Goal: Task Accomplishment & Management: Use online tool/utility

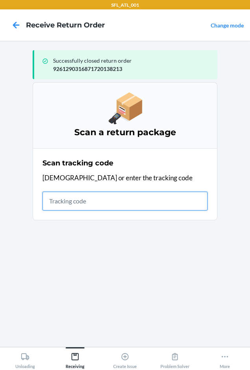
click at [78, 206] on input "text" at bounding box center [124, 201] width 165 height 19
type input "42030259943463610602330437194"
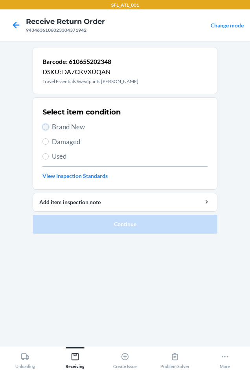
drag, startPoint x: 46, startPoint y: 125, endPoint x: 46, endPoint y: 135, distance: 10.2
click at [46, 127] on input "Brand New" at bounding box center [45, 127] width 6 height 6
radio input "true"
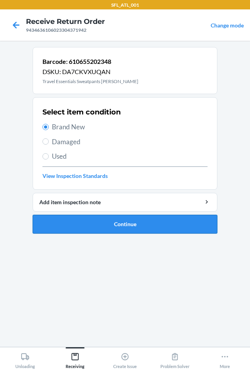
click at [89, 226] on button "Continue" at bounding box center [125, 224] width 184 height 19
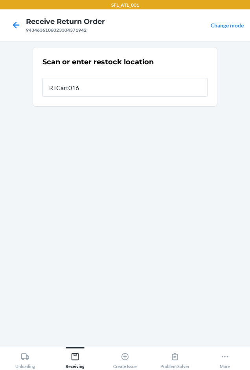
type input "RTCart016"
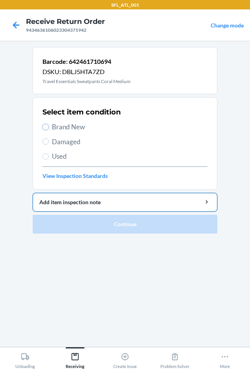
drag, startPoint x: 48, startPoint y: 126, endPoint x: 74, endPoint y: 204, distance: 82.4
click at [48, 131] on label "Brand New" at bounding box center [124, 127] width 165 height 10
click at [48, 130] on input "Brand New" at bounding box center [45, 127] width 6 height 6
radio input "true"
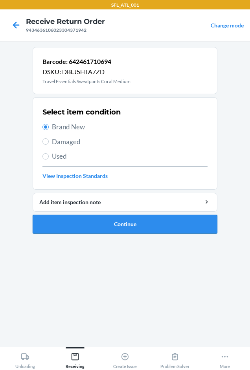
click at [93, 224] on button "Continue" at bounding box center [125, 224] width 184 height 19
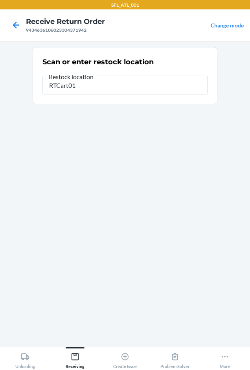
type input "RTCart016"
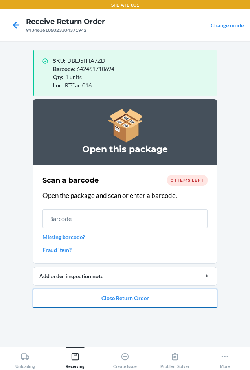
click at [91, 295] on button "Close Return Order" at bounding box center [125, 298] width 184 height 19
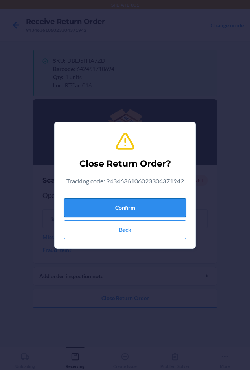
click at [91, 202] on button "Confirm" at bounding box center [125, 208] width 122 height 19
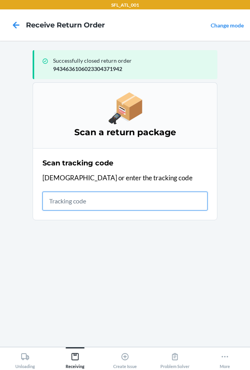
click at [57, 206] on input "text" at bounding box center [124, 201] width 165 height 19
type input "4203025994346361"
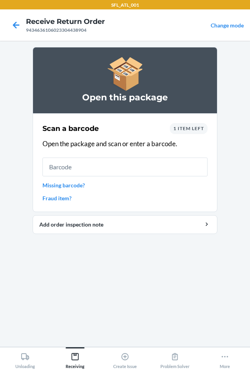
click at [199, 125] on div "1 item left" at bounding box center [189, 128] width 38 height 11
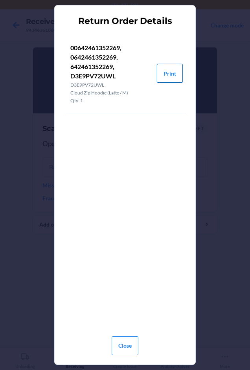
click at [165, 75] on button "Print" at bounding box center [170, 73] width 26 height 19
click at [125, 342] on button "Close" at bounding box center [124, 346] width 27 height 19
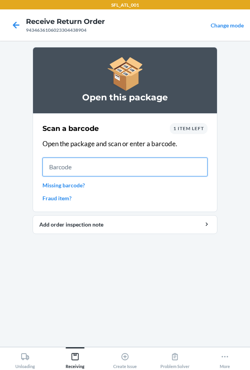
click at [89, 175] on input "text" at bounding box center [124, 167] width 165 height 19
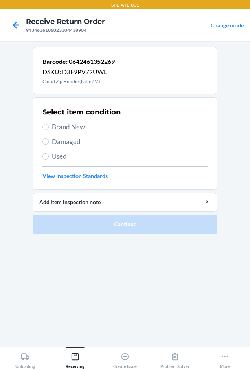
click at [42, 125] on section "Select item condition Brand New Damaged Used View Inspection Standards" at bounding box center [125, 143] width 184 height 93
click at [44, 128] on input "Brand New" at bounding box center [45, 127] width 6 height 6
radio input "true"
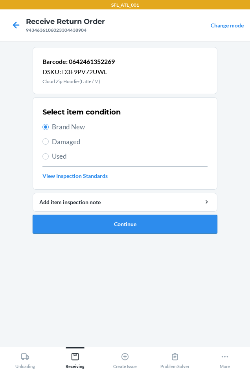
click at [84, 222] on button "Continue" at bounding box center [125, 224] width 184 height 19
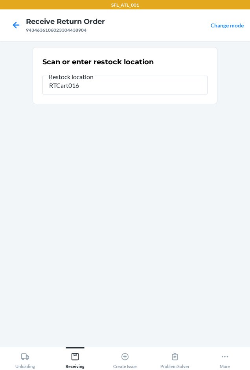
type input "RTCart016"
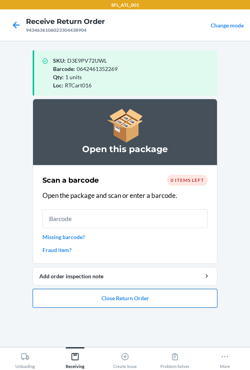
click at [122, 295] on button "Close Return Order" at bounding box center [125, 298] width 184 height 19
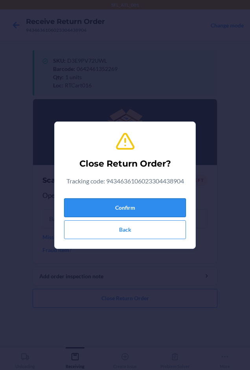
click at [120, 205] on button "Confirm" at bounding box center [125, 208] width 122 height 19
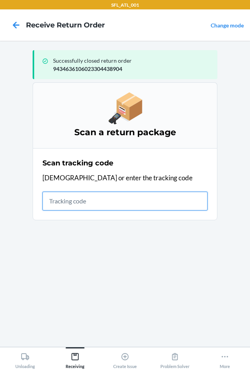
click at [51, 201] on input "text" at bounding box center [124, 201] width 165 height 19
type input "42030259"
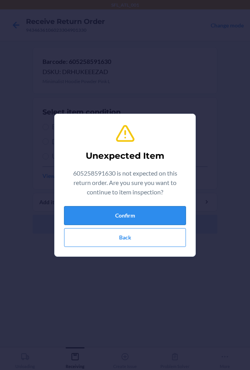
click at [153, 217] on button "Confirm" at bounding box center [125, 215] width 122 height 19
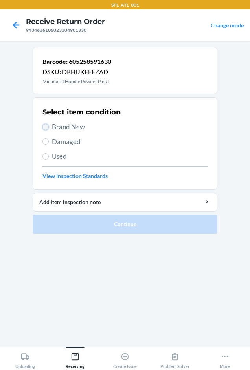
drag, startPoint x: 46, startPoint y: 126, endPoint x: 61, endPoint y: 165, distance: 42.0
click at [46, 126] on input "Brand New" at bounding box center [45, 127] width 6 height 6
radio input "true"
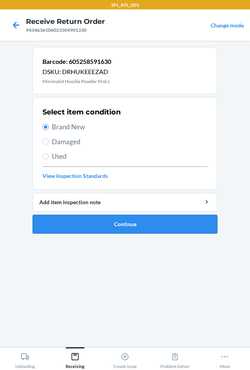
click at [103, 227] on button "Continue" at bounding box center [125, 224] width 184 height 19
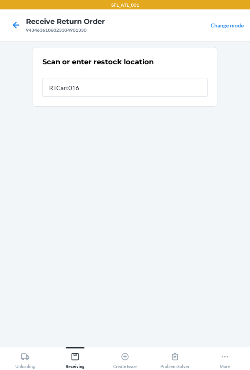
type input "RTCart016"
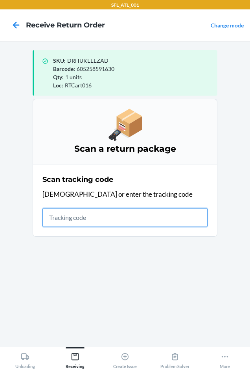
click at [47, 215] on input "text" at bounding box center [124, 217] width 165 height 19
drag, startPoint x: 55, startPoint y: 214, endPoint x: 47, endPoint y: 217, distance: 8.3
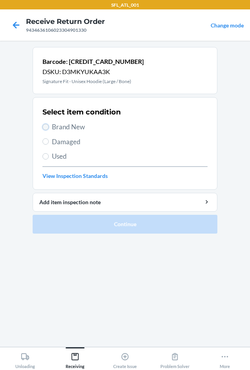
click at [46, 126] on input "Brand New" at bounding box center [45, 127] width 6 height 6
radio input "true"
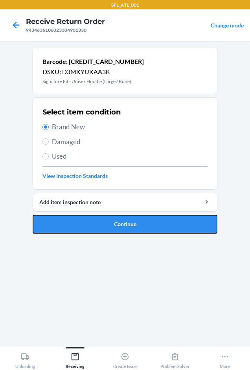
click at [113, 221] on button "Continue" at bounding box center [125, 224] width 184 height 19
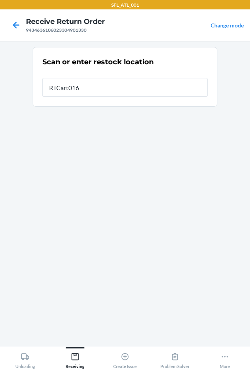
type input "RTCart016"
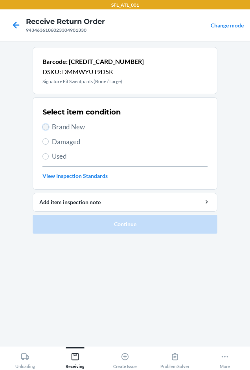
click at [46, 127] on input "Brand New" at bounding box center [45, 127] width 6 height 6
radio input "true"
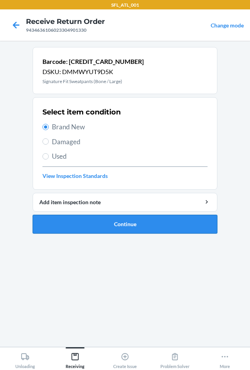
click at [115, 222] on button "Continue" at bounding box center [125, 224] width 184 height 19
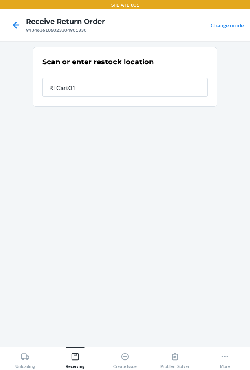
type input "RTCart016"
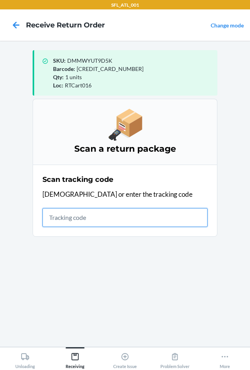
click at [56, 213] on input "text" at bounding box center [124, 217] width 165 height 19
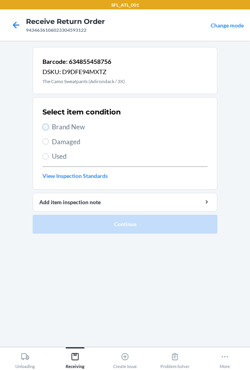
click at [47, 126] on input "Brand New" at bounding box center [45, 127] width 6 height 6
radio input "true"
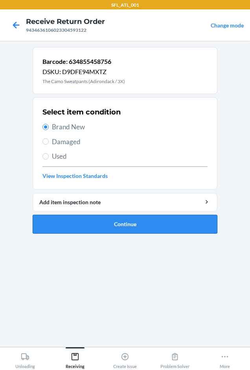
click at [92, 224] on button "Continue" at bounding box center [125, 224] width 184 height 19
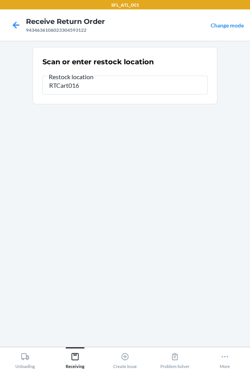
type input "RTCart016"
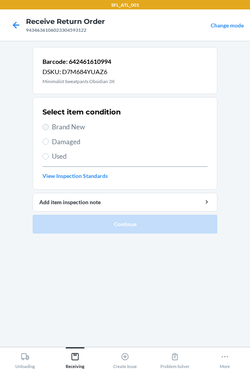
click at [44, 124] on label "Brand New" at bounding box center [124, 127] width 165 height 10
click at [44, 124] on input "Brand New" at bounding box center [45, 127] width 6 height 6
radio input "true"
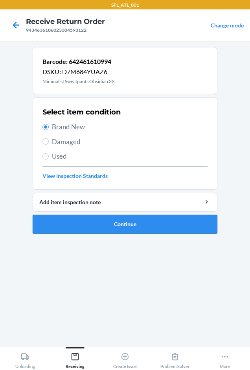
click at [63, 217] on button "Continue" at bounding box center [125, 224] width 184 height 19
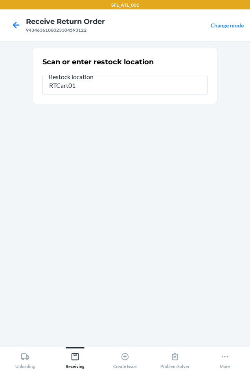
type input "RTCart016"
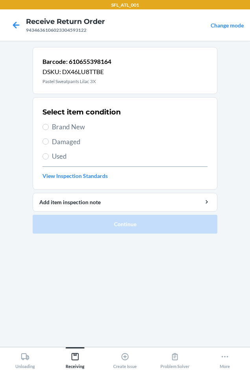
click at [49, 129] on label "Brand New" at bounding box center [124, 127] width 165 height 10
click at [49, 129] on input "Brand New" at bounding box center [45, 127] width 6 height 6
radio input "true"
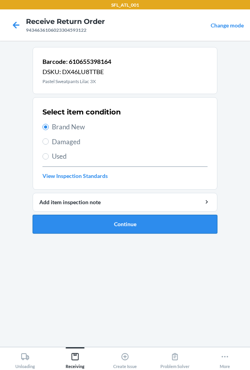
click at [148, 226] on button "Continue" at bounding box center [125, 224] width 184 height 19
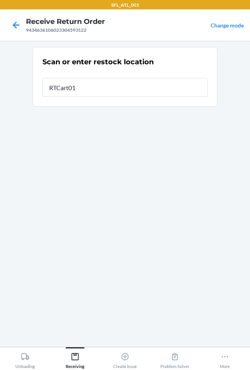
type input "RTCart016"
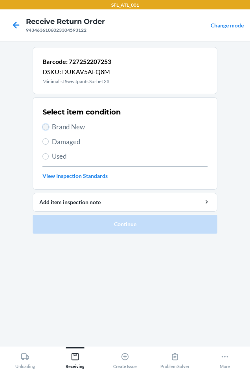
click at [48, 127] on input "Brand New" at bounding box center [45, 127] width 6 height 6
radio input "true"
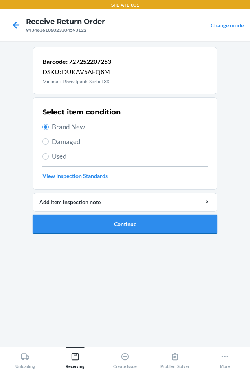
click at [113, 224] on button "Continue" at bounding box center [125, 224] width 184 height 19
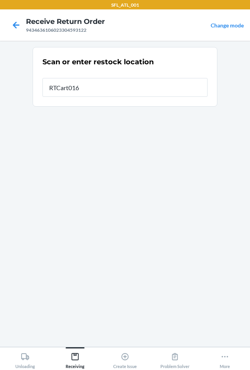
type input "RTCart016"
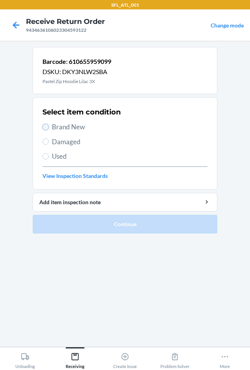
click at [42, 126] on input "Brand New" at bounding box center [45, 127] width 6 height 6
radio input "true"
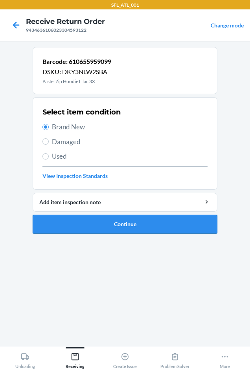
click at [80, 222] on button "Continue" at bounding box center [125, 224] width 184 height 19
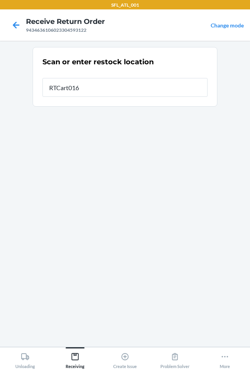
type input "RTCart016"
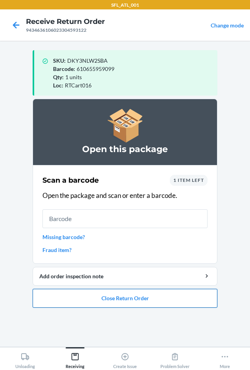
click at [84, 299] on button "Close Return Order" at bounding box center [125, 298] width 184 height 19
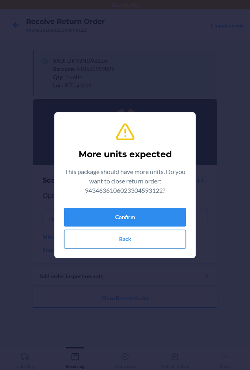
click at [130, 240] on button "Back" at bounding box center [125, 239] width 122 height 19
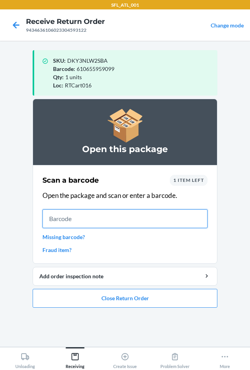
click at [89, 217] on input "text" at bounding box center [124, 219] width 165 height 19
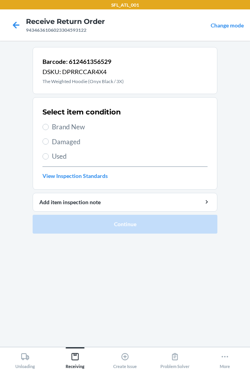
click at [46, 153] on label "Used" at bounding box center [124, 156] width 165 height 10
click at [46, 153] on input "Used" at bounding box center [45, 156] width 6 height 6
radio input "true"
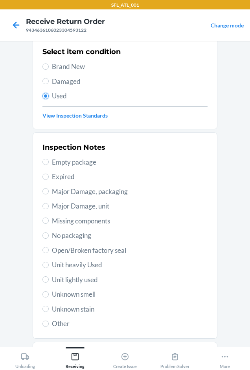
scroll to position [102, 0]
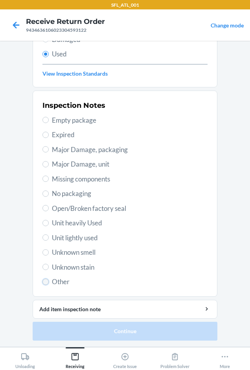
click at [43, 280] on input "Other" at bounding box center [45, 282] width 6 height 6
radio input "true"
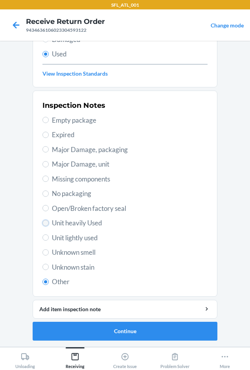
click at [46, 223] on input "Unit heavily Used" at bounding box center [45, 223] width 6 height 6
radio input "true"
radio input "false"
click at [127, 329] on button "Continue" at bounding box center [125, 331] width 184 height 19
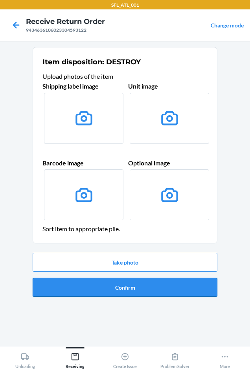
click at [113, 284] on button "Confirm" at bounding box center [125, 287] width 184 height 19
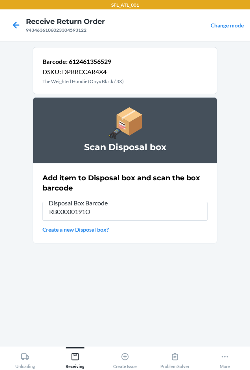
type input "RB00000191O"
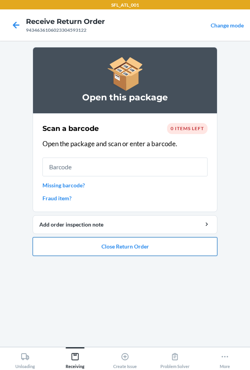
click at [123, 245] on button "Close Return Order" at bounding box center [125, 246] width 184 height 19
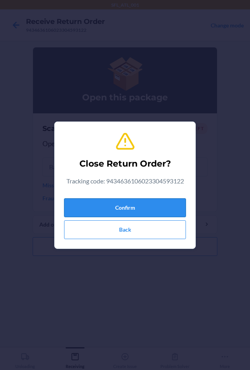
click at [124, 206] on button "Confirm" at bounding box center [125, 208] width 122 height 19
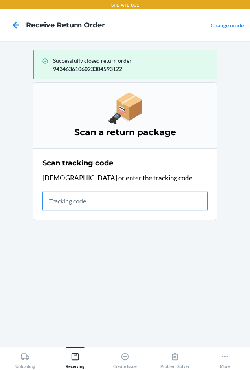
click at [79, 205] on input "text" at bounding box center [124, 201] width 165 height 19
type input "420302599434636106"
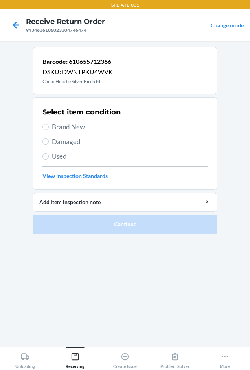
click at [50, 126] on label "Brand New" at bounding box center [124, 127] width 165 height 10
click at [49, 126] on input "Brand New" at bounding box center [45, 127] width 6 height 6
radio input "true"
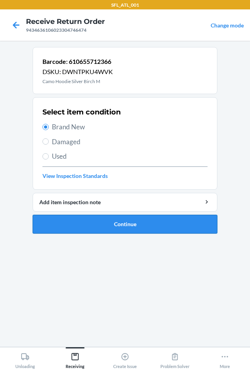
click at [77, 222] on button "Continue" at bounding box center [125, 224] width 184 height 19
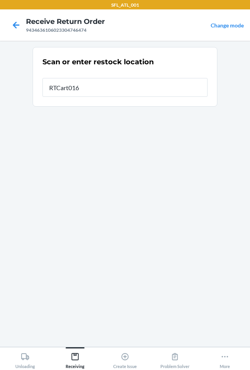
type input "RTCart016"
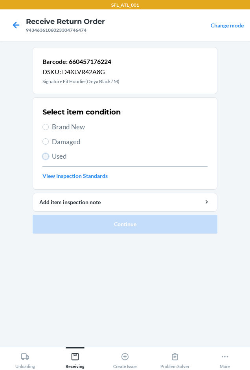
drag, startPoint x: 47, startPoint y: 157, endPoint x: 50, endPoint y: 175, distance: 17.9
click at [47, 158] on input "Used" at bounding box center [45, 156] width 6 height 6
radio input "true"
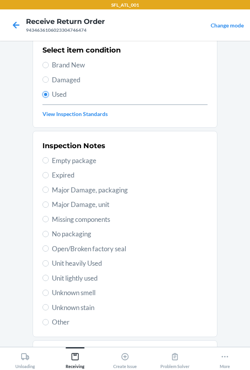
scroll to position [102, 0]
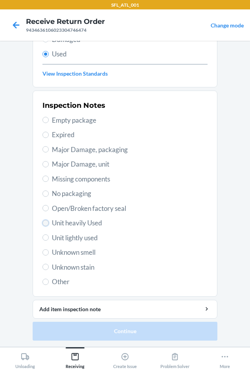
click at [42, 224] on input "Unit heavily Used" at bounding box center [45, 223] width 6 height 6
radio input "true"
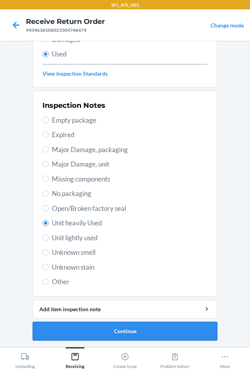
click at [109, 328] on button "Continue" at bounding box center [125, 331] width 184 height 19
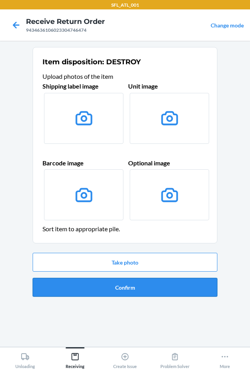
click at [126, 287] on button "Confirm" at bounding box center [125, 287] width 184 height 19
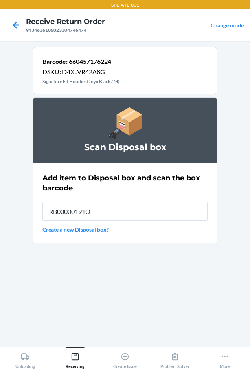
type input "RB00000191O"
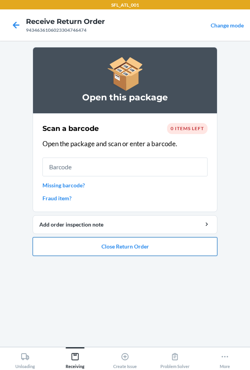
click at [111, 243] on button "Close Return Order" at bounding box center [125, 246] width 184 height 19
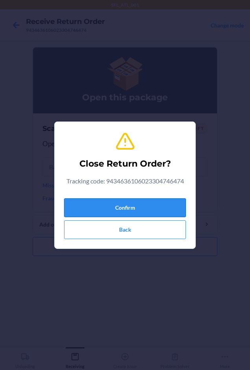
click at [122, 207] on button "Confirm" at bounding box center [125, 208] width 122 height 19
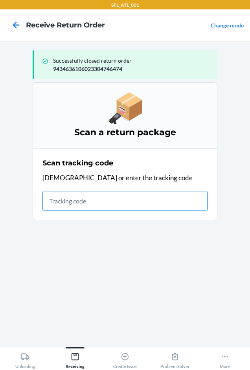
click at [119, 194] on input "text" at bounding box center [124, 201] width 165 height 19
type input "42030259943463610602"
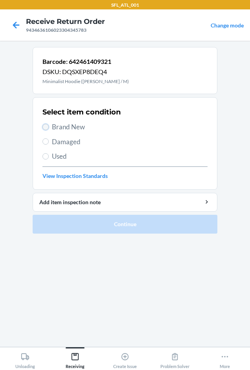
click at [46, 127] on input "Brand New" at bounding box center [45, 127] width 6 height 6
radio input "true"
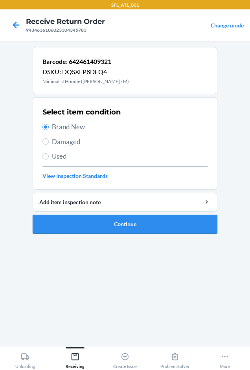
click at [90, 223] on button "Continue" at bounding box center [125, 224] width 184 height 19
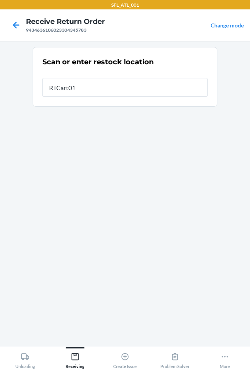
type input "RTCart016"
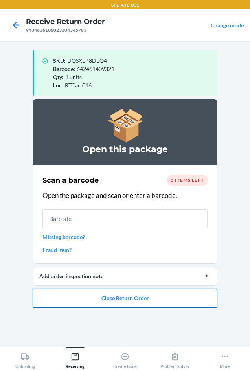
click at [88, 294] on button "Close Return Order" at bounding box center [125, 298] width 184 height 19
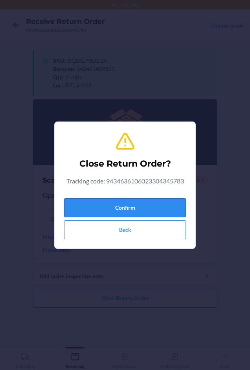
click at [125, 202] on button "Confirm" at bounding box center [125, 208] width 122 height 19
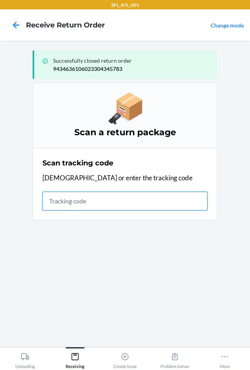
click at [96, 205] on input "text" at bounding box center [124, 201] width 165 height 19
type input "420302599434636106023304563"
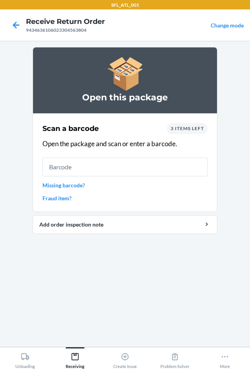
click at [179, 125] on div "3 items left" at bounding box center [187, 128] width 40 height 11
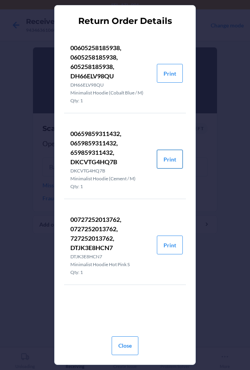
click at [168, 162] on button "Print" at bounding box center [170, 159] width 26 height 19
click at [163, 72] on button "Print" at bounding box center [170, 73] width 26 height 19
click at [117, 347] on button "Close" at bounding box center [124, 346] width 27 height 19
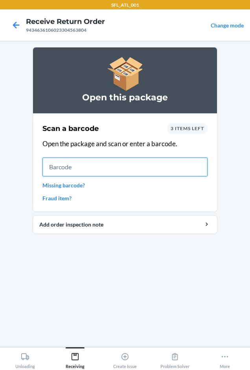
click at [60, 162] on input "text" at bounding box center [124, 167] width 165 height 19
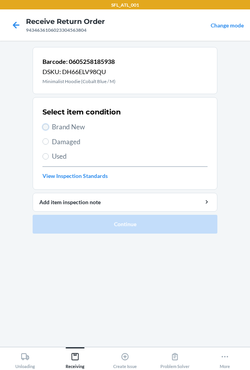
click at [45, 128] on input "Brand New" at bounding box center [45, 127] width 6 height 6
radio input "true"
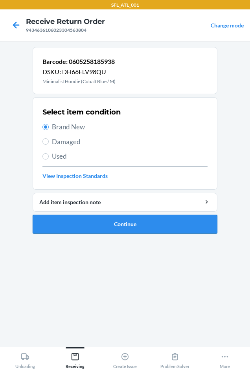
click at [88, 223] on button "Continue" at bounding box center [125, 224] width 184 height 19
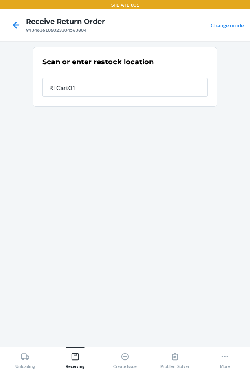
type input "RTCart016"
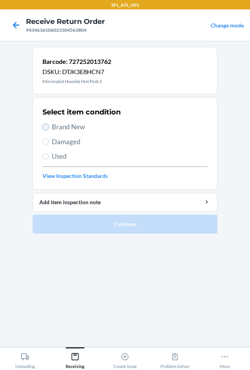
click at [47, 124] on input "Brand New" at bounding box center [45, 127] width 6 height 6
radio input "true"
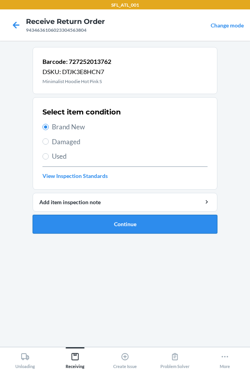
click at [74, 229] on button "Continue" at bounding box center [125, 224] width 184 height 19
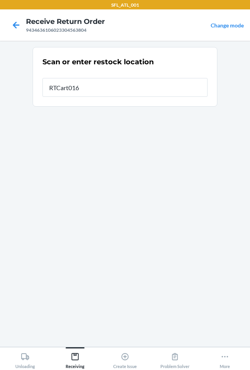
type input "RTCart016"
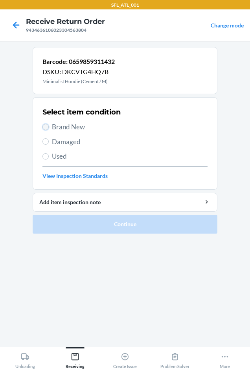
click at [45, 128] on input "Brand New" at bounding box center [45, 127] width 6 height 6
radio input "true"
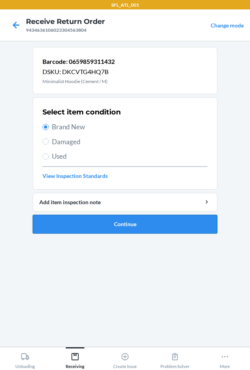
click at [94, 226] on button "Continue" at bounding box center [125, 224] width 184 height 19
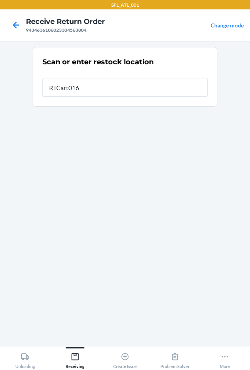
type input "RTCart016"
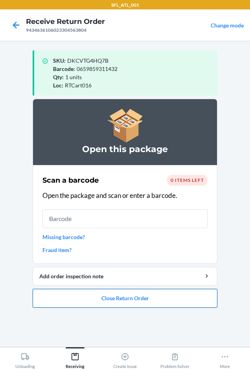
click at [120, 296] on button "Close Return Order" at bounding box center [125, 298] width 184 height 19
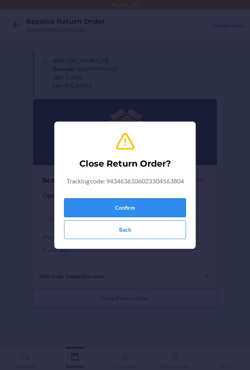
click at [120, 206] on button "Confirm" at bounding box center [125, 208] width 122 height 19
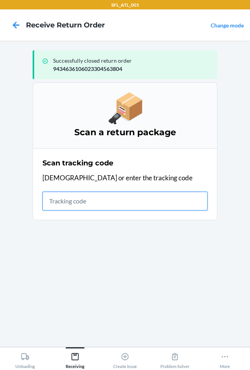
click at [76, 203] on input "text" at bounding box center [124, 201] width 165 height 19
type input "42030259943463"
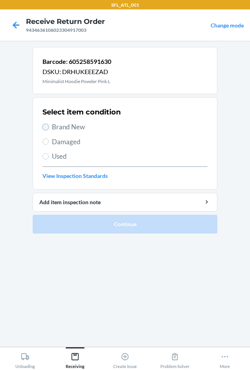
click at [46, 128] on input "Brand New" at bounding box center [45, 127] width 6 height 6
radio input "true"
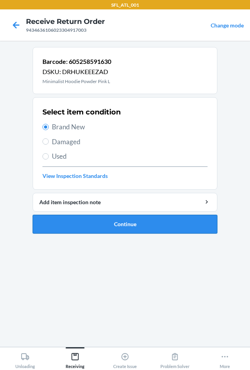
click at [57, 224] on button "Continue" at bounding box center [125, 224] width 184 height 19
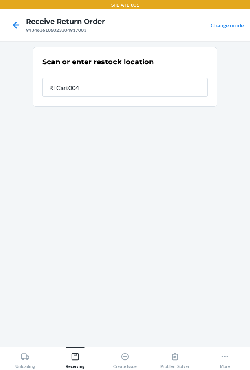
type input "RTCart004"
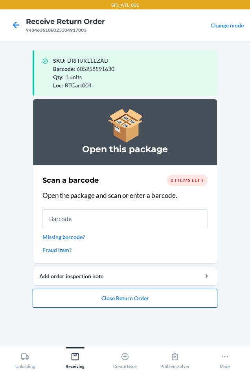
click at [134, 300] on button "Close Return Order" at bounding box center [125, 298] width 184 height 19
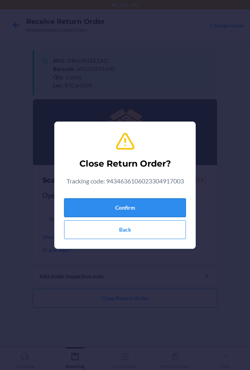
click at [93, 204] on button "Confirm" at bounding box center [125, 208] width 122 height 19
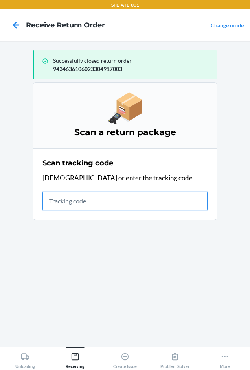
click at [53, 202] on input "text" at bounding box center [124, 201] width 165 height 19
type input "420302599434636106023"
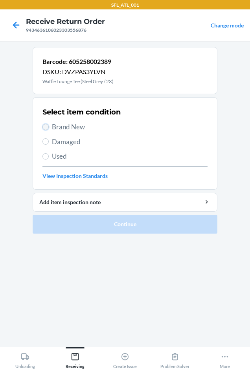
click at [45, 124] on input "Brand New" at bounding box center [45, 127] width 6 height 6
radio input "true"
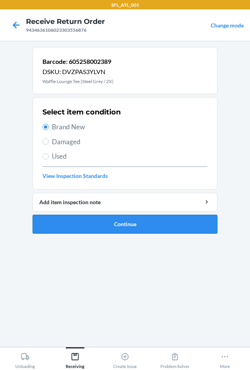
click at [86, 223] on button "Continue" at bounding box center [125, 224] width 184 height 19
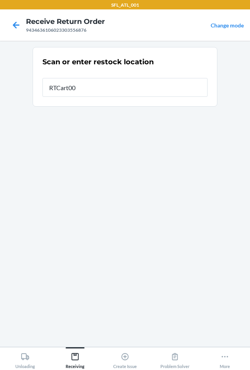
type input "RTCart004"
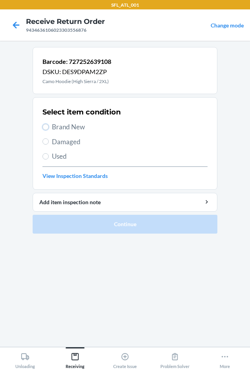
drag, startPoint x: 42, startPoint y: 128, endPoint x: 56, endPoint y: 148, distance: 24.4
click at [49, 136] on div "Select item condition Brand New Damaged Used View Inspection Standards" at bounding box center [124, 144] width 165 height 78
drag, startPoint x: 43, startPoint y: 126, endPoint x: 55, endPoint y: 153, distance: 29.9
click at [44, 126] on input "Brand New" at bounding box center [45, 127] width 6 height 6
radio input "true"
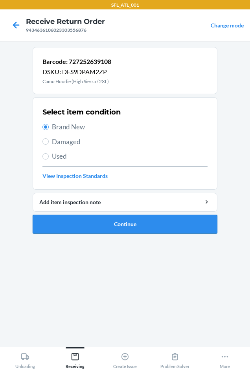
click at [90, 219] on button "Continue" at bounding box center [125, 224] width 184 height 19
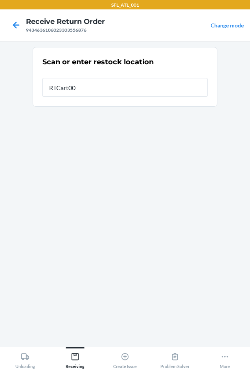
type input "RTCart004"
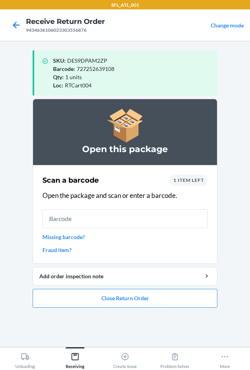
click at [188, 181] on span "1 item left" at bounding box center [188, 180] width 31 height 6
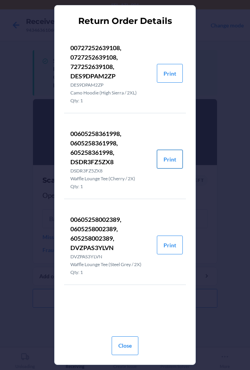
click at [164, 159] on button "Print" at bounding box center [170, 159] width 26 height 19
click at [122, 343] on button "Close" at bounding box center [124, 346] width 27 height 19
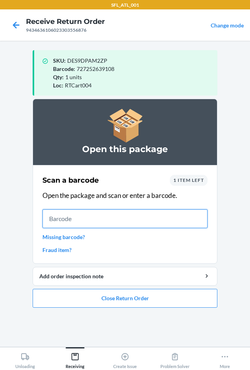
click at [84, 216] on input "text" at bounding box center [124, 219] width 165 height 19
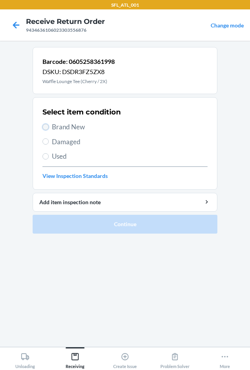
click at [46, 128] on input "Brand New" at bounding box center [45, 127] width 6 height 6
radio input "true"
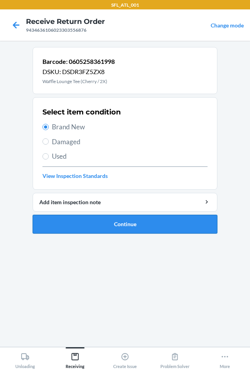
click at [86, 223] on button "Continue" at bounding box center [125, 224] width 184 height 19
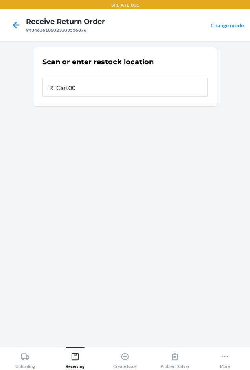
type input "RTCart004"
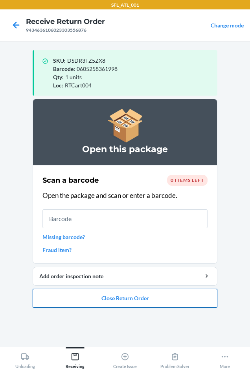
click at [109, 297] on button "Close Return Order" at bounding box center [125, 298] width 184 height 19
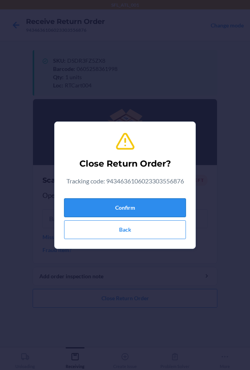
click at [137, 206] on button "Confirm" at bounding box center [125, 208] width 122 height 19
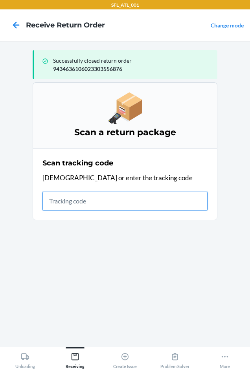
click at [73, 202] on input "text" at bounding box center [124, 201] width 165 height 19
type input "42030259943463610602330"
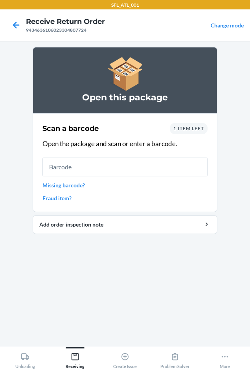
click at [200, 127] on span "1 item left" at bounding box center [188, 129] width 31 height 6
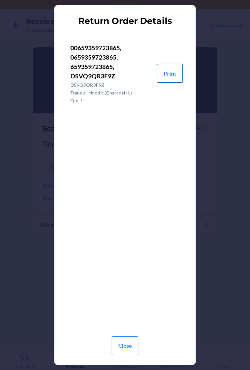
click at [175, 77] on button "Print" at bounding box center [170, 73] width 26 height 19
click at [130, 346] on button "Close" at bounding box center [124, 346] width 27 height 19
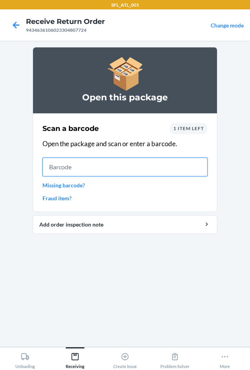
click at [91, 170] on input "text" at bounding box center [124, 167] width 165 height 19
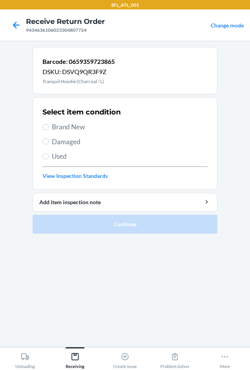
click at [42, 129] on label "Brand New" at bounding box center [124, 127] width 165 height 10
click at [42, 129] on input "Brand New" at bounding box center [45, 127] width 6 height 6
radio input "true"
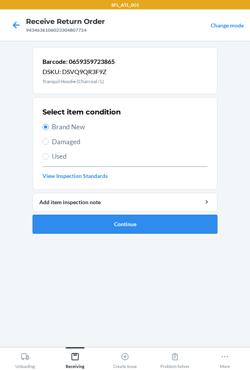
click at [59, 223] on button "Continue" at bounding box center [125, 224] width 184 height 19
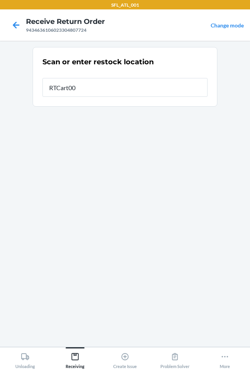
type input "RTCart004"
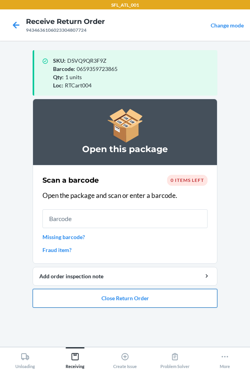
click at [150, 294] on button "Close Return Order" at bounding box center [125, 298] width 184 height 19
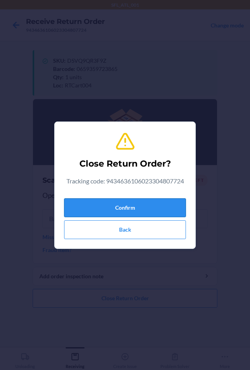
click at [139, 208] on button "Confirm" at bounding box center [125, 208] width 122 height 19
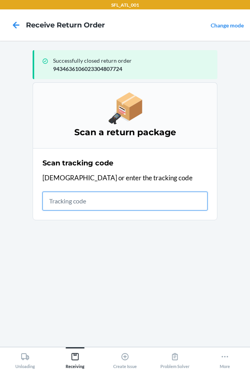
click at [60, 203] on input "text" at bounding box center [124, 201] width 165 height 19
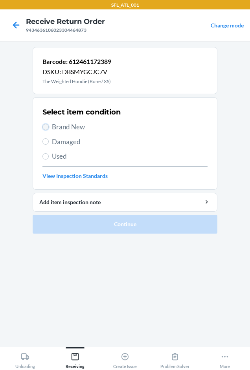
click at [47, 126] on input "Brand New" at bounding box center [45, 127] width 6 height 6
radio input "true"
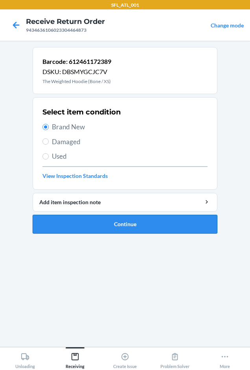
click at [110, 225] on button "Continue" at bounding box center [125, 224] width 184 height 19
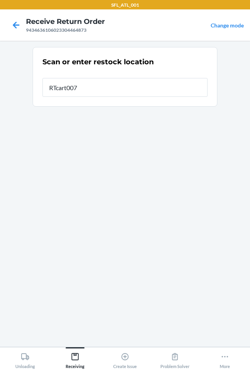
type input "RTcart007"
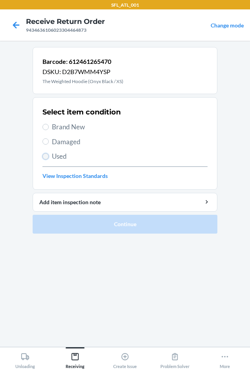
click at [47, 157] on input "Used" at bounding box center [45, 156] width 6 height 6
radio input "true"
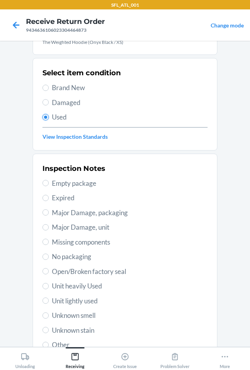
scroll to position [102, 0]
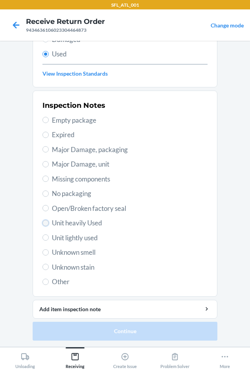
click at [42, 225] on input "Unit heavily Used" at bounding box center [45, 223] width 6 height 6
radio input "true"
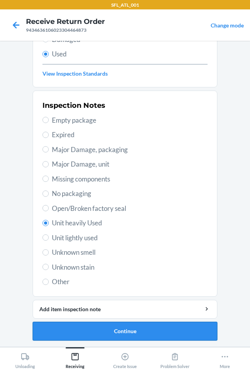
click at [118, 331] on button "Continue" at bounding box center [125, 331] width 184 height 19
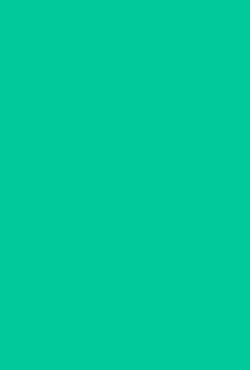
scroll to position [0, 0]
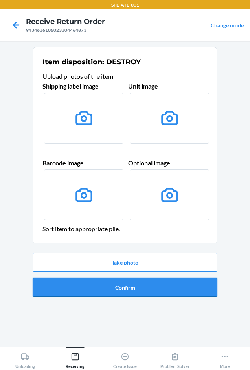
click at [115, 288] on button "Confirm" at bounding box center [125, 287] width 184 height 19
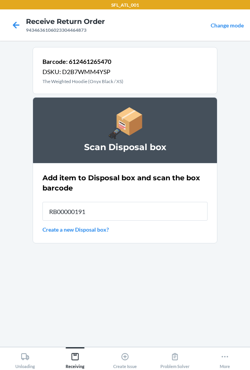
type input "RB00000191O"
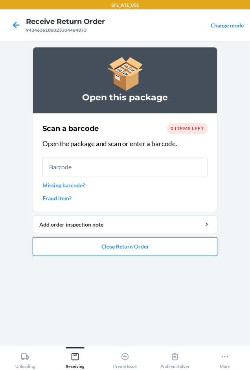
click at [121, 247] on button "Close Return Order" at bounding box center [125, 246] width 184 height 19
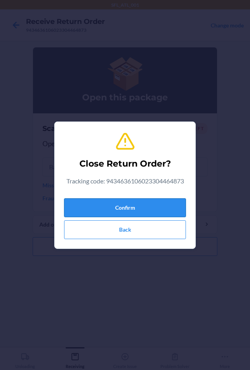
click at [126, 207] on button "Confirm" at bounding box center [125, 208] width 122 height 19
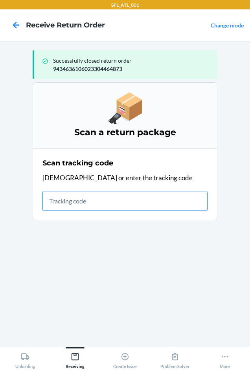
click at [85, 199] on input "text" at bounding box center [124, 201] width 165 height 19
type input "420302599434636106023304"
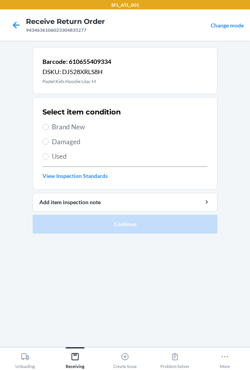
click at [43, 122] on label "Brand New" at bounding box center [124, 127] width 165 height 10
click at [43, 124] on input "Brand New" at bounding box center [45, 127] width 6 height 6
radio input "true"
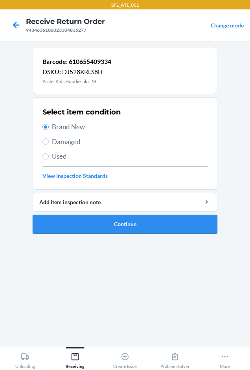
click at [74, 219] on button "Continue" at bounding box center [125, 224] width 184 height 19
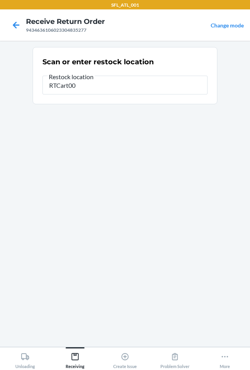
type input "RTCart004"
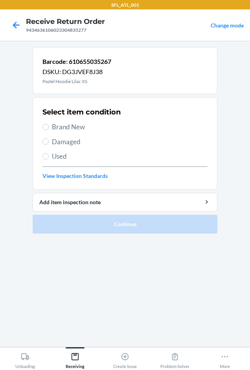
click at [46, 122] on label "Brand New" at bounding box center [124, 127] width 165 height 10
click at [46, 124] on input "Brand New" at bounding box center [45, 127] width 6 height 6
radio input "true"
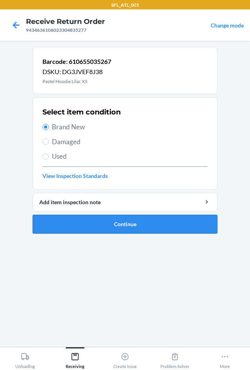
click at [100, 228] on button "Continue" at bounding box center [125, 224] width 184 height 19
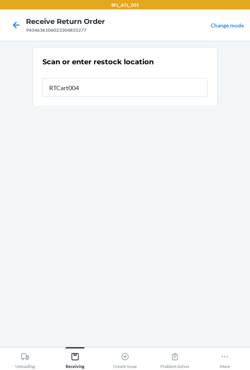
type input "RTCart004"
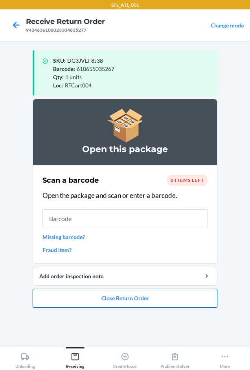
click at [117, 298] on button "Close Return Order" at bounding box center [125, 298] width 184 height 19
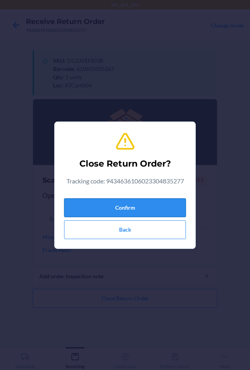
click at [113, 203] on button "Confirm" at bounding box center [125, 208] width 122 height 19
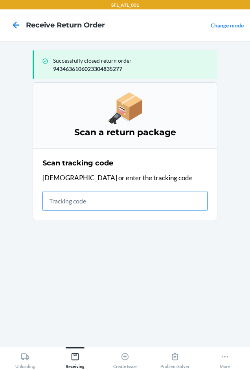
click at [75, 204] on input "text" at bounding box center [124, 201] width 165 height 19
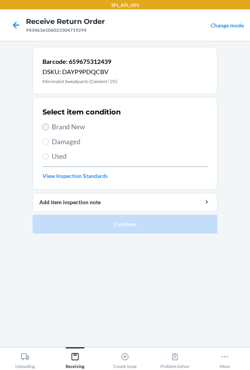
click at [46, 126] on input "Brand New" at bounding box center [45, 127] width 6 height 6
radio input "true"
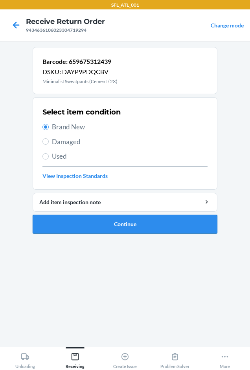
click at [83, 226] on button "Continue" at bounding box center [125, 224] width 184 height 19
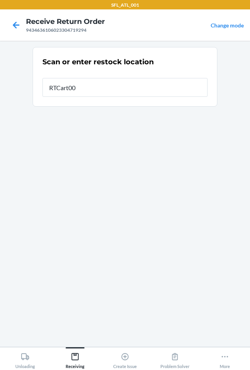
type input "RTCart004"
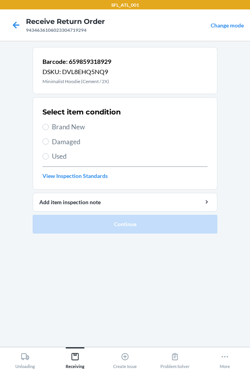
click at [41, 128] on section "Select item condition Brand New Damaged Used View Inspection Standards" at bounding box center [125, 143] width 184 height 93
click at [46, 126] on input "Brand New" at bounding box center [45, 127] width 6 height 6
radio input "true"
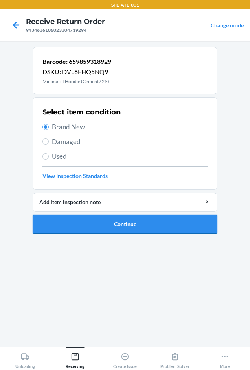
click at [98, 220] on button "Continue" at bounding box center [125, 224] width 184 height 19
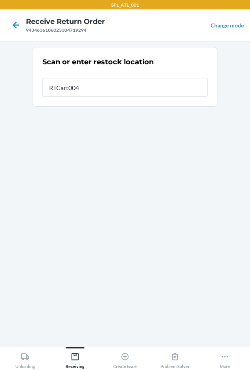
type input "RTCart004"
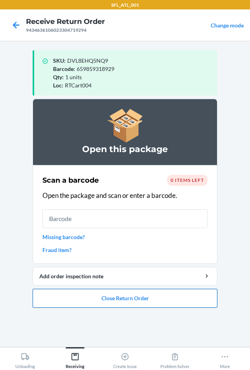
click at [96, 299] on button "Close Return Order" at bounding box center [125, 298] width 184 height 19
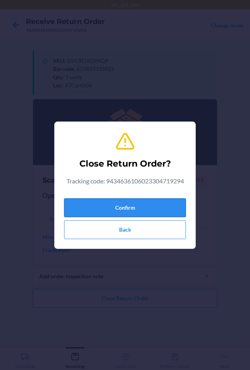
click at [109, 204] on button "Confirm" at bounding box center [125, 208] width 122 height 19
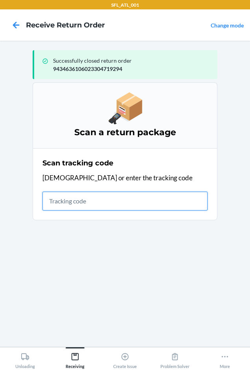
click at [71, 201] on input "text" at bounding box center [124, 201] width 165 height 19
type input "420302599434636106023"
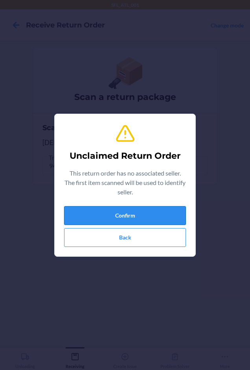
click at [114, 214] on button "Confirm" at bounding box center [125, 215] width 122 height 19
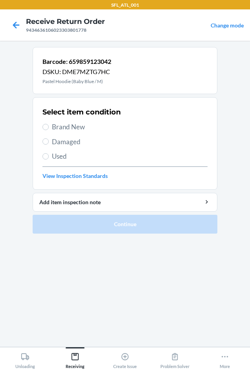
click at [49, 124] on label "Brand New" at bounding box center [124, 127] width 165 height 10
click at [49, 124] on input "Brand New" at bounding box center [45, 127] width 6 height 6
radio input "true"
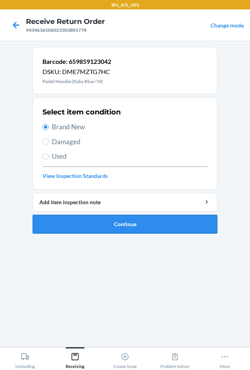
click at [116, 225] on button "Continue" at bounding box center [125, 224] width 184 height 19
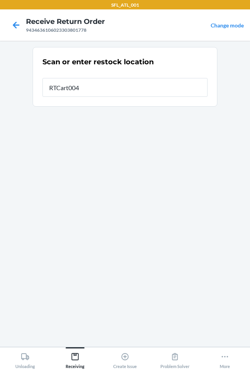
type input "RTCart004"
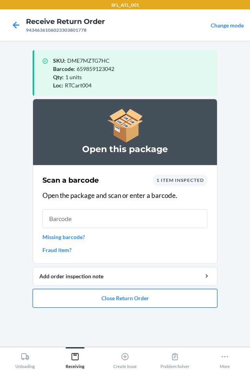
click at [114, 301] on button "Close Return Order" at bounding box center [125, 298] width 184 height 19
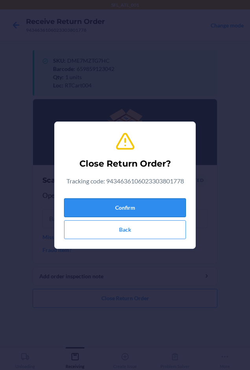
click at [110, 211] on button "Confirm" at bounding box center [125, 208] width 122 height 19
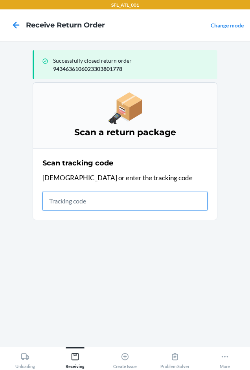
click at [59, 197] on input "text" at bounding box center [124, 201] width 165 height 19
type input "420302599434636106023304840"
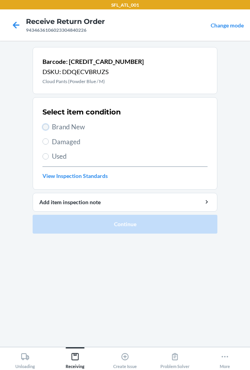
click at [47, 127] on input "Brand New" at bounding box center [45, 127] width 6 height 6
radio input "true"
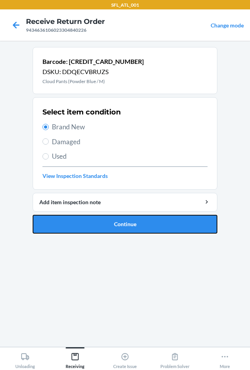
click at [62, 229] on button "Continue" at bounding box center [125, 224] width 184 height 19
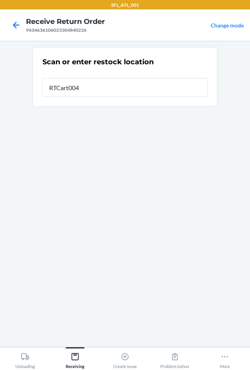
type input "RTCart004"
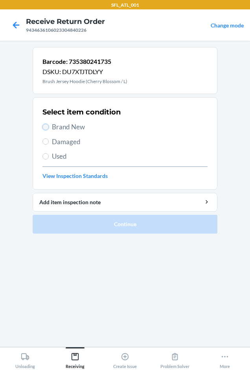
click at [45, 128] on input "Brand New" at bounding box center [45, 127] width 6 height 6
radio input "true"
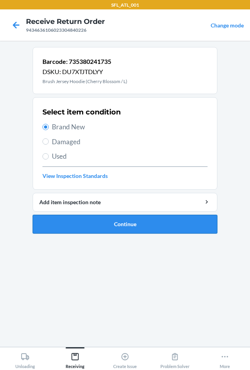
click at [171, 227] on button "Continue" at bounding box center [125, 224] width 184 height 19
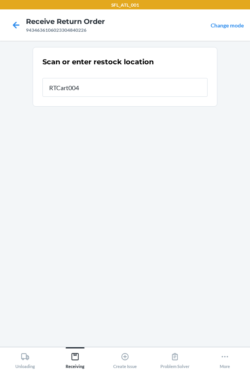
type input "RTCart004"
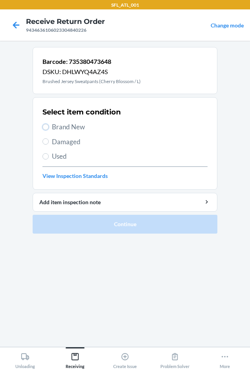
drag, startPoint x: 47, startPoint y: 125, endPoint x: 66, endPoint y: 177, distance: 55.3
click at [47, 126] on input "Brand New" at bounding box center [45, 127] width 6 height 6
radio input "true"
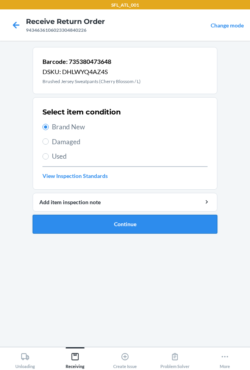
click at [122, 225] on button "Continue" at bounding box center [125, 224] width 184 height 19
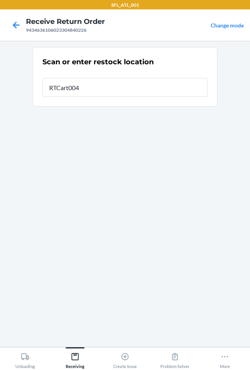
type input "RTCart004"
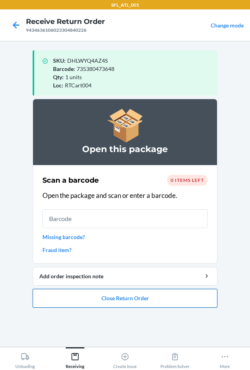
click at [107, 299] on button "Close Return Order" at bounding box center [125, 298] width 184 height 19
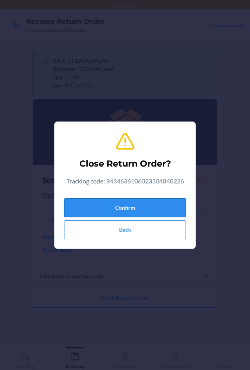
click at [111, 209] on button "Confirm" at bounding box center [125, 208] width 122 height 19
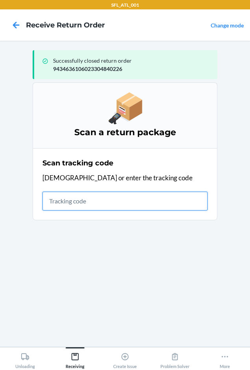
click at [59, 202] on input "text" at bounding box center [124, 201] width 165 height 19
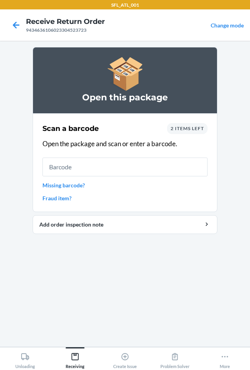
click at [179, 128] on span "2 items left" at bounding box center [186, 129] width 33 height 6
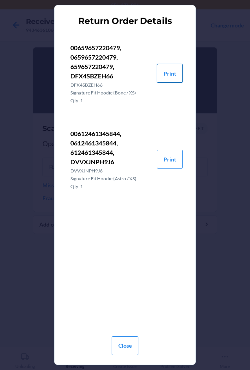
click at [177, 75] on button "Print" at bounding box center [170, 73] width 26 height 19
click at [171, 160] on button "Print" at bounding box center [170, 159] width 26 height 19
click at [131, 345] on button "Close" at bounding box center [124, 346] width 27 height 19
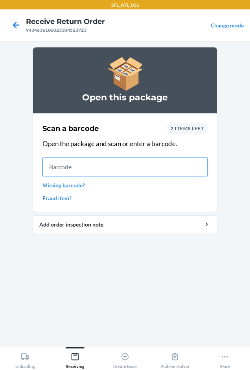
click at [97, 164] on input "text" at bounding box center [124, 167] width 165 height 19
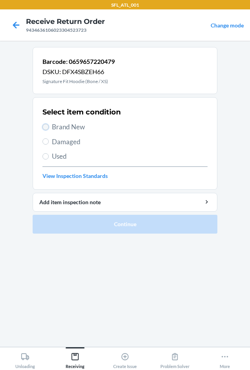
click at [44, 129] on input "Brand New" at bounding box center [45, 127] width 6 height 6
radio input "true"
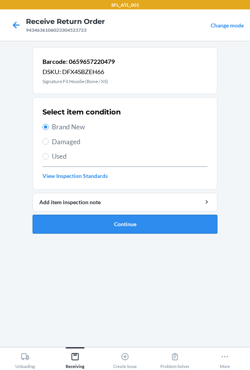
click at [131, 222] on button "Continue" at bounding box center [125, 224] width 184 height 19
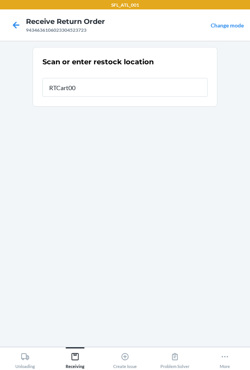
type input "RTCart004"
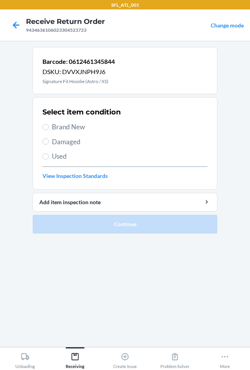
drag, startPoint x: 44, startPoint y: 124, endPoint x: 58, endPoint y: 138, distance: 20.0
click at [48, 129] on label "Brand New" at bounding box center [124, 127] width 165 height 10
click at [48, 129] on input "Brand New" at bounding box center [45, 127] width 6 height 6
radio input "true"
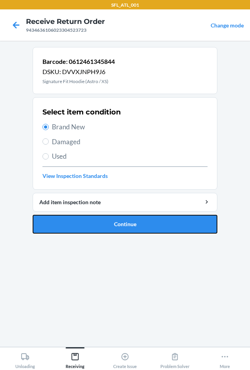
click at [139, 228] on button "Continue" at bounding box center [125, 224] width 184 height 19
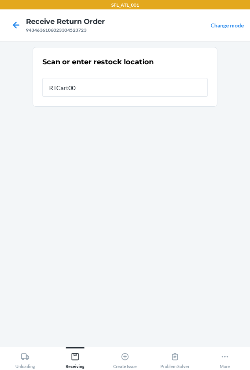
type input "RTCart004"
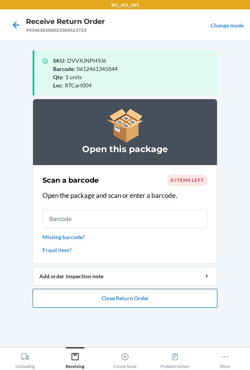
click at [71, 297] on button "Close Return Order" at bounding box center [125, 298] width 184 height 19
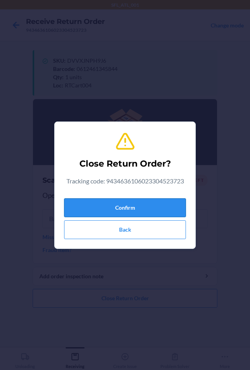
click at [86, 202] on button "Confirm" at bounding box center [125, 208] width 122 height 19
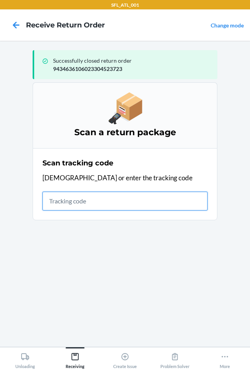
click at [63, 196] on input "text" at bounding box center [124, 201] width 165 height 19
type input "42030259943463"
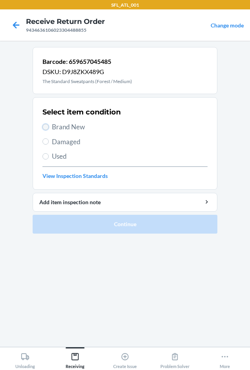
click at [44, 128] on input "Brand New" at bounding box center [45, 127] width 6 height 6
radio input "true"
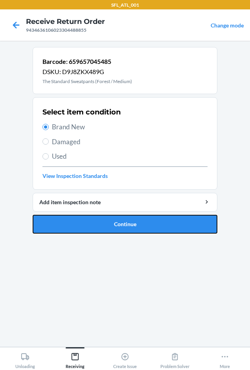
click at [95, 219] on button "Continue" at bounding box center [125, 224] width 184 height 19
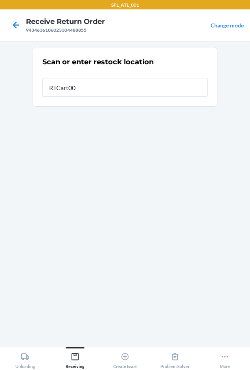
type input "RTCart004"
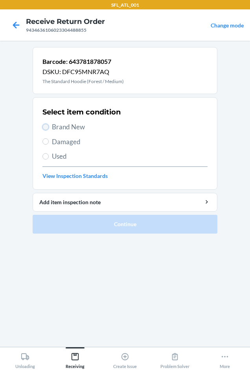
click at [46, 128] on input "Brand New" at bounding box center [45, 127] width 6 height 6
radio input "true"
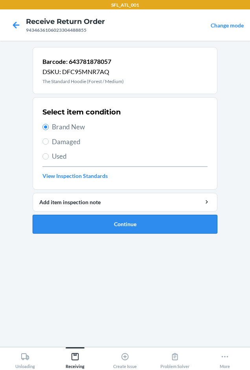
click at [114, 223] on button "Continue" at bounding box center [125, 224] width 184 height 19
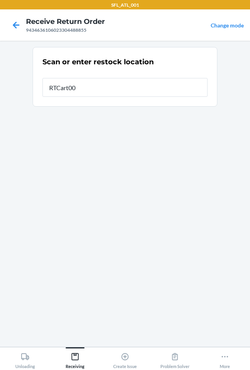
type input "RTCart004"
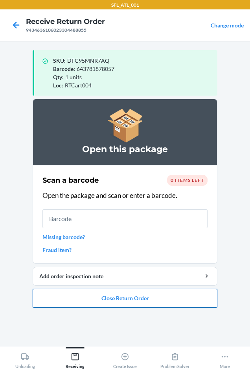
click at [139, 297] on button "Close Return Order" at bounding box center [125, 298] width 184 height 19
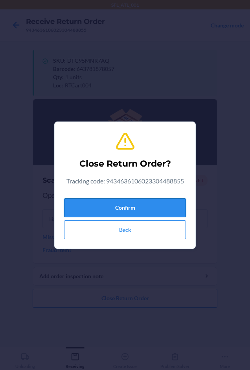
click at [98, 204] on button "Confirm" at bounding box center [125, 208] width 122 height 19
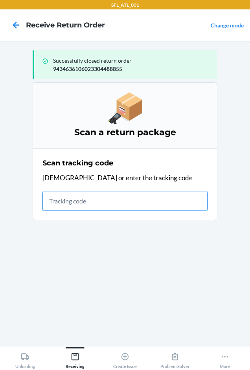
drag, startPoint x: 97, startPoint y: 204, endPoint x: 92, endPoint y: 202, distance: 4.5
click at [96, 204] on input "text" at bounding box center [124, 201] width 165 height 19
type input "42030259"
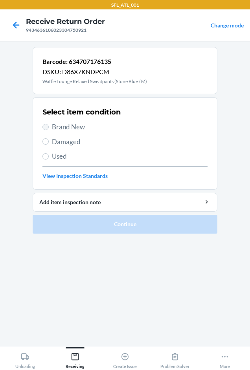
click at [44, 127] on section "Select item condition Brand New Damaged Used View Inspection Standards" at bounding box center [125, 143] width 184 height 93
click at [45, 128] on input "Brand New" at bounding box center [45, 127] width 6 height 6
radio input "true"
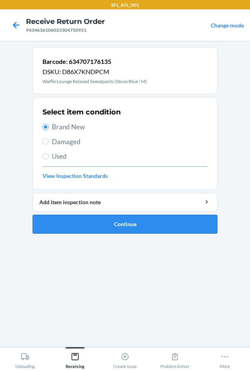
click at [81, 228] on button "Continue" at bounding box center [125, 224] width 184 height 19
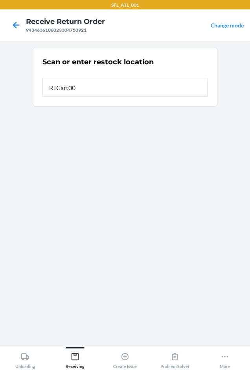
type input "RTCart004"
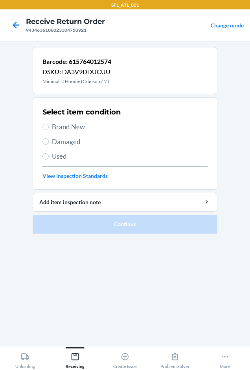
click at [50, 126] on label "Brand New" at bounding box center [124, 127] width 165 height 10
click at [46, 126] on input "Brand New" at bounding box center [45, 127] width 6 height 6
radio input "true"
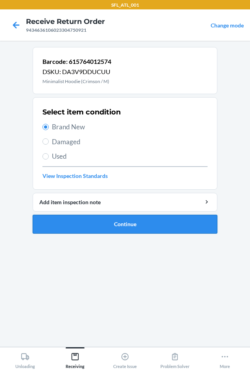
click at [94, 218] on button "Continue" at bounding box center [125, 224] width 184 height 19
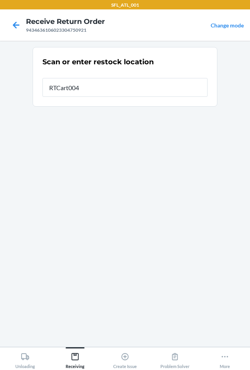
type input "RTCart004"
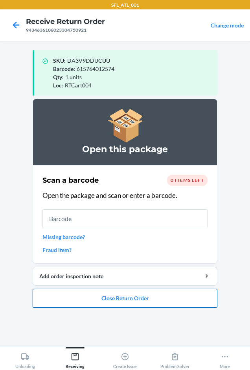
click at [126, 299] on button "Close Return Order" at bounding box center [125, 298] width 184 height 19
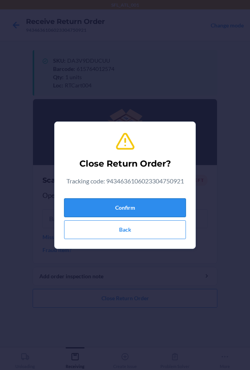
click at [104, 206] on button "Confirm" at bounding box center [125, 208] width 122 height 19
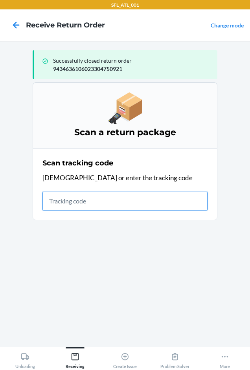
click at [56, 203] on input "text" at bounding box center [124, 201] width 165 height 19
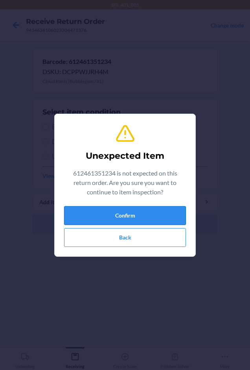
click at [127, 215] on button "Confirm" at bounding box center [125, 215] width 122 height 19
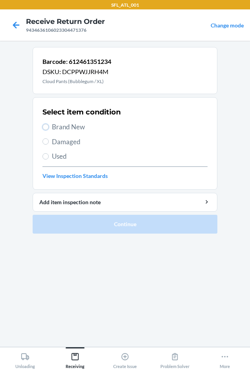
drag, startPoint x: 47, startPoint y: 125, endPoint x: 66, endPoint y: 153, distance: 34.7
click at [47, 125] on input "Brand New" at bounding box center [45, 127] width 6 height 6
radio input "true"
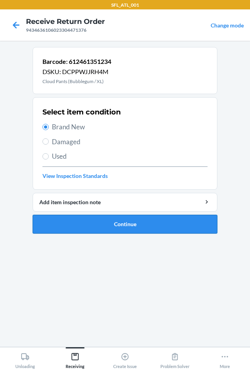
click at [126, 222] on button "Continue" at bounding box center [125, 224] width 184 height 19
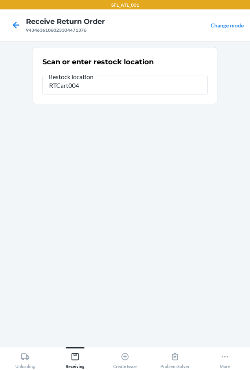
type input "RTCart004"
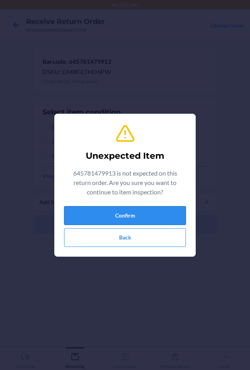
click at [140, 213] on button "Confirm" at bounding box center [125, 215] width 122 height 19
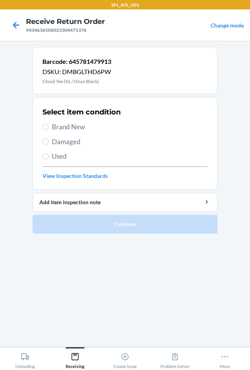
click at [43, 124] on label "Brand New" at bounding box center [124, 127] width 165 height 10
click at [43, 124] on input "Brand New" at bounding box center [45, 127] width 6 height 6
radio input "true"
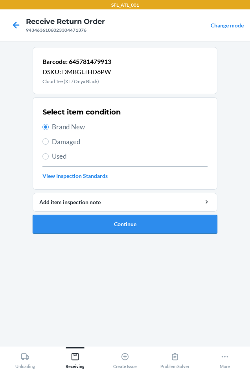
click at [108, 222] on button "Continue" at bounding box center [125, 224] width 184 height 19
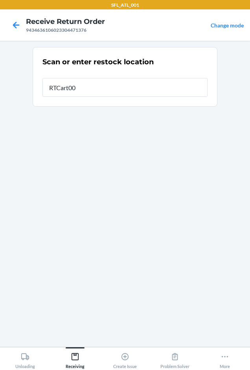
type input "RTCart004"
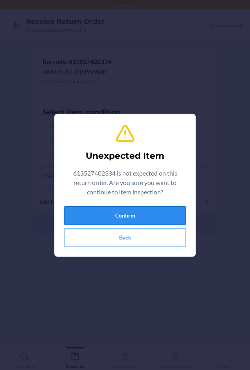
click at [130, 217] on button "Confirm" at bounding box center [125, 215] width 122 height 19
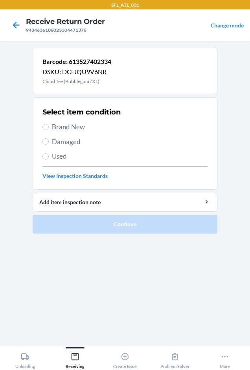
click at [45, 123] on label "Brand New" at bounding box center [124, 127] width 165 height 10
click at [45, 124] on input "Brand New" at bounding box center [45, 127] width 6 height 6
radio input "true"
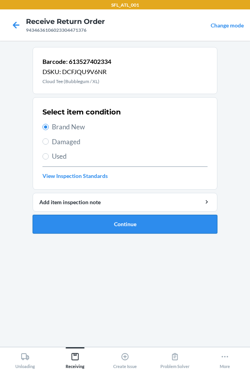
click at [99, 228] on button "Continue" at bounding box center [125, 224] width 184 height 19
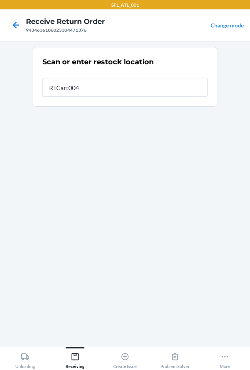
type input "RTCart004"
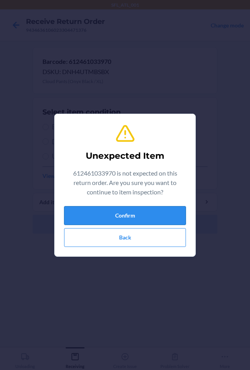
click at [111, 209] on button "Confirm" at bounding box center [125, 215] width 122 height 19
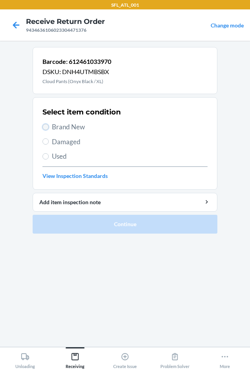
click at [45, 128] on input "Brand New" at bounding box center [45, 127] width 6 height 6
radio input "true"
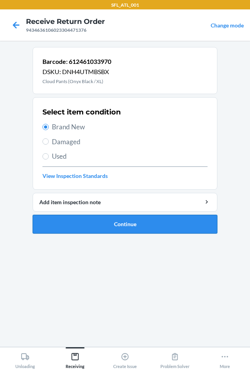
click at [105, 224] on button "Continue" at bounding box center [125, 224] width 184 height 19
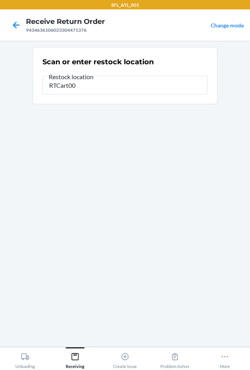
type input "RTCart004"
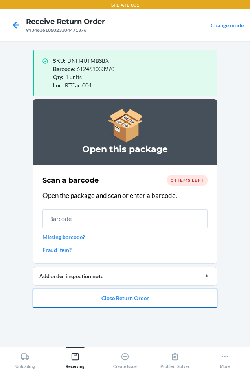
click at [129, 298] on button "Close Return Order" at bounding box center [125, 298] width 184 height 19
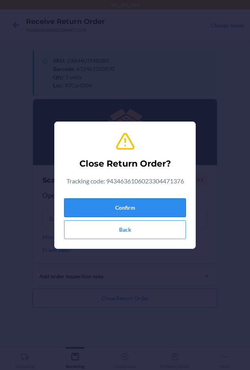
click at [113, 201] on button "Confirm" at bounding box center [125, 208] width 122 height 19
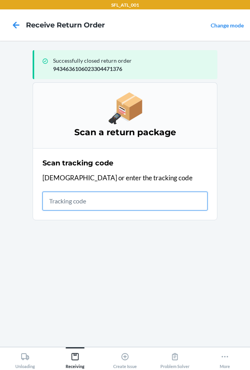
click at [86, 193] on input "text" at bounding box center [124, 201] width 165 height 19
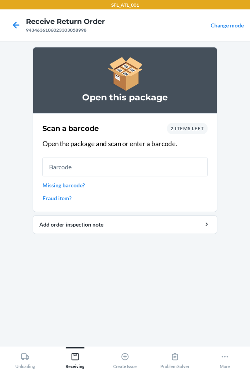
click at [186, 127] on span "2 items left" at bounding box center [186, 129] width 33 height 6
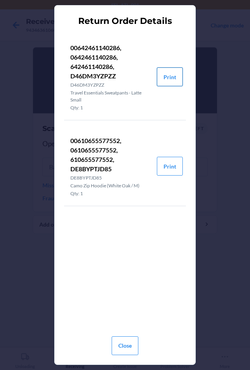
click at [178, 80] on button "Print" at bounding box center [170, 76] width 26 height 19
click at [166, 171] on button "Print" at bounding box center [170, 166] width 26 height 19
click at [117, 347] on button "Close" at bounding box center [124, 346] width 27 height 19
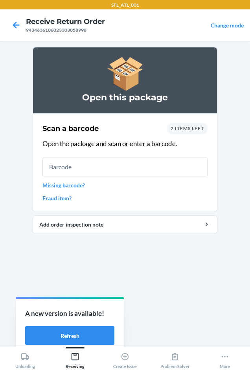
click at [173, 130] on span "2 items left" at bounding box center [186, 129] width 33 height 6
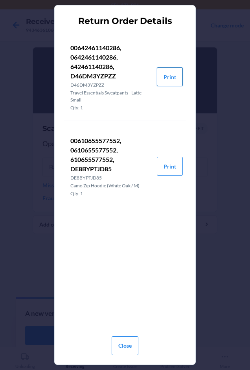
click at [168, 78] on button "Print" at bounding box center [170, 76] width 26 height 19
click at [132, 346] on button "Close" at bounding box center [124, 346] width 27 height 19
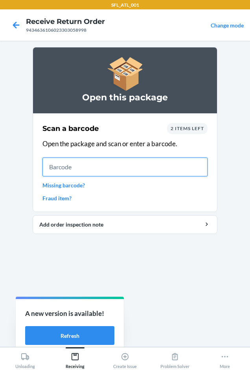
click at [74, 163] on input "text" at bounding box center [124, 167] width 165 height 19
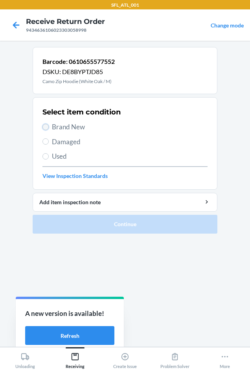
click at [44, 126] on input "Brand New" at bounding box center [45, 127] width 6 height 6
radio input "true"
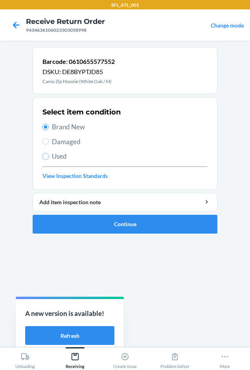
drag, startPoint x: 45, startPoint y: 155, endPoint x: 51, endPoint y: 160, distance: 7.5
click at [48, 157] on input "Used" at bounding box center [45, 156] width 6 height 6
radio input "true"
radio input "false"
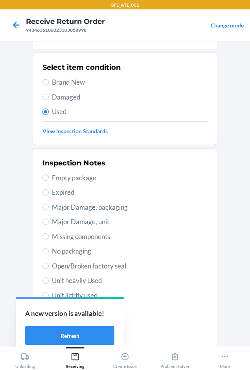
scroll to position [102, 0]
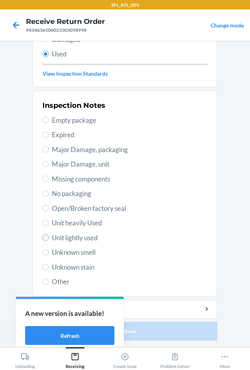
click at [43, 238] on input "Unit lightly used" at bounding box center [45, 238] width 6 height 6
radio input "true"
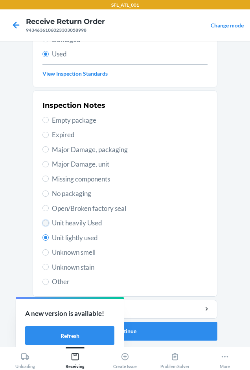
click at [43, 220] on input "Unit heavily Used" at bounding box center [45, 223] width 6 height 6
radio input "true"
radio input "false"
click at [156, 331] on button "Continue" at bounding box center [125, 331] width 184 height 19
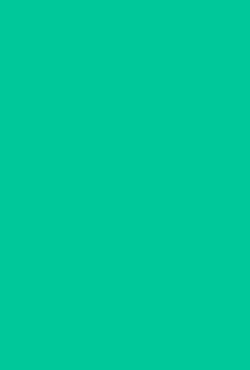
scroll to position [0, 0]
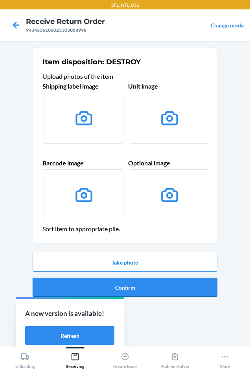
click at [148, 290] on button "Confirm" at bounding box center [125, 287] width 184 height 19
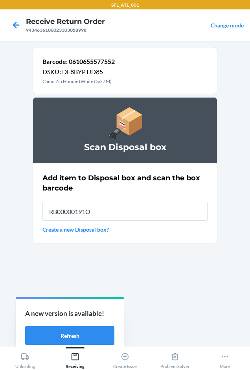
type input "RB00000191O"
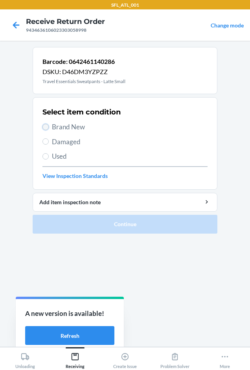
click at [45, 124] on input "Brand New" at bounding box center [45, 127] width 6 height 6
radio input "true"
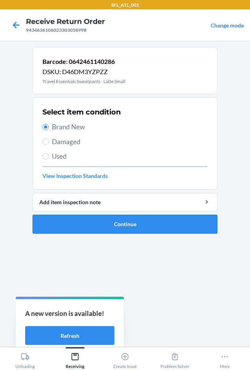
click at [88, 224] on button "Continue" at bounding box center [125, 224] width 184 height 19
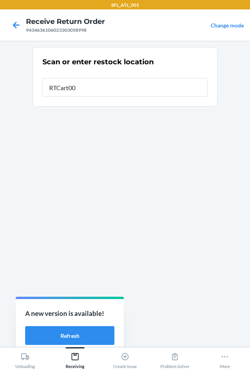
type input "RTCart004"
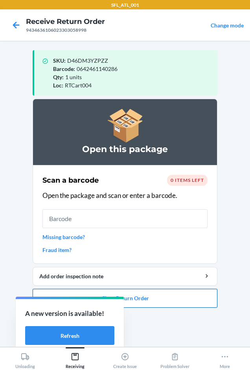
click at [173, 298] on button "Close Return Order" at bounding box center [125, 298] width 184 height 19
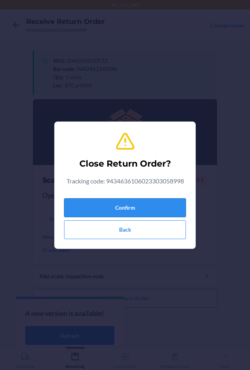
click at [142, 209] on button "Confirm" at bounding box center [125, 208] width 122 height 19
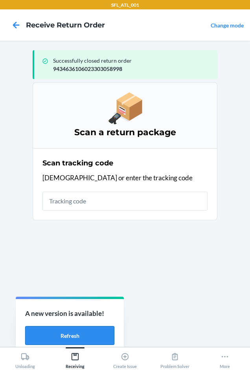
click at [85, 335] on button "Refresh" at bounding box center [69, 335] width 89 height 19
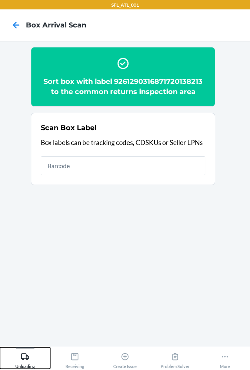
drag, startPoint x: 29, startPoint y: 358, endPoint x: 38, endPoint y: 345, distance: 16.6
click at [29, 358] on icon at bounding box center [25, 357] width 8 height 7
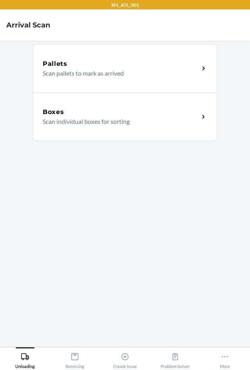
click at [83, 121] on p "Scan individual boxes for sorting" at bounding box center [118, 121] width 150 height 9
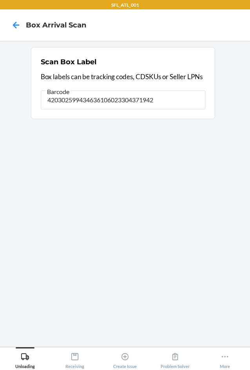
type input "420302599434636106023304371942"
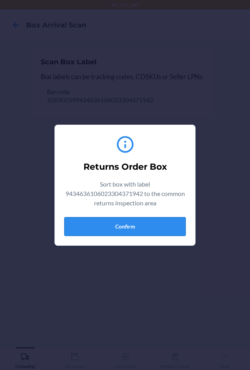
click at [125, 228] on button "Confirm" at bounding box center [125, 226] width 122 height 19
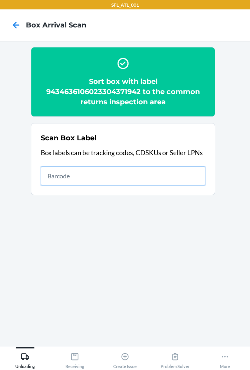
click at [62, 175] on input "text" at bounding box center [123, 176] width 165 height 19
type input "420302599434636106023304438904"
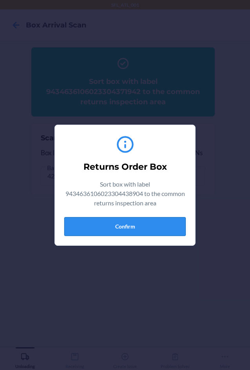
click at [145, 226] on button "Confirm" at bounding box center [125, 226] width 122 height 19
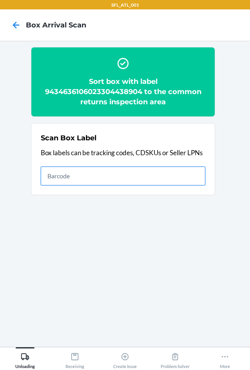
click at [70, 170] on input "text" at bounding box center [123, 176] width 165 height 19
type input "420302599434636106023304901330"
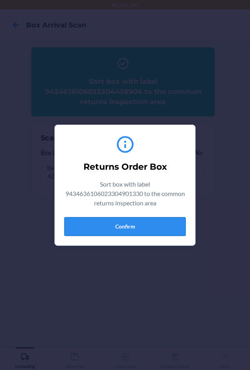
drag, startPoint x: 146, startPoint y: 215, endPoint x: 146, endPoint y: 221, distance: 6.3
click at [146, 216] on div "Returns Order Box Sort box with label 9434636106023304901330 to the common retu…" at bounding box center [125, 185] width 122 height 108
click at [146, 228] on button "Confirm" at bounding box center [125, 226] width 122 height 19
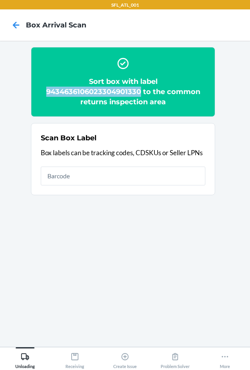
drag, startPoint x: 43, startPoint y: 92, endPoint x: 141, endPoint y: 93, distance: 98.1
click at [141, 93] on h2 "Sort box with label 9434636106023304901330 to the common returns inspection area" at bounding box center [123, 92] width 165 height 31
copy h2 "9434636106023304901330"
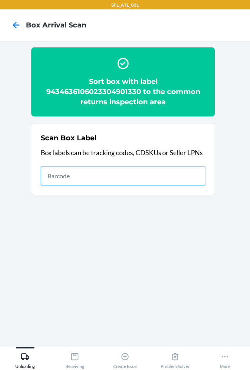
click at [66, 174] on input "text" at bounding box center [123, 176] width 165 height 19
type input "420302599434636106023304593122"
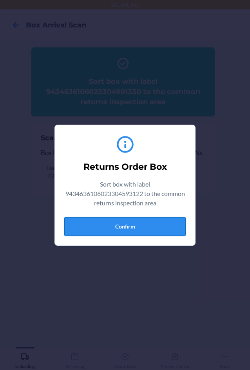
drag, startPoint x: 134, startPoint y: 230, endPoint x: 153, endPoint y: 227, distance: 19.0
click at [146, 228] on button "Confirm" at bounding box center [125, 226] width 122 height 19
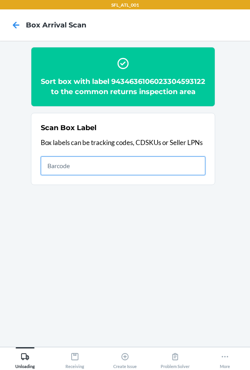
click at [56, 175] on input "text" at bounding box center [123, 166] width 165 height 19
type input "420302599434636106023304746474"
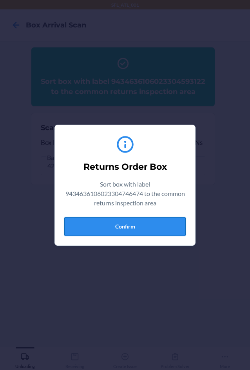
drag, startPoint x: 121, startPoint y: 230, endPoint x: 171, endPoint y: 219, distance: 51.0
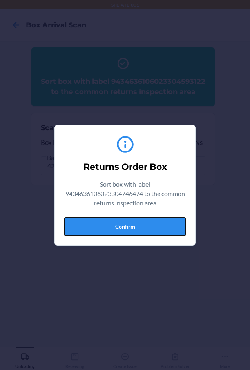
click at [122, 230] on button "Confirm" at bounding box center [125, 226] width 122 height 19
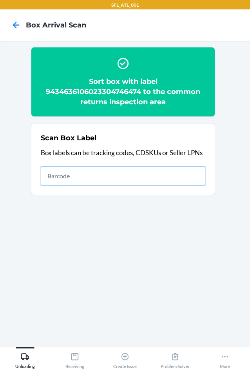
click at [95, 171] on input "text" at bounding box center [123, 176] width 165 height 19
type input "420302599434636106023304345783"
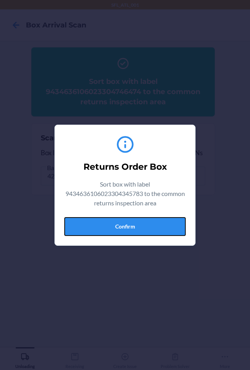
click at [127, 226] on button "Confirm" at bounding box center [125, 226] width 122 height 19
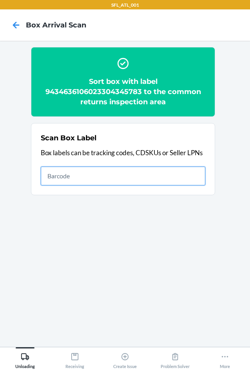
click at [47, 175] on input "text" at bounding box center [123, 176] width 165 height 19
type input "420302599434636106023304563804"
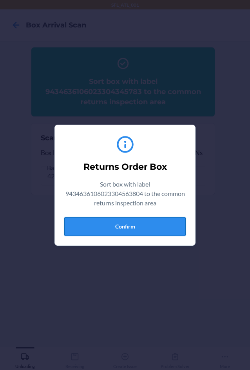
click at [98, 228] on button "Confirm" at bounding box center [125, 226] width 122 height 19
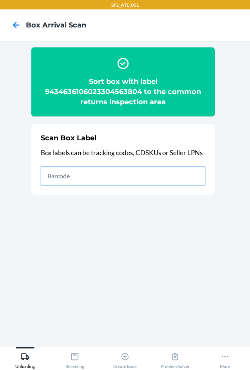
click at [52, 183] on input "text" at bounding box center [123, 176] width 165 height 19
type input "420302599434636106023304917003"
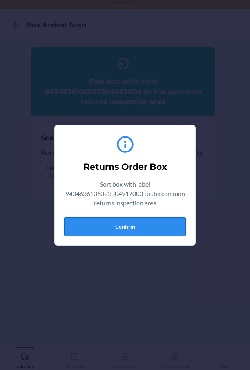
click at [138, 225] on button "Confirm" at bounding box center [125, 226] width 122 height 19
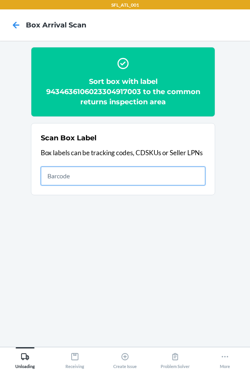
click at [53, 176] on input "text" at bounding box center [123, 176] width 165 height 19
type input "420302599434636106023303556876"
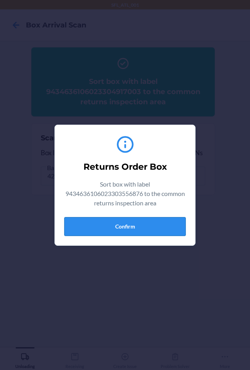
click at [135, 226] on button "Confirm" at bounding box center [125, 226] width 122 height 19
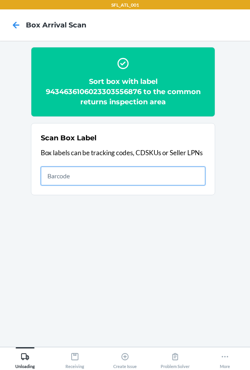
click at [120, 178] on input "text" at bounding box center [123, 176] width 165 height 19
type input "420302599434636106023304807724"
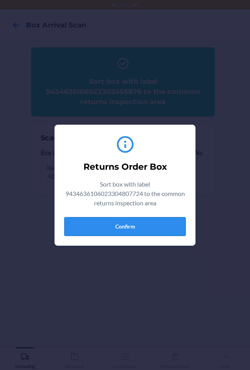
click at [135, 228] on button "Confirm" at bounding box center [125, 226] width 122 height 19
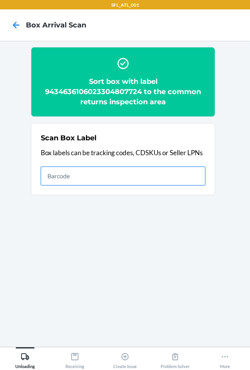
click at [85, 175] on input "text" at bounding box center [123, 176] width 165 height 19
type input "420302599434636106023304464873"
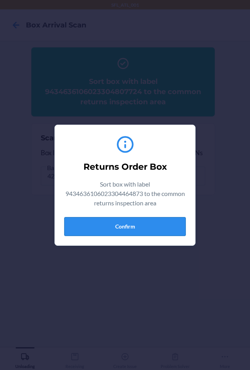
drag, startPoint x: 121, startPoint y: 223, endPoint x: 226, endPoint y: 223, distance: 105.2
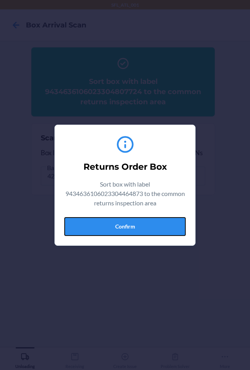
click at [124, 224] on button "Confirm" at bounding box center [125, 226] width 122 height 19
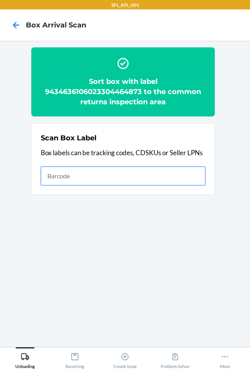
click at [77, 180] on input "text" at bounding box center [123, 176] width 165 height 19
type input "420302599434636106023304835277"
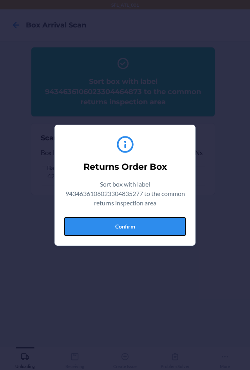
drag, startPoint x: 179, startPoint y: 230, endPoint x: 239, endPoint y: 211, distance: 62.4
click at [186, 228] on section "Returns Order Box Sort box with label 9434636106023304835277 to the common retu…" at bounding box center [125, 185] width 141 height 121
drag, startPoint x: 175, startPoint y: 223, endPoint x: 192, endPoint y: 223, distance: 16.9
click at [177, 223] on button "Confirm" at bounding box center [125, 226] width 122 height 19
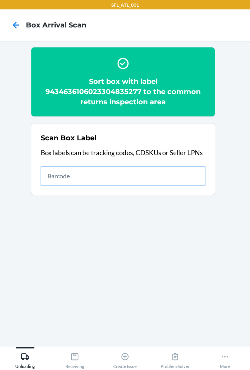
click at [119, 174] on input "text" at bounding box center [123, 176] width 165 height 19
type input "420302599434636106023304719294"
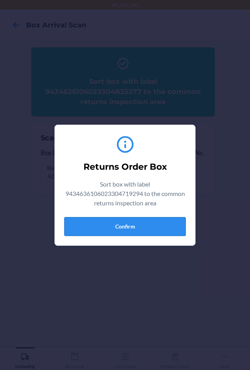
click at [148, 221] on button "Confirm" at bounding box center [125, 226] width 122 height 19
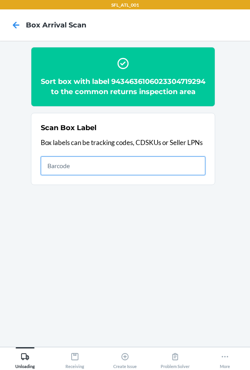
click at [51, 175] on input "text" at bounding box center [123, 166] width 165 height 19
type input "420302599434636106023303801778"
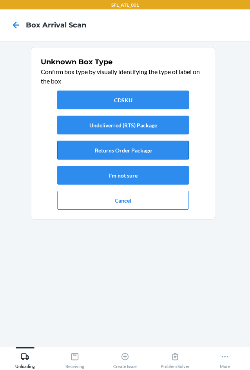
click at [110, 151] on button "Returns Order Package" at bounding box center [123, 150] width 132 height 19
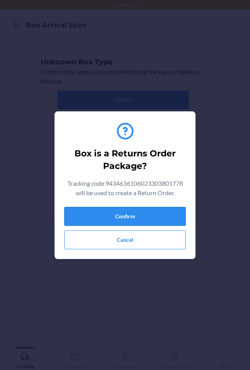
click at [129, 214] on button "Confirm" at bounding box center [125, 216] width 122 height 19
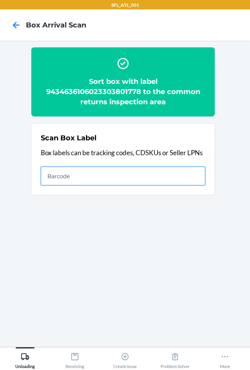
click at [90, 174] on input "text" at bounding box center [123, 176] width 165 height 19
type input "420302599434636106023304840226"
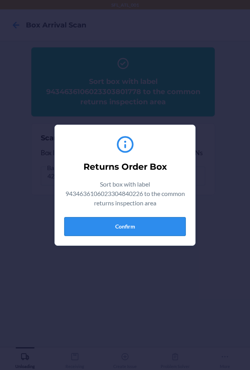
click at [122, 223] on button "Confirm" at bounding box center [125, 226] width 122 height 19
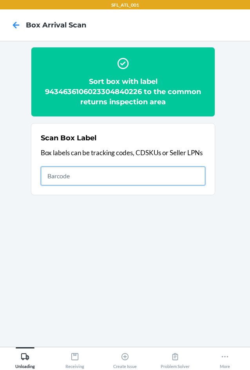
click at [77, 174] on input "text" at bounding box center [123, 176] width 165 height 19
type input "420302599434636106023304523723"
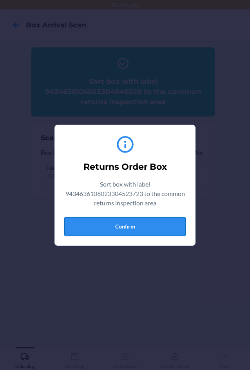
click at [148, 223] on button "Confirm" at bounding box center [125, 226] width 122 height 19
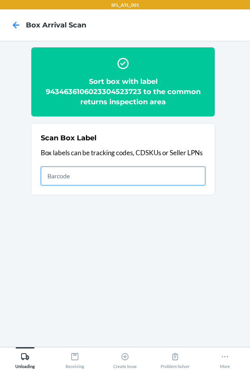
click at [88, 181] on input "text" at bounding box center [123, 176] width 165 height 19
type input "420302599434636106023304488855"
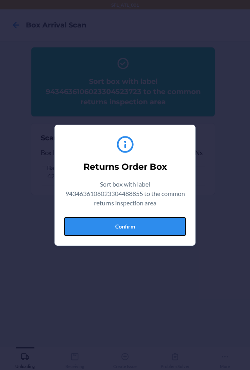
click at [94, 218] on button "Confirm" at bounding box center [125, 226] width 122 height 19
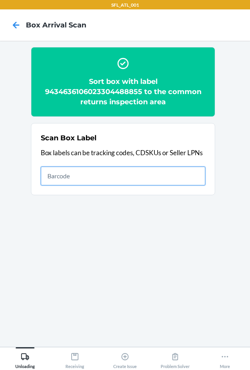
click at [67, 173] on input "text" at bounding box center [123, 176] width 165 height 19
type input "420302599434636106023304750921"
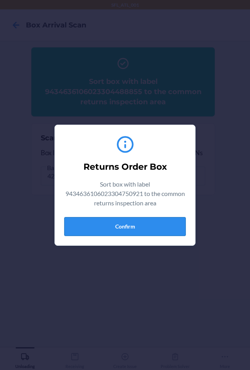
click at [121, 218] on button "Confirm" at bounding box center [125, 226] width 122 height 19
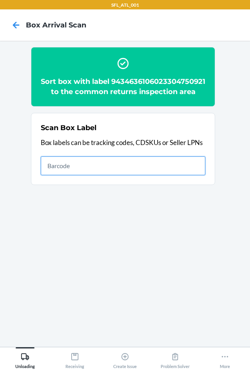
drag, startPoint x: 105, startPoint y: 170, endPoint x: 110, endPoint y: 168, distance: 5.6
click at [106, 170] on input "text" at bounding box center [123, 166] width 165 height 19
type input "420302599434636106023304471376"
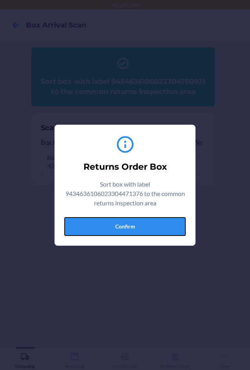
drag, startPoint x: 91, startPoint y: 228, endPoint x: 99, endPoint y: 231, distance: 8.2
click at [91, 228] on button "Confirm" at bounding box center [125, 226] width 122 height 19
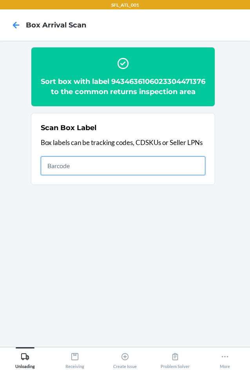
click at [107, 173] on input "text" at bounding box center [123, 166] width 165 height 19
type input "420302599434636106023303058998"
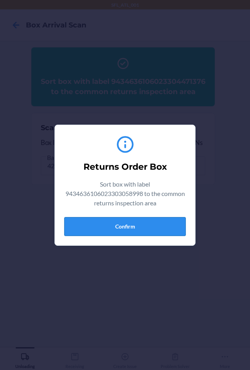
click at [152, 222] on button "Confirm" at bounding box center [125, 226] width 122 height 19
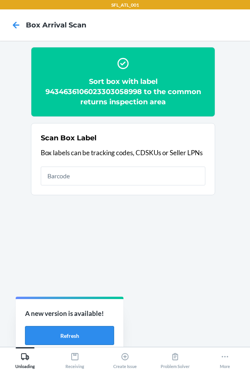
click at [72, 339] on button "Refresh" at bounding box center [69, 335] width 89 height 19
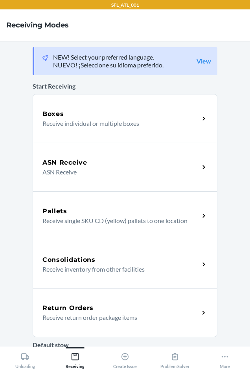
click at [71, 305] on h5 "Return Orders" at bounding box center [67, 308] width 51 height 9
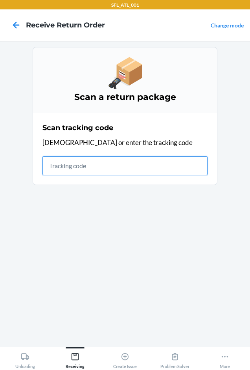
click at [87, 162] on input "text" at bounding box center [124, 166] width 165 height 19
type input "4203025994346"
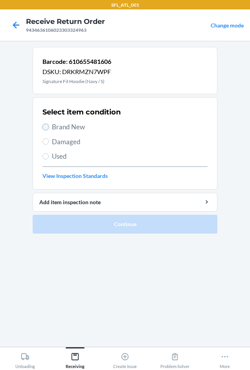
click at [46, 124] on input "Brand New" at bounding box center [45, 127] width 6 height 6
radio input "true"
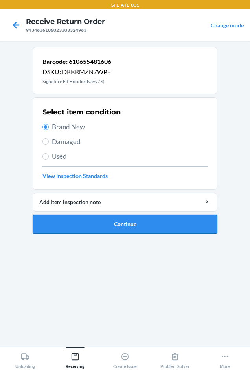
click at [107, 221] on button "Continue" at bounding box center [125, 224] width 184 height 19
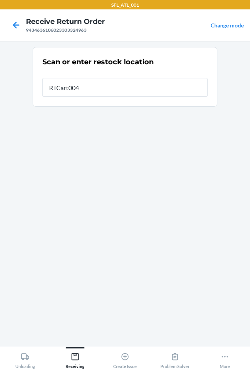
type input "RTCart004"
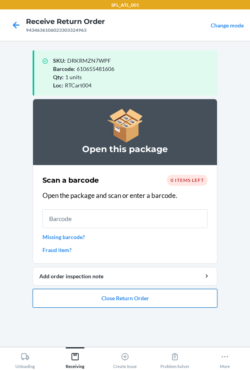
click at [109, 298] on button "Close Return Order" at bounding box center [125, 298] width 184 height 19
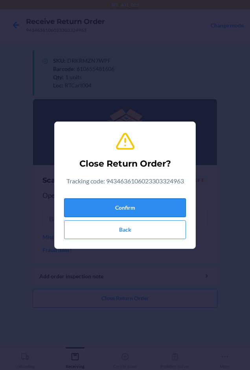
click at [91, 208] on button "Confirm" at bounding box center [125, 208] width 122 height 19
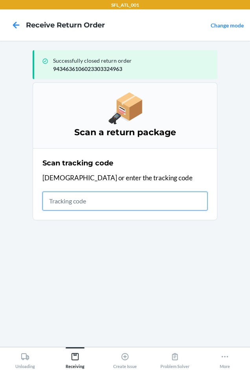
click at [91, 196] on input "text" at bounding box center [124, 201] width 165 height 19
type input "420302599434636106023"
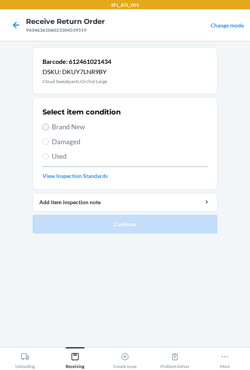
click at [45, 128] on input "Brand New" at bounding box center [45, 127] width 6 height 6
radio input "true"
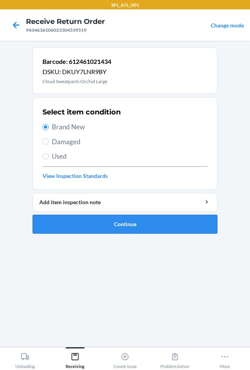
click at [78, 224] on button "Continue" at bounding box center [125, 224] width 184 height 19
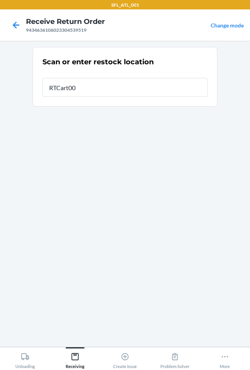
type input "RTCart004"
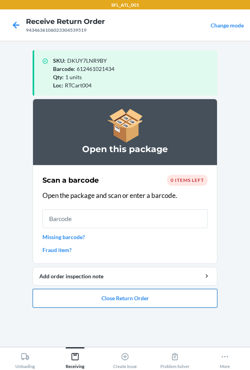
drag, startPoint x: 115, startPoint y: 303, endPoint x: 120, endPoint y: 302, distance: 5.0
click at [117, 303] on button "Close Return Order" at bounding box center [125, 298] width 184 height 19
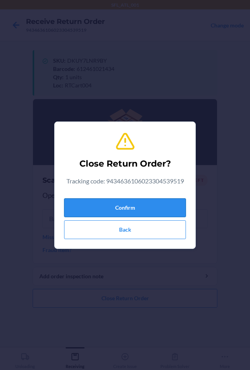
click at [123, 212] on button "Confirm" at bounding box center [125, 208] width 122 height 19
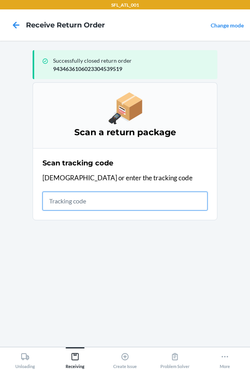
click at [119, 204] on input "text" at bounding box center [124, 201] width 165 height 19
type input "420302599434636106023304345"
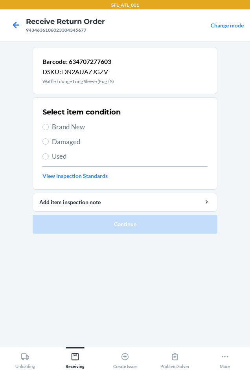
click at [76, 128] on span "Brand New" at bounding box center [129, 127] width 155 height 10
click at [49, 128] on input "Brand New" at bounding box center [45, 127] width 6 height 6
radio input "true"
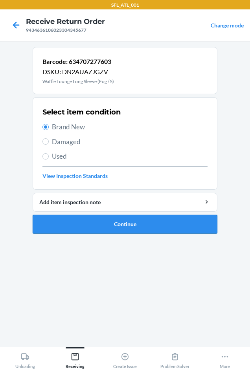
click at [104, 226] on button "Continue" at bounding box center [125, 224] width 184 height 19
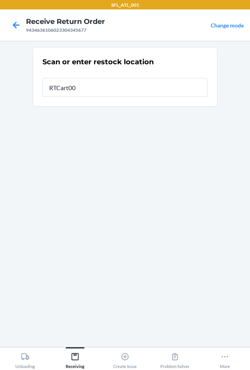
type input "RTCart004"
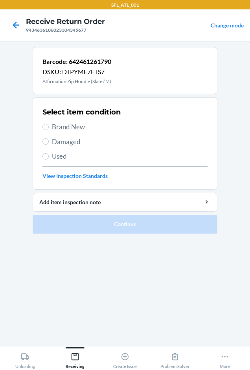
drag, startPoint x: 58, startPoint y: 129, endPoint x: 59, endPoint y: 133, distance: 4.0
click at [59, 131] on span "Brand New" at bounding box center [129, 127] width 155 height 10
click at [49, 130] on input "Brand New" at bounding box center [45, 127] width 6 height 6
radio input "true"
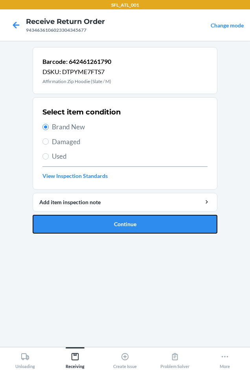
click at [89, 223] on button "Continue" at bounding box center [125, 224] width 184 height 19
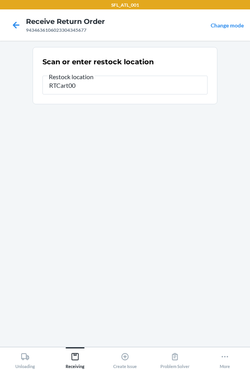
type input "RTCart004"
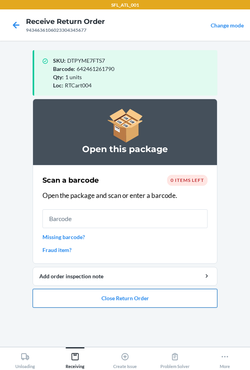
click at [141, 293] on button "Close Return Order" at bounding box center [125, 298] width 184 height 19
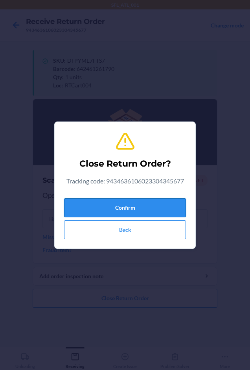
click at [112, 211] on button "Confirm" at bounding box center [125, 208] width 122 height 19
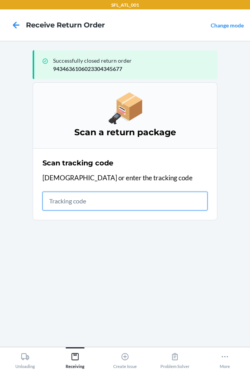
click at [70, 198] on input "text" at bounding box center [124, 201] width 165 height 19
type input "4203025994346"
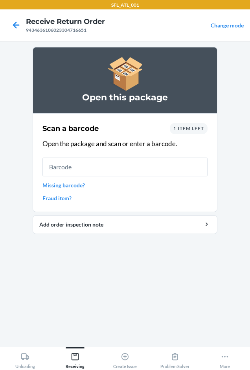
click at [188, 126] on span "1 item left" at bounding box center [188, 129] width 31 height 6
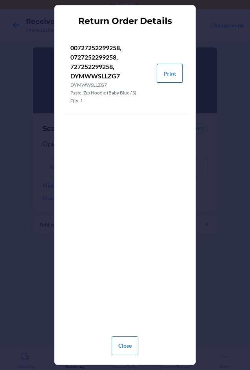
click at [172, 73] on button "Print" at bounding box center [170, 73] width 26 height 19
click at [125, 348] on button "Close" at bounding box center [124, 346] width 27 height 19
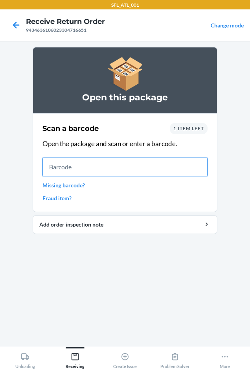
click at [117, 166] on input "text" at bounding box center [124, 167] width 165 height 19
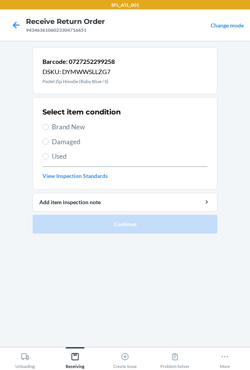
click at [60, 124] on span "Brand New" at bounding box center [129, 127] width 155 height 10
click at [49, 124] on input "Brand New" at bounding box center [45, 127] width 6 height 6
radio input "true"
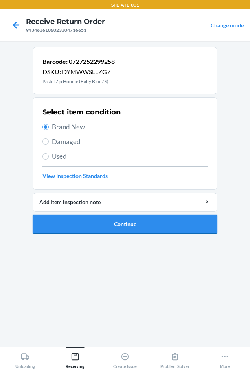
click at [98, 230] on button "Continue" at bounding box center [125, 224] width 184 height 19
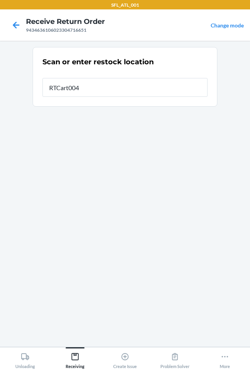
type input "RTCart004"
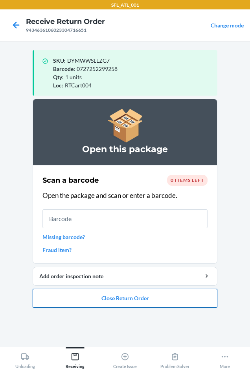
click at [132, 300] on button "Close Return Order" at bounding box center [125, 298] width 184 height 19
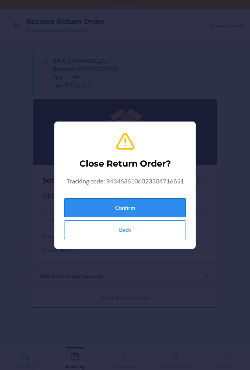
click at [115, 210] on button "Confirm" at bounding box center [125, 208] width 122 height 19
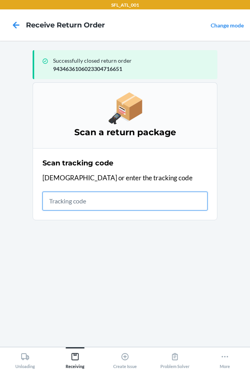
click at [138, 208] on input "text" at bounding box center [124, 201] width 165 height 19
click at [103, 202] on input "text" at bounding box center [124, 201] width 165 height 19
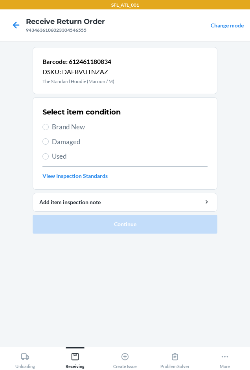
drag, startPoint x: 66, startPoint y: 122, endPoint x: 68, endPoint y: 131, distance: 9.6
click at [67, 129] on span "Brand New" at bounding box center [129, 127] width 155 height 10
click at [49, 129] on input "Brand New" at bounding box center [45, 127] width 6 height 6
radio input "true"
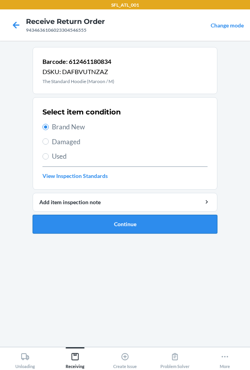
click at [100, 225] on button "Continue" at bounding box center [125, 224] width 184 height 19
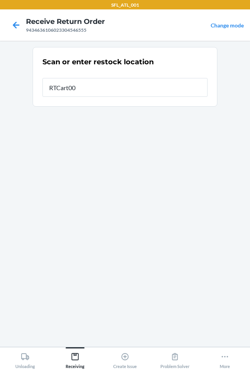
type input "RTCart004"
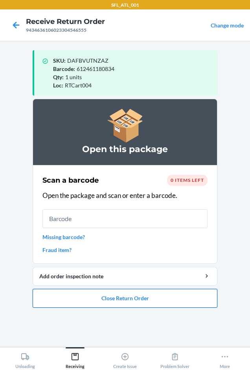
click at [149, 301] on button "Close Return Order" at bounding box center [125, 298] width 184 height 19
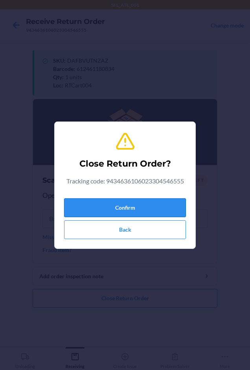
click at [127, 206] on button "Confirm" at bounding box center [125, 208] width 122 height 19
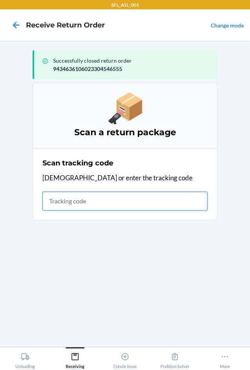
click at [75, 201] on input "text" at bounding box center [124, 201] width 165 height 19
click at [103, 210] on input "text" at bounding box center [124, 201] width 165 height 19
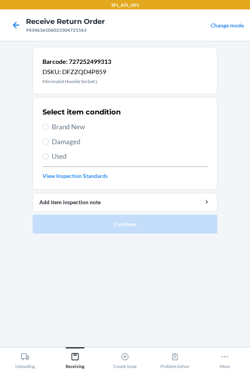
click at [75, 128] on span "Brand New" at bounding box center [129, 127] width 155 height 10
click at [49, 128] on input "Brand New" at bounding box center [45, 127] width 6 height 6
radio input "true"
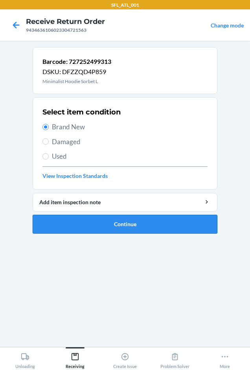
click at [99, 228] on button "Continue" at bounding box center [125, 224] width 184 height 19
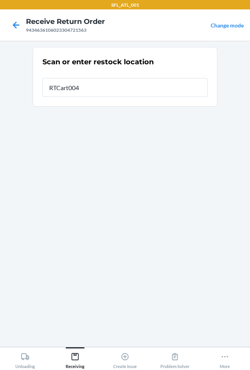
type input "RTCart004"
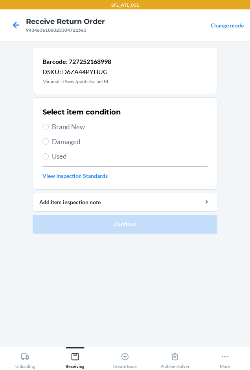
drag, startPoint x: 48, startPoint y: 130, endPoint x: 50, endPoint y: 160, distance: 30.7
click at [48, 131] on label "Brand New" at bounding box center [124, 127] width 165 height 10
click at [48, 130] on input "Brand New" at bounding box center [45, 127] width 6 height 6
radio input "true"
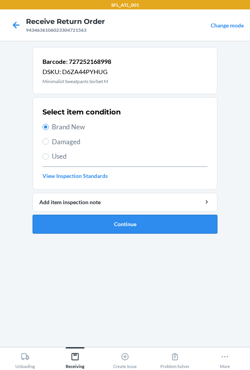
click at [66, 217] on button "Continue" at bounding box center [125, 224] width 184 height 19
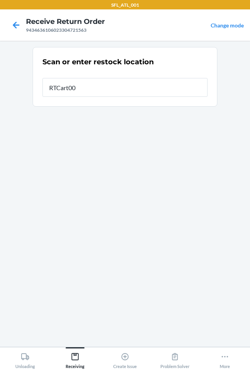
type input "RTCart004"
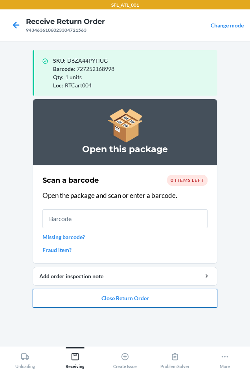
click at [106, 299] on button "Close Return Order" at bounding box center [125, 298] width 184 height 19
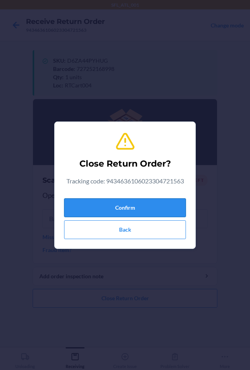
click at [112, 208] on button "Confirm" at bounding box center [125, 208] width 122 height 19
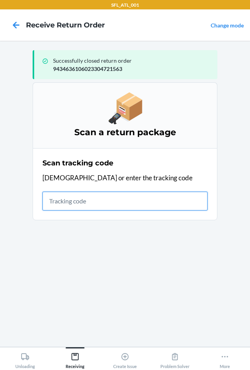
click at [104, 199] on input "text" at bounding box center [124, 201] width 165 height 19
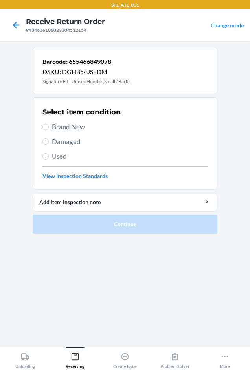
click at [82, 128] on span "Brand New" at bounding box center [129, 127] width 155 height 10
click at [49, 128] on input "Brand New" at bounding box center [45, 127] width 6 height 6
radio input "true"
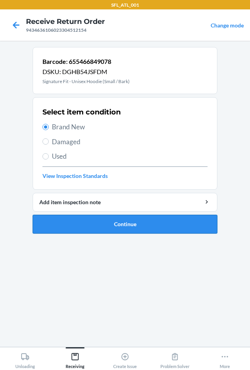
click at [106, 221] on button "Continue" at bounding box center [125, 224] width 184 height 19
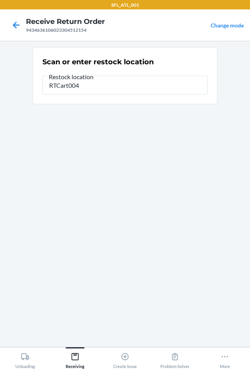
type input "RTCart004"
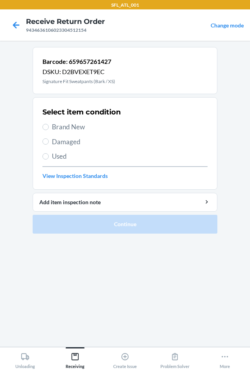
click at [71, 128] on span "Brand New" at bounding box center [129, 127] width 155 height 10
click at [49, 128] on input "Brand New" at bounding box center [45, 127] width 6 height 6
radio input "true"
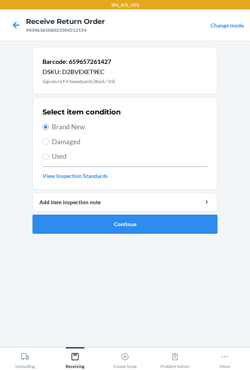
click at [86, 223] on button "Continue" at bounding box center [125, 224] width 184 height 19
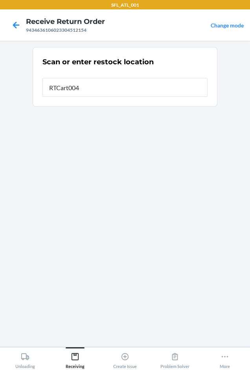
type input "RTCart004"
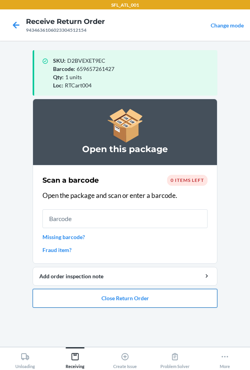
click at [126, 304] on button "Close Return Order" at bounding box center [125, 298] width 184 height 19
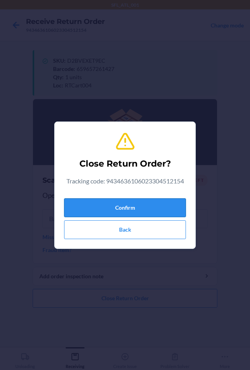
click at [115, 210] on button "Confirm" at bounding box center [125, 208] width 122 height 19
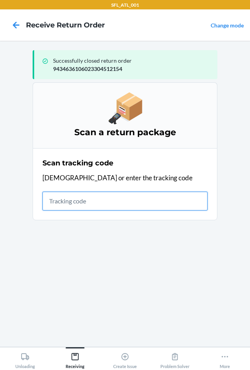
click at [150, 204] on input "text" at bounding box center [124, 201] width 165 height 19
type input "4203025994346361"
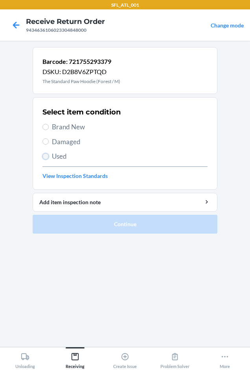
click at [43, 157] on input "Used" at bounding box center [45, 156] width 6 height 6
radio input "true"
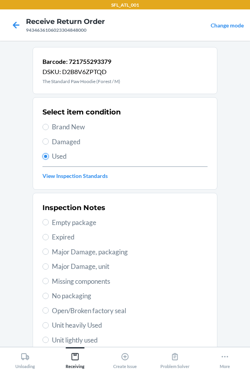
scroll to position [102, 0]
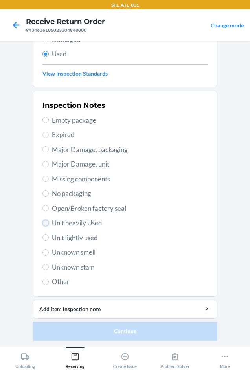
click at [44, 224] on input "Unit heavily Used" at bounding box center [45, 223] width 6 height 6
radio input "true"
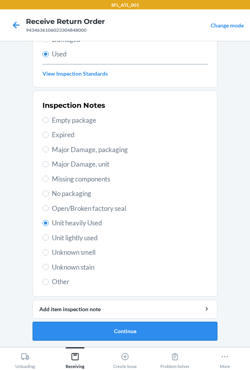
click at [126, 334] on button "Continue" at bounding box center [125, 331] width 184 height 19
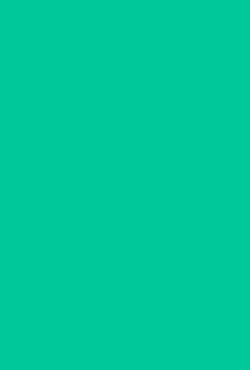
scroll to position [0, 0]
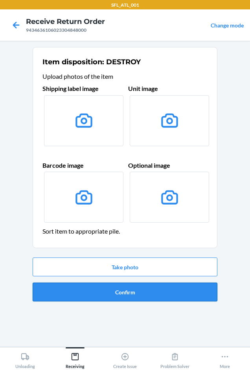
click at [137, 295] on button "Confirm" at bounding box center [125, 292] width 184 height 19
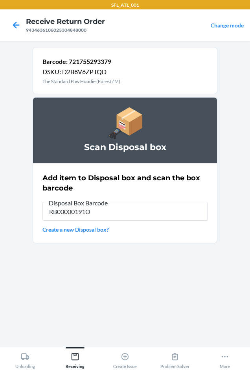
type input "RB00000191O"
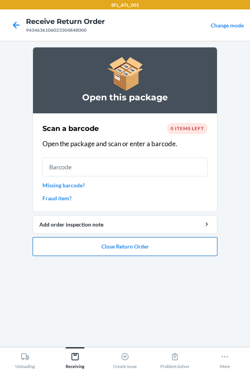
click at [95, 240] on button "Close Return Order" at bounding box center [125, 246] width 184 height 19
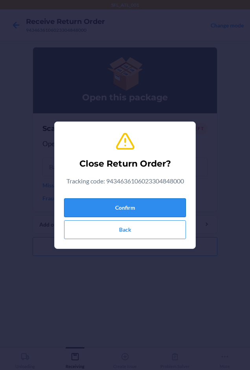
click at [110, 201] on button "Confirm" at bounding box center [125, 208] width 122 height 19
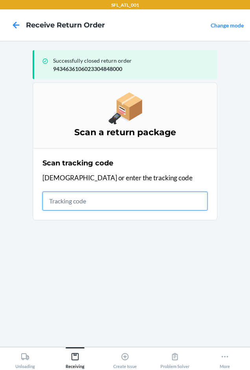
click at [87, 205] on input "text" at bounding box center [124, 201] width 165 height 19
type input "42030259943463610602330"
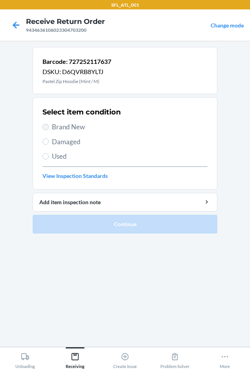
click at [43, 125] on section "Select item condition Brand New Damaged Used View Inspection Standards" at bounding box center [125, 143] width 184 height 93
click at [47, 129] on input "Brand New" at bounding box center [45, 127] width 6 height 6
radio input "true"
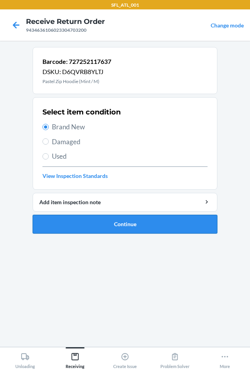
click at [84, 228] on button "Continue" at bounding box center [125, 224] width 184 height 19
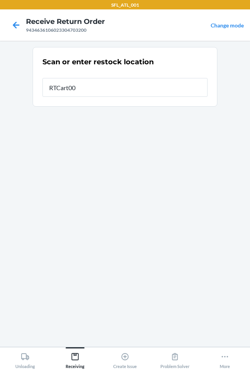
type input "RTCart004"
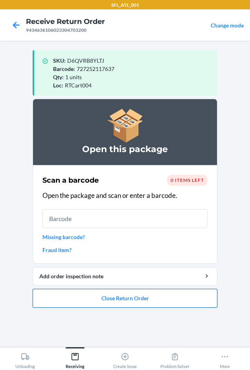
click at [156, 292] on button "Close Return Order" at bounding box center [125, 298] width 184 height 19
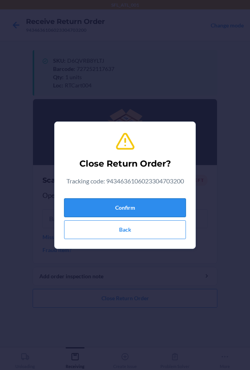
click at [135, 203] on button "Confirm" at bounding box center [125, 208] width 122 height 19
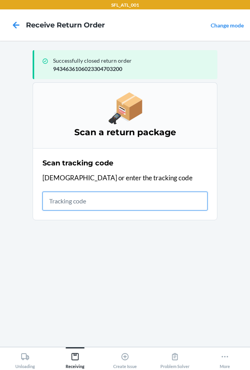
click at [111, 206] on input "text" at bounding box center [124, 201] width 165 height 19
click at [131, 199] on input "text" at bounding box center [124, 201] width 165 height 19
type input "420302599434"
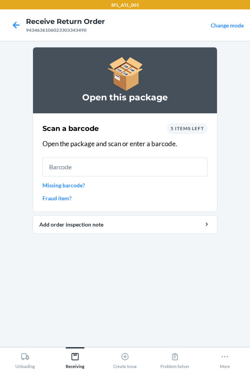
click at [194, 127] on span "5 items left" at bounding box center [186, 129] width 33 height 6
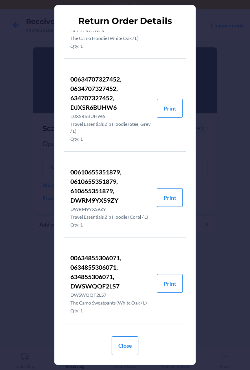
scroll to position [161, 0]
click at [160, 188] on button "Print" at bounding box center [170, 197] width 26 height 19
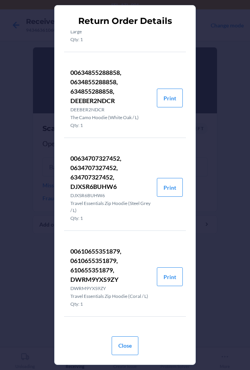
scroll to position [0, 0]
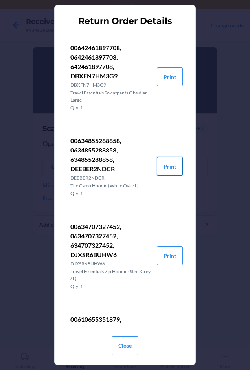
click at [161, 166] on button "Print" at bounding box center [170, 166] width 26 height 19
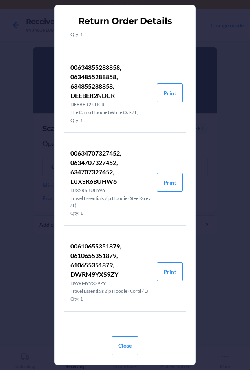
scroll to position [78, 0]
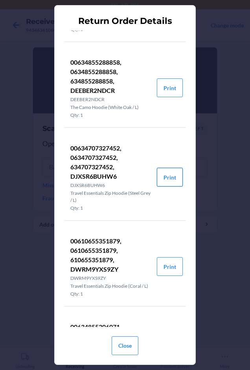
click at [160, 172] on button "Print" at bounding box center [170, 177] width 26 height 19
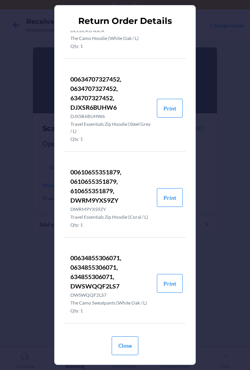
scroll to position [161, 0]
click at [163, 276] on button "Print" at bounding box center [170, 283] width 26 height 19
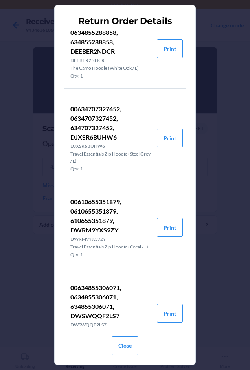
scroll to position [0, 0]
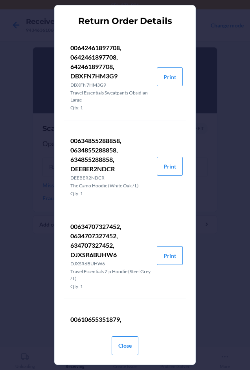
click at [76, 77] on p "00642461897708, 0642461897708, 642461897708, DBXFN7HM3G9" at bounding box center [110, 62] width 80 height 38
copy p "DBXFN7HM3G9"
drag, startPoint x: 128, startPoint y: 349, endPoint x: 117, endPoint y: 285, distance: 65.4
click at [128, 349] on button "Close" at bounding box center [124, 346] width 27 height 19
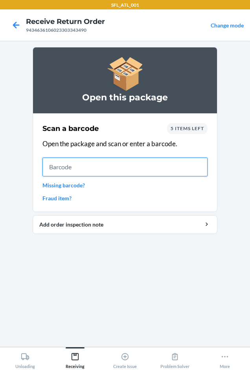
click at [91, 165] on input "text" at bounding box center [124, 167] width 165 height 19
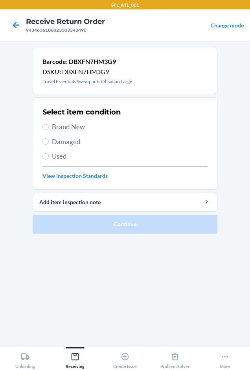
click at [62, 156] on span "Used" at bounding box center [129, 156] width 155 height 10
click at [49, 156] on input "Used" at bounding box center [45, 156] width 6 height 6
radio input "true"
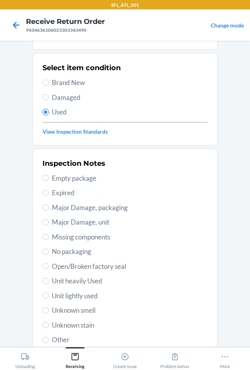
scroll to position [102, 0]
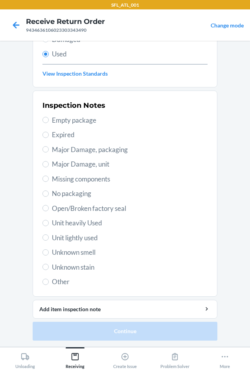
drag, startPoint x: 79, startPoint y: 221, endPoint x: 99, endPoint y: 268, distance: 51.7
click at [80, 223] on span "Unit heavily Used" at bounding box center [129, 223] width 155 height 10
click at [59, 224] on span "Unit heavily Used" at bounding box center [129, 223] width 155 height 10
click at [49, 224] on input "Unit heavily Used" at bounding box center [45, 223] width 6 height 6
radio input "true"
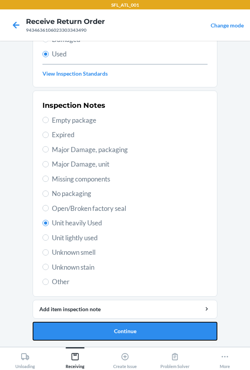
click at [108, 328] on button "Continue" at bounding box center [125, 331] width 184 height 19
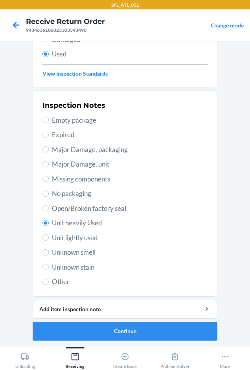
scroll to position [0, 0]
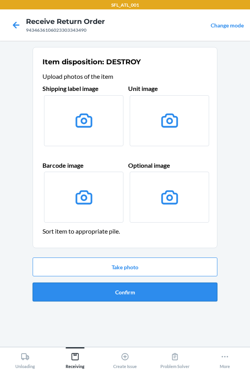
click at [130, 293] on button "Confirm" at bounding box center [125, 292] width 184 height 19
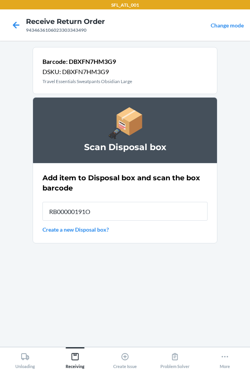
type input "RB00000191O"
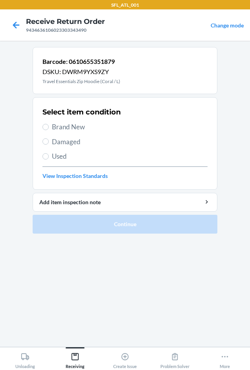
click at [49, 123] on label "Brand New" at bounding box center [124, 127] width 165 height 10
click at [49, 124] on input "Brand New" at bounding box center [45, 127] width 6 height 6
radio input "true"
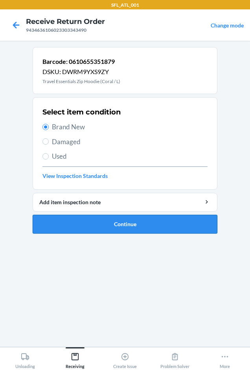
click at [122, 225] on button "Continue" at bounding box center [125, 224] width 184 height 19
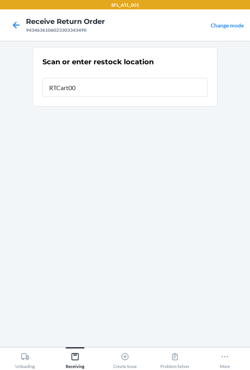
type input "RTCart004"
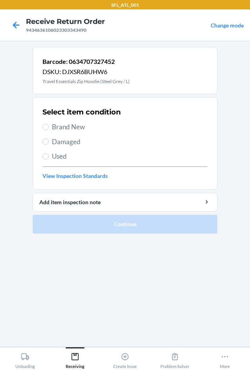
click at [49, 126] on label "Brand New" at bounding box center [124, 127] width 165 height 10
click at [49, 126] on input "Brand New" at bounding box center [45, 127] width 6 height 6
radio input "true"
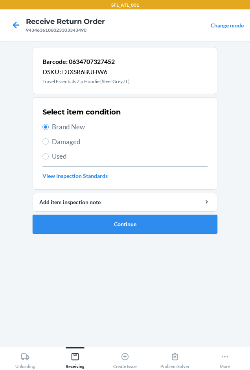
click at [110, 226] on button "Continue" at bounding box center [125, 224] width 184 height 19
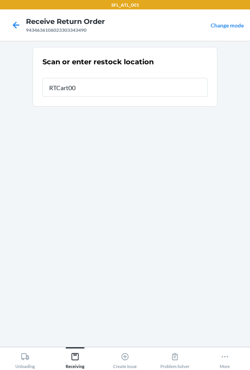
type input "RTCart004"
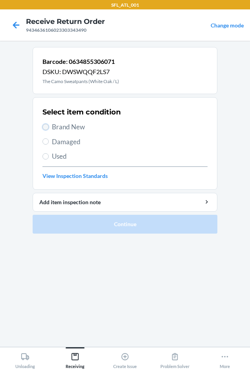
click at [46, 127] on input "Brand New" at bounding box center [45, 127] width 6 height 6
radio input "true"
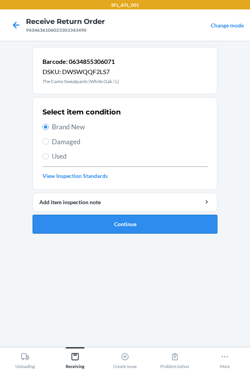
click at [144, 221] on button "Continue" at bounding box center [125, 224] width 184 height 19
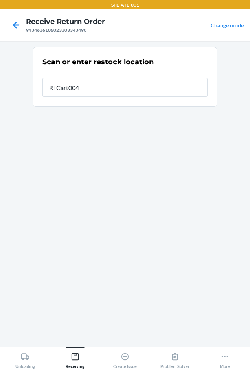
type input "RTCart004"
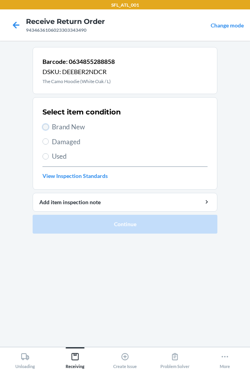
click at [45, 126] on input "Brand New" at bounding box center [45, 127] width 6 height 6
radio input "true"
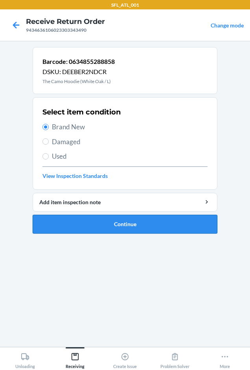
click at [127, 225] on button "Continue" at bounding box center [125, 224] width 184 height 19
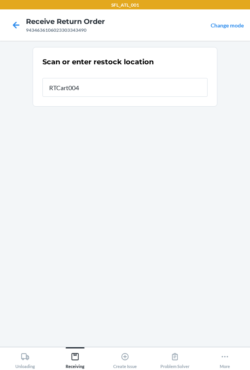
type input "RTCart004"
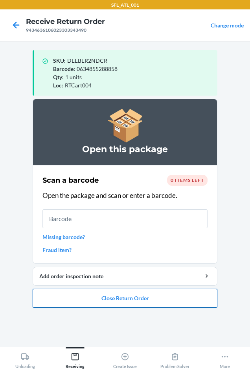
click at [150, 299] on button "Close Return Order" at bounding box center [125, 298] width 184 height 19
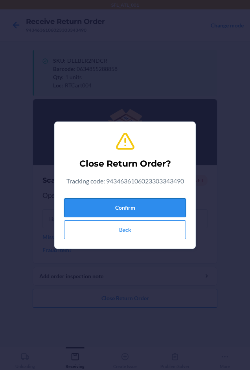
click at [142, 208] on button "Confirm" at bounding box center [125, 208] width 122 height 19
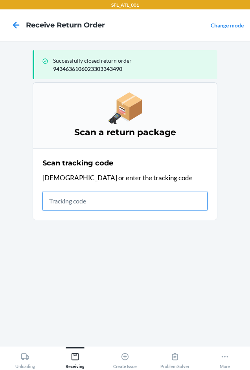
click at [54, 203] on input "text" at bounding box center [124, 201] width 165 height 19
type input "42030259943463610602330497"
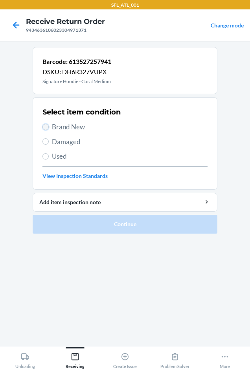
click at [46, 127] on input "Brand New" at bounding box center [45, 127] width 6 height 6
radio input "true"
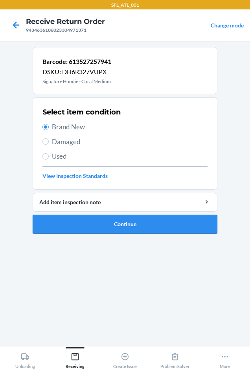
click at [93, 224] on button "Continue" at bounding box center [125, 224] width 184 height 19
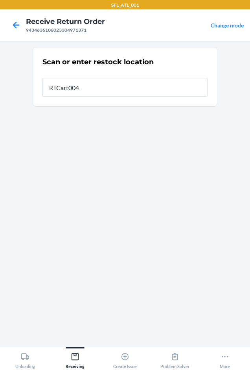
type input "RTCart004"
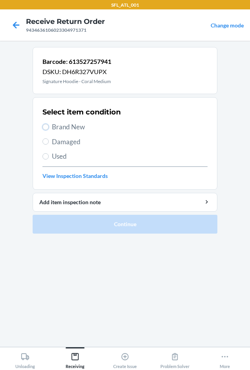
drag, startPoint x: 47, startPoint y: 126, endPoint x: 40, endPoint y: 135, distance: 10.9
click at [47, 126] on input "Brand New" at bounding box center [45, 127] width 6 height 6
radio input "true"
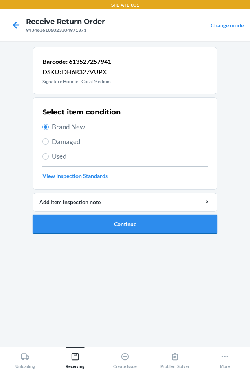
click at [97, 220] on button "Continue" at bounding box center [125, 224] width 184 height 19
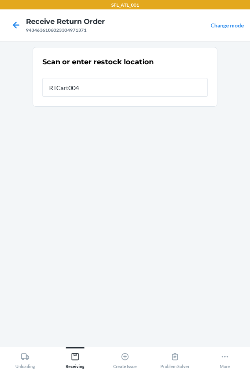
type input "RTCart004"
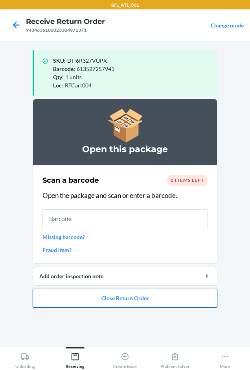
click at [127, 298] on button "Close Return Order" at bounding box center [125, 298] width 184 height 19
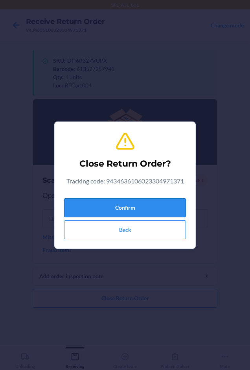
click at [121, 205] on button "Confirm" at bounding box center [125, 208] width 122 height 19
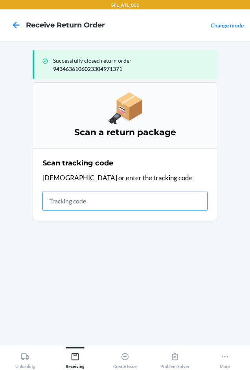
click at [117, 204] on input "text" at bounding box center [124, 201] width 165 height 19
type input "42030259943463610602"
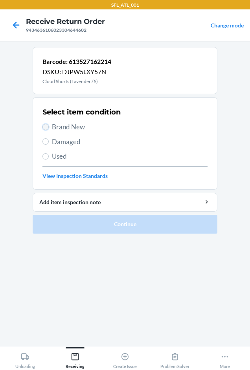
click at [47, 125] on input "Brand New" at bounding box center [45, 127] width 6 height 6
radio input "true"
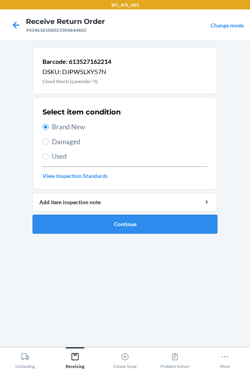
click at [96, 229] on button "Continue" at bounding box center [125, 224] width 184 height 19
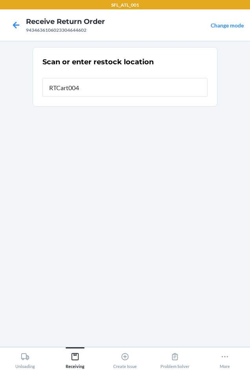
type input "RTCart004"
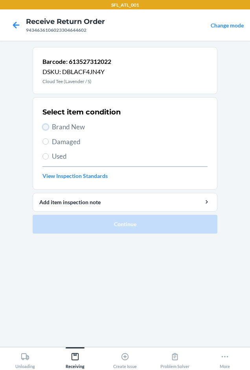
click at [45, 126] on input "Brand New" at bounding box center [45, 127] width 6 height 6
radio input "true"
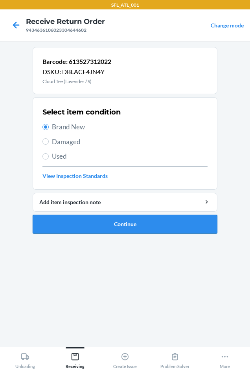
click at [113, 219] on button "Continue" at bounding box center [125, 224] width 184 height 19
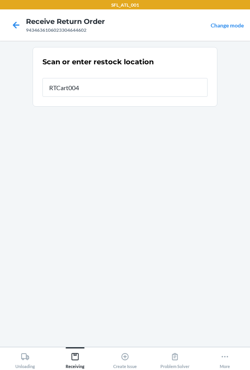
type input "RTCart004"
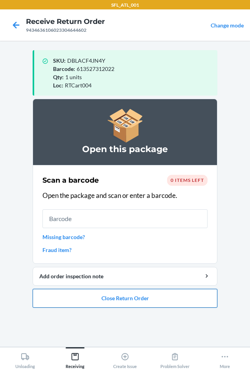
click at [126, 305] on button "Close Return Order" at bounding box center [125, 298] width 184 height 19
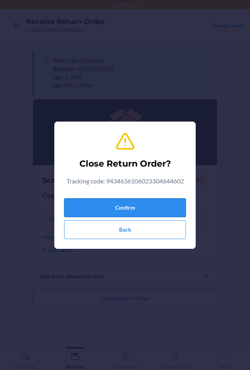
click at [128, 204] on button "Confirm" at bounding box center [125, 208] width 122 height 19
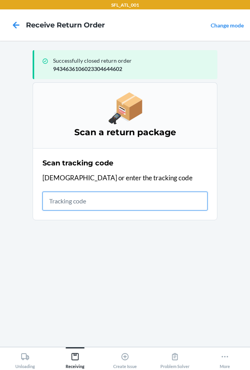
click at [64, 208] on input "text" at bounding box center [124, 201] width 165 height 19
type input "420302599400136208303"
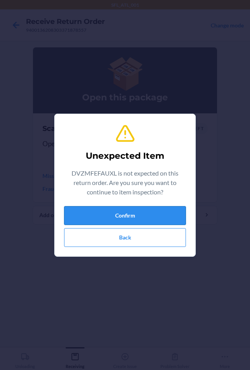
click at [86, 211] on button "Confirm" at bounding box center [125, 215] width 122 height 19
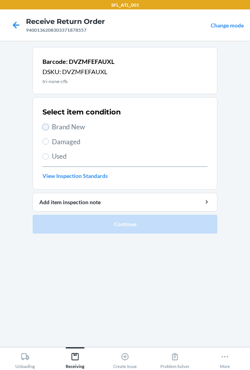
click at [46, 124] on input "Brand New" at bounding box center [45, 127] width 6 height 6
radio input "true"
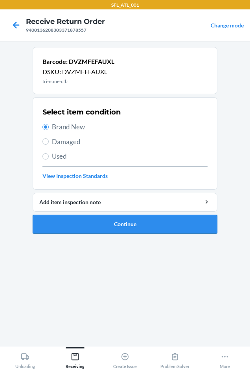
click at [123, 221] on button "Continue" at bounding box center [125, 224] width 184 height 19
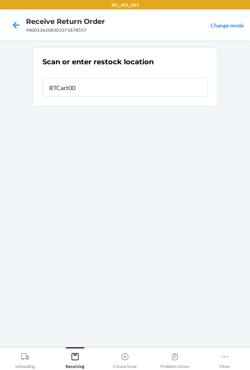
type input "RTCart004"
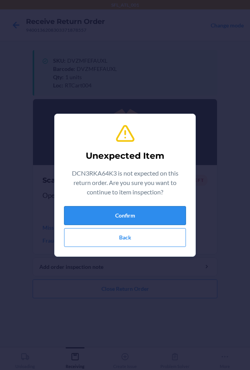
click at [133, 212] on button "Confirm" at bounding box center [125, 215] width 122 height 19
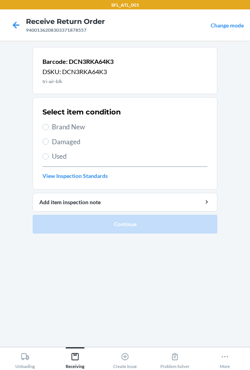
click at [49, 123] on label "Brand New" at bounding box center [124, 127] width 165 height 10
click at [49, 124] on input "Brand New" at bounding box center [45, 127] width 6 height 6
radio input "true"
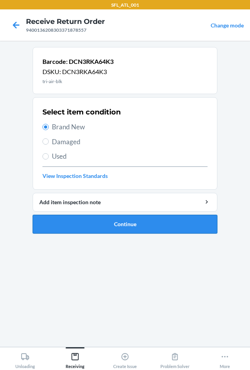
click at [124, 228] on button "Continue" at bounding box center [125, 224] width 184 height 19
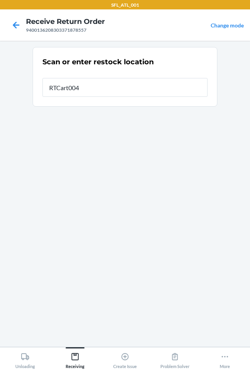
type input "RTCart004"
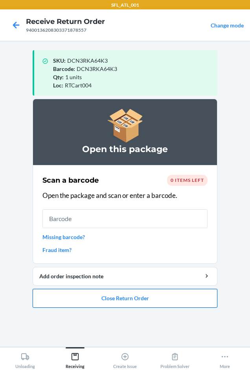
click at [124, 302] on button "Close Return Order" at bounding box center [125, 298] width 184 height 19
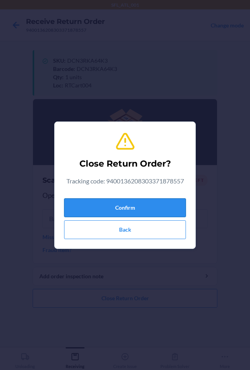
click at [112, 210] on button "Confirm" at bounding box center [125, 208] width 122 height 19
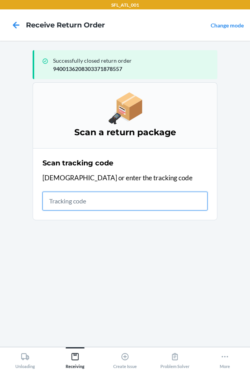
click at [121, 195] on input "text" at bounding box center [124, 201] width 165 height 19
type input "4203025994346"
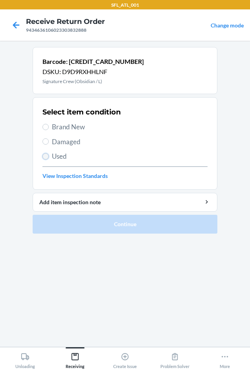
click at [44, 156] on input "Used" at bounding box center [45, 156] width 6 height 6
radio input "true"
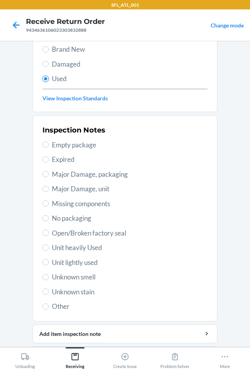
scroll to position [78, 0]
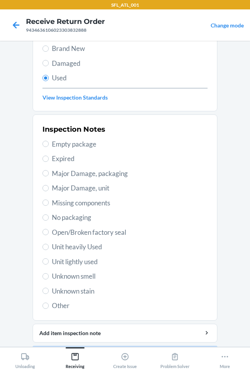
click at [43, 244] on label "Unit heavily Used" at bounding box center [124, 247] width 165 height 10
click at [43, 244] on input "Unit heavily Used" at bounding box center [45, 247] width 6 height 6
radio input "true"
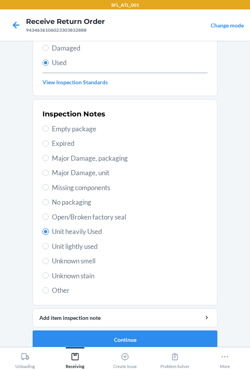
scroll to position [102, 0]
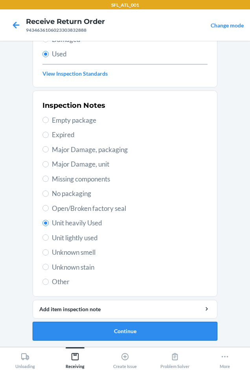
click at [145, 328] on button "Continue" at bounding box center [125, 331] width 184 height 19
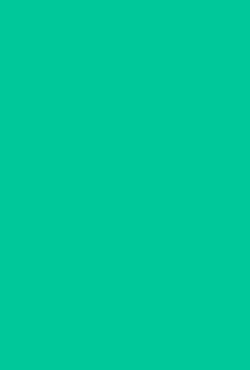
scroll to position [0, 0]
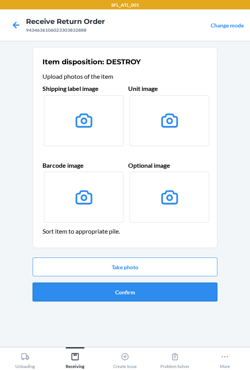
click at [140, 290] on button "Confirm" at bounding box center [125, 292] width 184 height 19
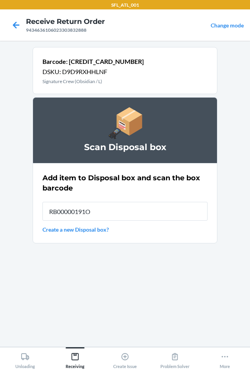
type input "RB00000191O"
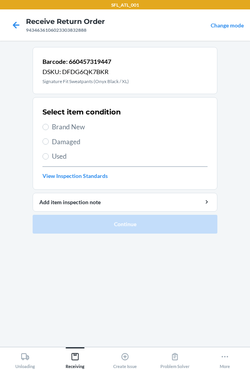
click at [46, 153] on label "Used" at bounding box center [124, 156] width 165 height 10
click at [46, 153] on input "Used" at bounding box center [45, 156] width 6 height 6
radio input "true"
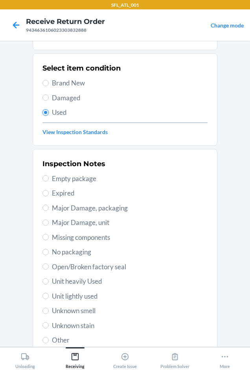
scroll to position [102, 0]
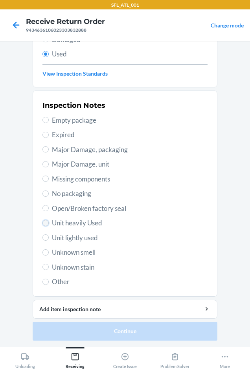
click at [43, 222] on input "Unit heavily Used" at bounding box center [45, 223] width 6 height 6
radio input "true"
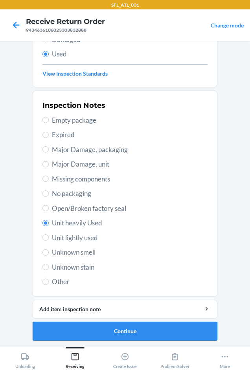
click at [116, 327] on button "Continue" at bounding box center [125, 331] width 184 height 19
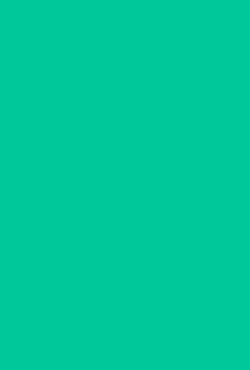
scroll to position [0, 0]
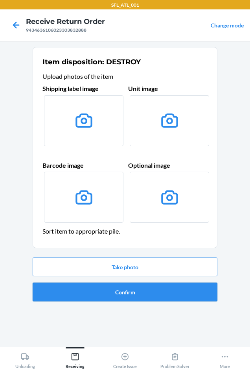
click at [117, 293] on button "Confirm" at bounding box center [125, 292] width 184 height 19
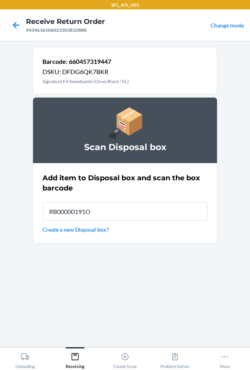
type input "RB00000191O"
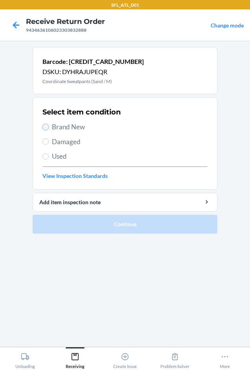
click at [46, 125] on input "Brand New" at bounding box center [45, 127] width 6 height 6
radio input "true"
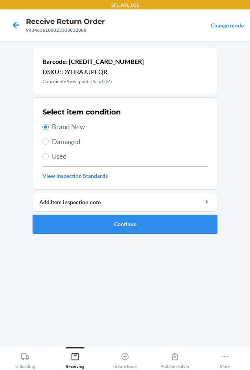
click at [74, 224] on button "Continue" at bounding box center [125, 224] width 184 height 19
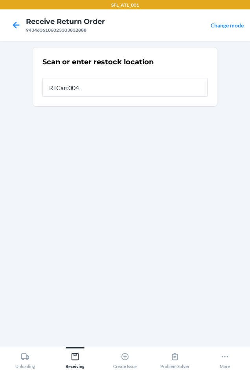
type input "RTCart004"
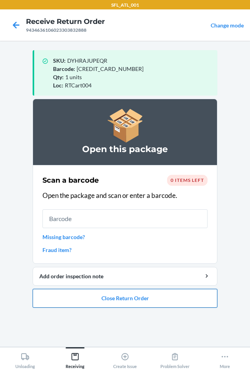
click at [132, 299] on button "Close Return Order" at bounding box center [125, 298] width 184 height 19
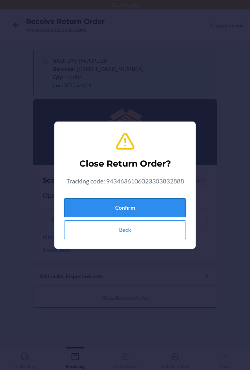
click at [117, 204] on button "Confirm" at bounding box center [125, 208] width 122 height 19
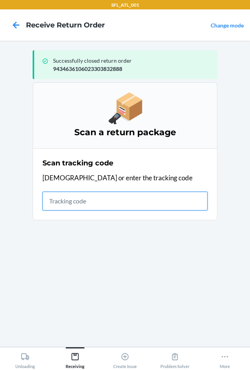
click at [51, 200] on input "text" at bounding box center [124, 201] width 165 height 19
type input "420302599434"
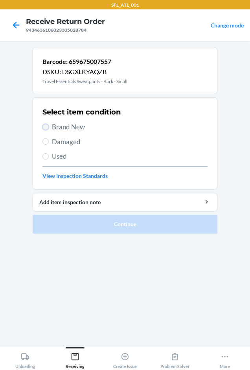
click at [47, 128] on input "Brand New" at bounding box center [45, 127] width 6 height 6
radio input "true"
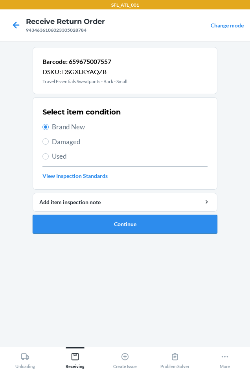
click at [95, 224] on button "Continue" at bounding box center [125, 224] width 184 height 19
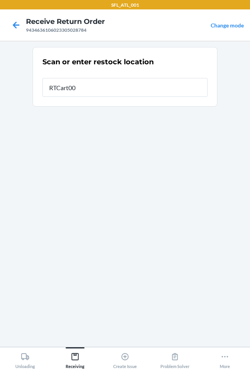
type input "RTCart004"
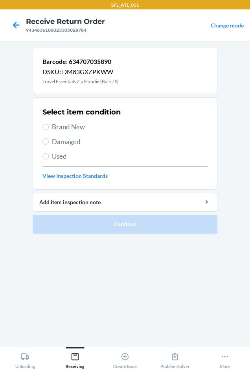
click at [44, 130] on label "Brand New" at bounding box center [124, 127] width 165 height 10
click at [44, 130] on input "Brand New" at bounding box center [45, 127] width 6 height 6
radio input "true"
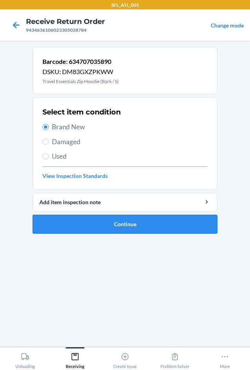
click at [98, 222] on button "Continue" at bounding box center [125, 224] width 184 height 19
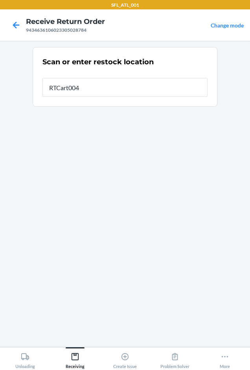
type input "RTCart004"
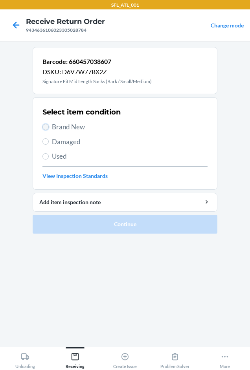
click at [47, 125] on input "Brand New" at bounding box center [45, 127] width 6 height 6
radio input "true"
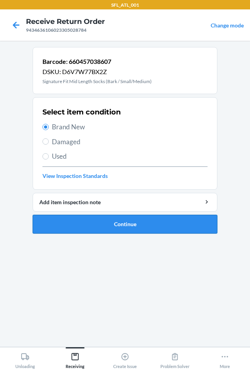
click at [99, 224] on button "Continue" at bounding box center [125, 224] width 184 height 19
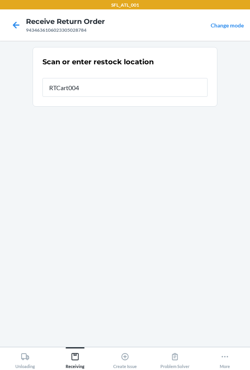
type input "RTCart004"
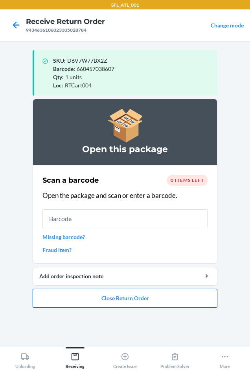
click at [143, 294] on button "Close Return Order" at bounding box center [125, 298] width 184 height 19
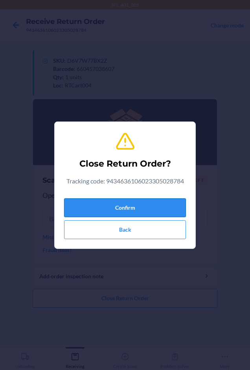
click at [144, 209] on button "Confirm" at bounding box center [125, 208] width 122 height 19
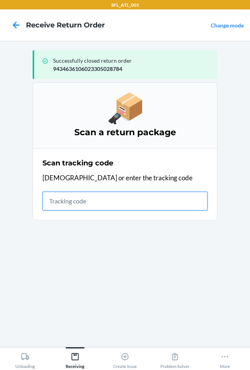
click at [78, 205] on input "text" at bounding box center [124, 201] width 165 height 19
type input "420302599434"
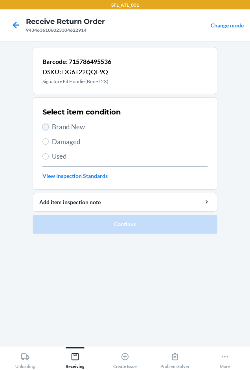
click at [44, 125] on input "Brand New" at bounding box center [45, 127] width 6 height 6
radio input "true"
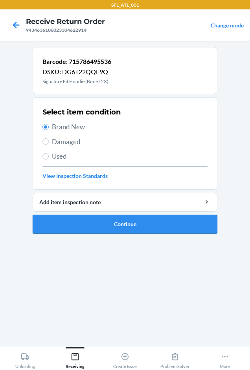
click at [140, 224] on button "Continue" at bounding box center [125, 224] width 184 height 19
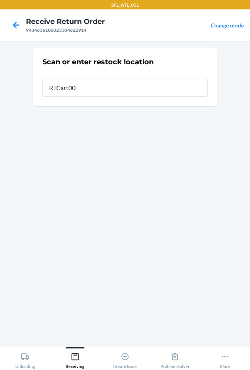
type input "RTCart004"
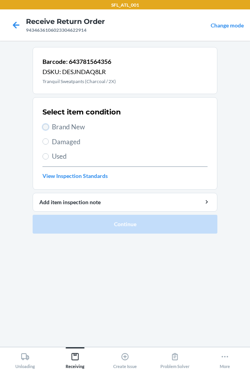
click at [45, 128] on input "Brand New" at bounding box center [45, 127] width 6 height 6
radio input "true"
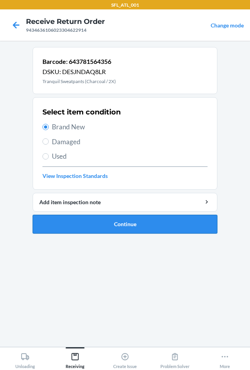
click at [140, 225] on button "Continue" at bounding box center [125, 224] width 184 height 19
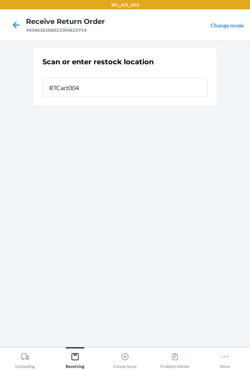
type input "RTCart004"
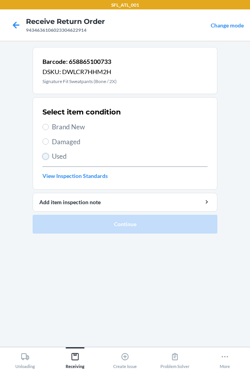
click at [46, 154] on input "Used" at bounding box center [45, 156] width 6 height 6
radio input "true"
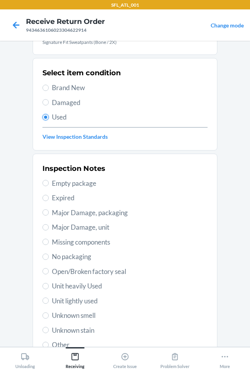
scroll to position [102, 0]
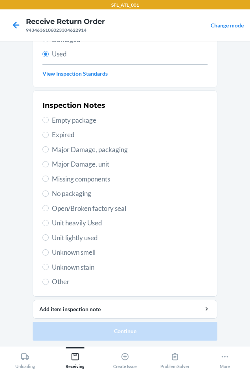
click at [44, 219] on label "Unit heavily Used" at bounding box center [124, 223] width 165 height 10
click at [44, 220] on input "Unit heavily Used" at bounding box center [45, 223] width 6 height 6
radio input "true"
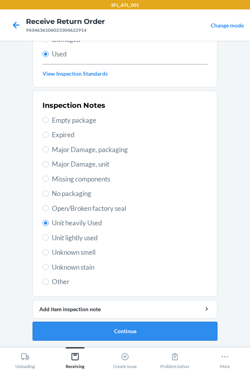
click at [136, 333] on button "Continue" at bounding box center [125, 331] width 184 height 19
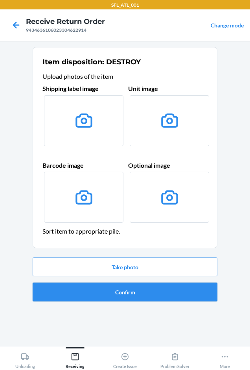
click at [131, 290] on button "Confirm" at bounding box center [125, 292] width 184 height 19
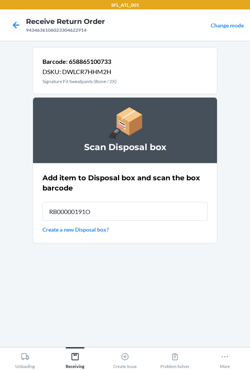
type input "RB00000191O"
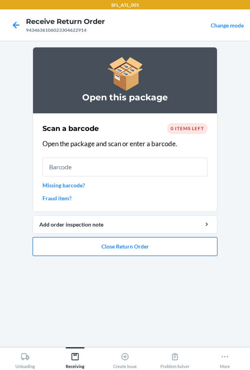
click at [113, 249] on button "Close Return Order" at bounding box center [125, 246] width 184 height 19
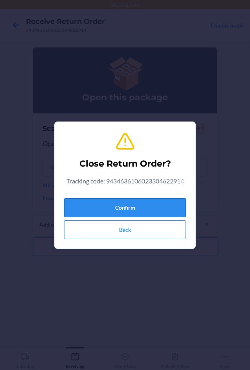
click at [101, 206] on button "Confirm" at bounding box center [125, 208] width 122 height 19
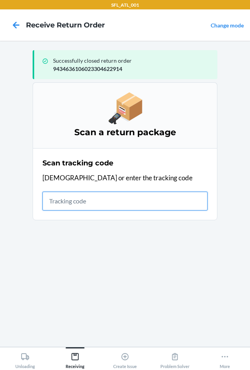
click at [88, 202] on input "text" at bounding box center [124, 201] width 165 height 19
type input "420302599434636106023"
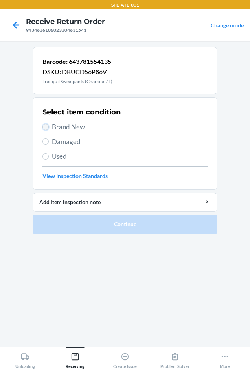
click at [44, 128] on input "Brand New" at bounding box center [45, 127] width 6 height 6
radio input "true"
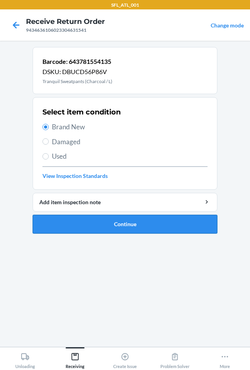
click at [76, 217] on button "Continue" at bounding box center [125, 224] width 184 height 19
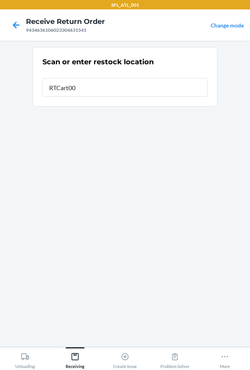
type input "RTCart004"
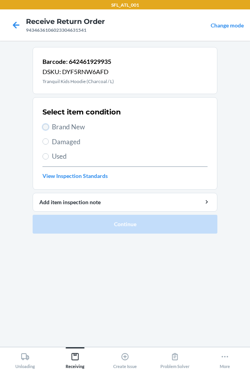
click at [48, 128] on input "Brand New" at bounding box center [45, 127] width 6 height 6
radio input "true"
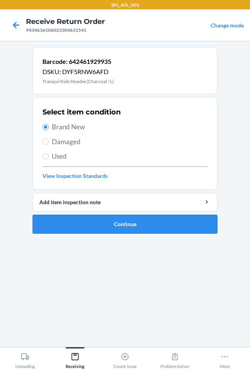
click at [90, 226] on button "Continue" at bounding box center [125, 224] width 184 height 19
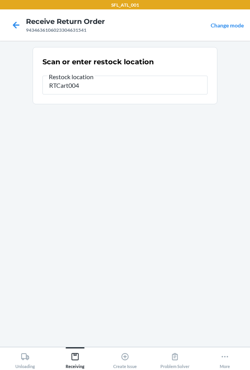
type input "RTCart004"
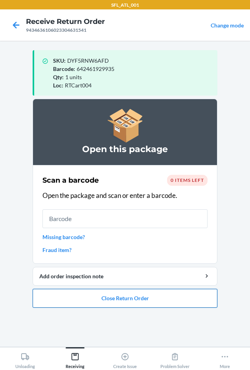
click at [108, 299] on button "Close Return Order" at bounding box center [125, 298] width 184 height 19
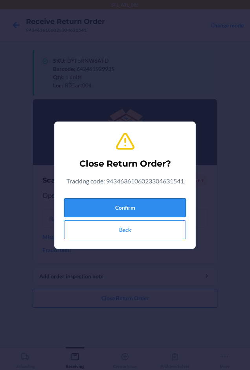
click at [131, 203] on button "Confirm" at bounding box center [125, 208] width 122 height 19
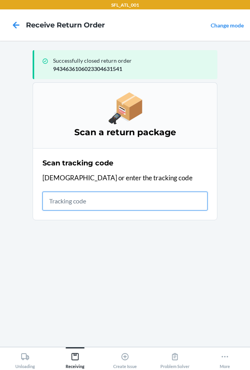
click at [59, 198] on input "text" at bounding box center [124, 201] width 165 height 19
type input "4203025994346361060233"
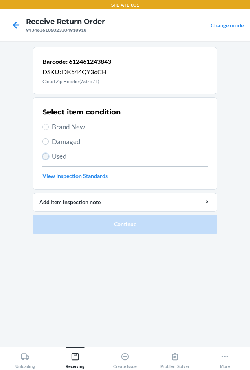
click at [45, 158] on input "Used" at bounding box center [45, 156] width 6 height 6
radio input "true"
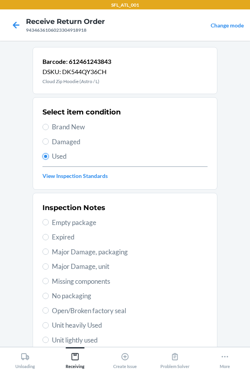
scroll to position [102, 0]
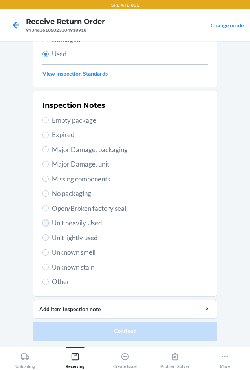
click at [42, 223] on input "Unit heavily Used" at bounding box center [45, 223] width 6 height 6
radio input "true"
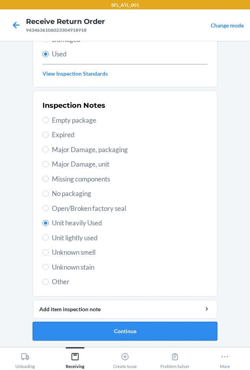
click at [126, 332] on button "Continue" at bounding box center [125, 331] width 184 height 19
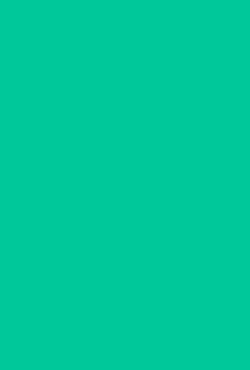
scroll to position [0, 0]
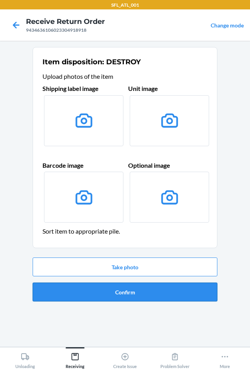
click at [126, 292] on button "Confirm" at bounding box center [125, 292] width 184 height 19
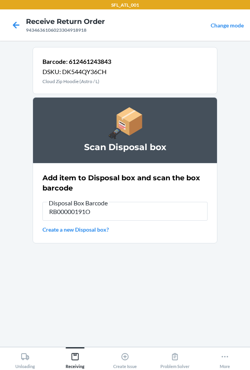
type input "RB00000191O"
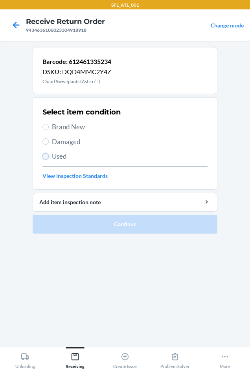
click at [44, 154] on input "Used" at bounding box center [45, 156] width 6 height 6
radio input "true"
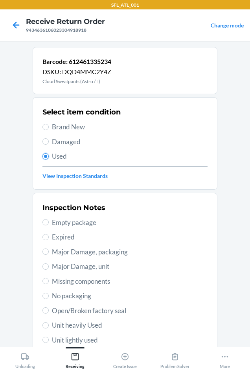
scroll to position [102, 0]
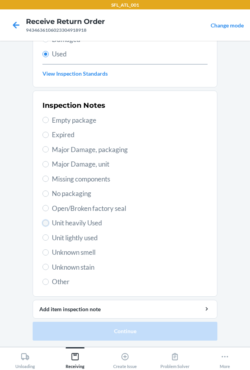
click at [43, 221] on input "Unit heavily Used" at bounding box center [45, 223] width 6 height 6
radio input "true"
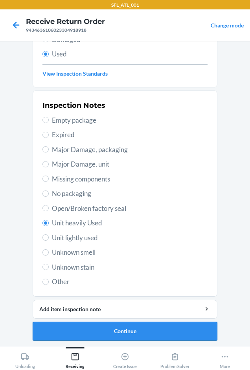
click at [111, 335] on button "Continue" at bounding box center [125, 331] width 184 height 19
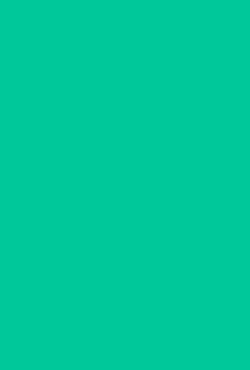
scroll to position [0, 0]
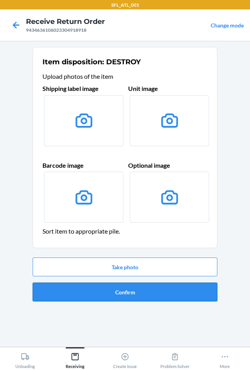
click at [108, 290] on button "Confirm" at bounding box center [125, 292] width 184 height 19
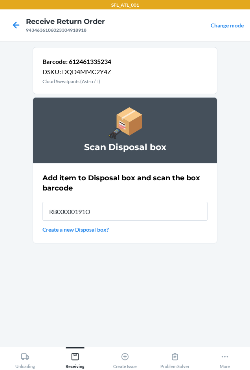
type input "RB00000191O"
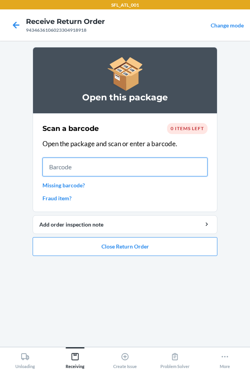
click at [62, 170] on input "text" at bounding box center [124, 167] width 165 height 19
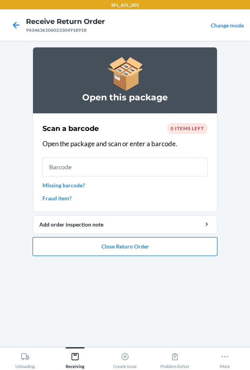
click at [146, 250] on button "Close Return Order" at bounding box center [125, 246] width 184 height 19
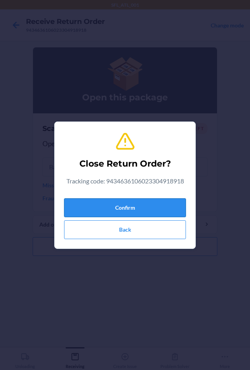
click at [128, 205] on button "Confirm" at bounding box center [125, 208] width 122 height 19
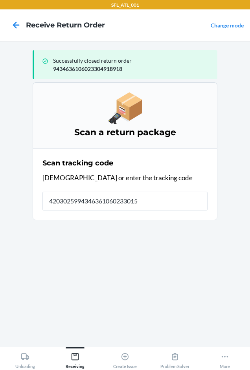
type input "42030259943463610602330152"
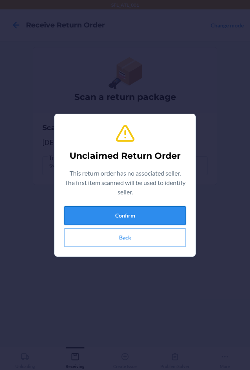
click at [107, 212] on button "Confirm" at bounding box center [125, 215] width 122 height 19
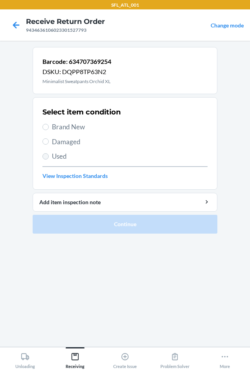
drag, startPoint x: 42, startPoint y: 126, endPoint x: 47, endPoint y: 157, distance: 31.0
click at [42, 126] on section "Select item condition Brand New Damaged Used View Inspection Standards" at bounding box center [125, 143] width 184 height 93
click at [47, 126] on input "Brand New" at bounding box center [45, 127] width 6 height 6
radio input "true"
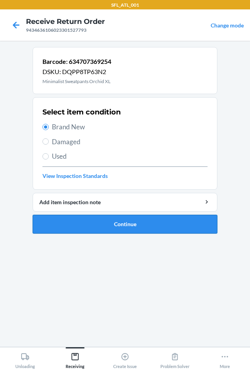
click at [85, 217] on button "Continue" at bounding box center [125, 224] width 184 height 19
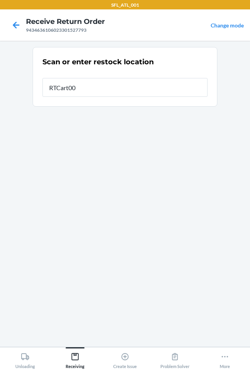
type input "RTCart004"
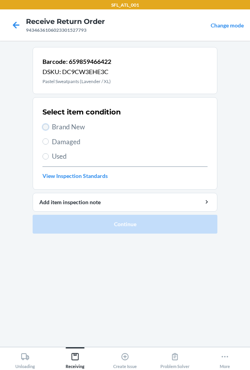
click at [43, 129] on input "Brand New" at bounding box center [45, 127] width 6 height 6
radio input "true"
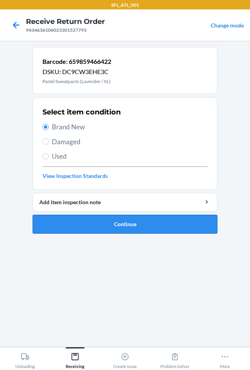
click at [91, 220] on button "Continue" at bounding box center [125, 224] width 184 height 19
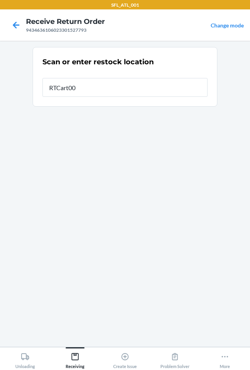
type input "RTCart004"
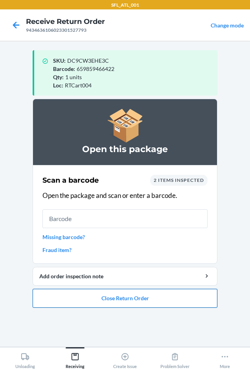
click at [100, 296] on button "Close Return Order" at bounding box center [125, 298] width 184 height 19
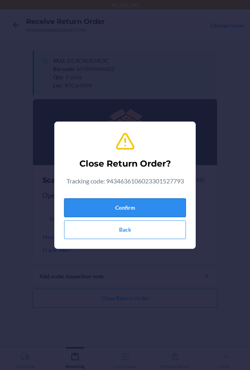
click at [133, 205] on button "Confirm" at bounding box center [125, 208] width 122 height 19
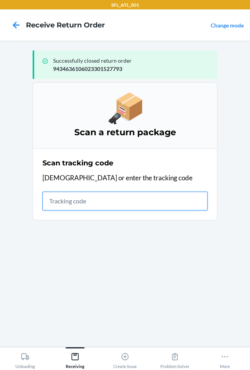
click at [48, 201] on input "text" at bounding box center [124, 201] width 165 height 19
type input "4203025994346"
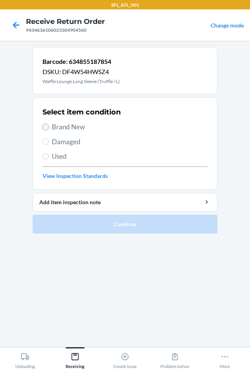
click at [46, 128] on input "Brand New" at bounding box center [45, 127] width 6 height 6
radio input "true"
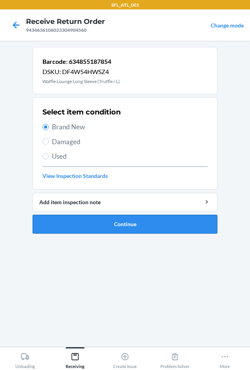
click at [100, 226] on button "Continue" at bounding box center [125, 224] width 184 height 19
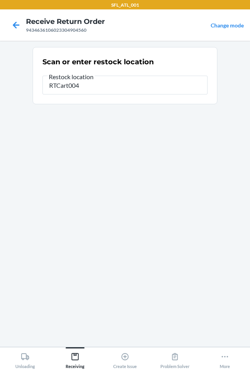
type input "RTCart004"
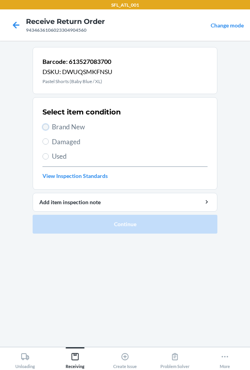
click at [46, 130] on input "Brand New" at bounding box center [45, 127] width 6 height 6
radio input "true"
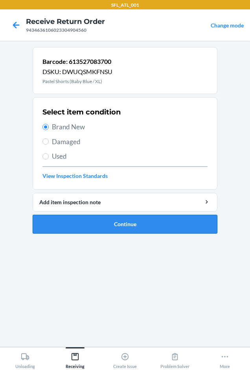
click at [60, 225] on button "Continue" at bounding box center [125, 224] width 184 height 19
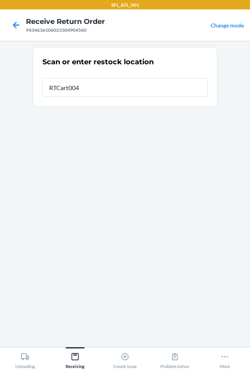
type input "RTCart004"
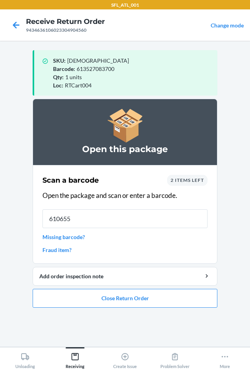
type input "6106556"
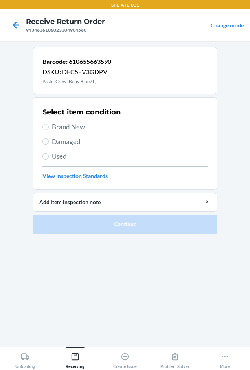
click at [48, 124] on label "Brand New" at bounding box center [124, 127] width 165 height 10
click at [48, 124] on input "Brand New" at bounding box center [45, 127] width 6 height 6
radio input "true"
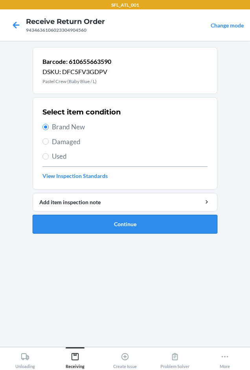
click at [101, 229] on button "Continue" at bounding box center [125, 224] width 184 height 19
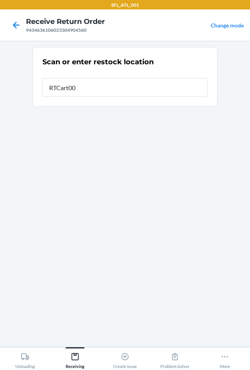
type input "RTCart004"
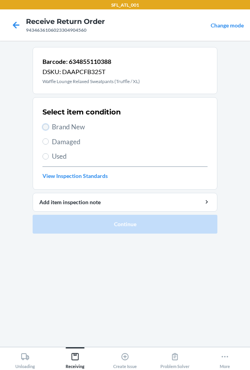
click at [46, 126] on input "Brand New" at bounding box center [45, 127] width 6 height 6
radio input "true"
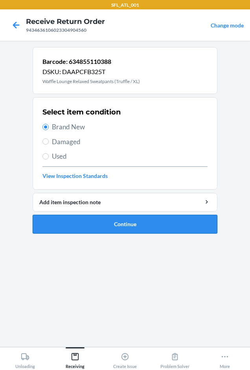
click at [116, 219] on button "Continue" at bounding box center [125, 224] width 184 height 19
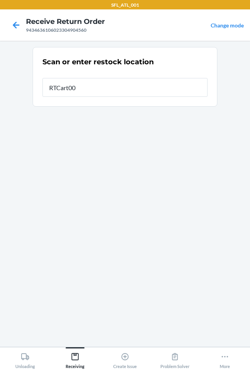
type input "RTCart004"
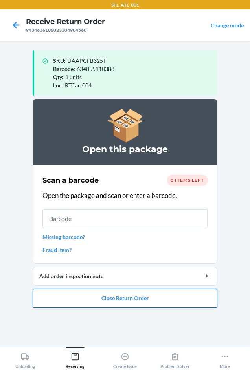
click at [137, 296] on button "Close Return Order" at bounding box center [125, 298] width 184 height 19
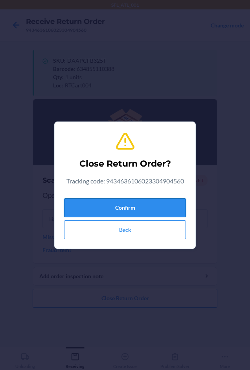
click at [126, 203] on button "Confirm" at bounding box center [125, 208] width 122 height 19
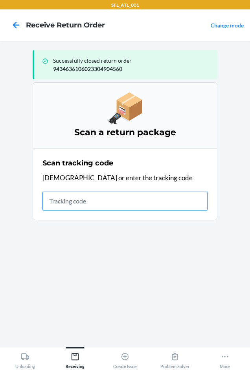
click at [49, 206] on input "text" at bounding box center [124, 201] width 165 height 19
type input "42030259943463610602330407"
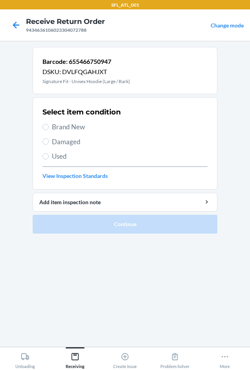
click at [42, 125] on label "Brand New" at bounding box center [124, 127] width 165 height 10
click at [42, 125] on input "Brand New" at bounding box center [45, 127] width 6 height 6
radio input "true"
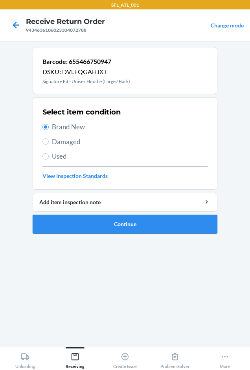
click at [75, 219] on button "Continue" at bounding box center [125, 224] width 184 height 19
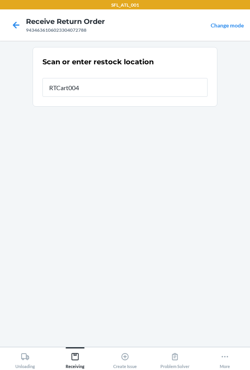
type input "RTCart004"
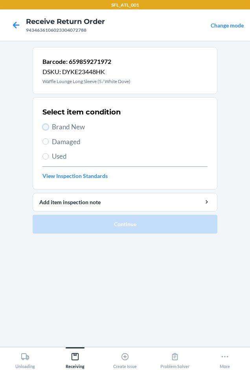
click at [48, 126] on input "Brand New" at bounding box center [45, 127] width 6 height 6
radio input "true"
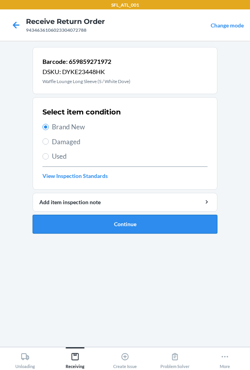
click at [93, 225] on button "Continue" at bounding box center [125, 224] width 184 height 19
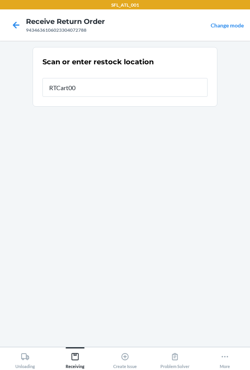
type input "RTCart004"
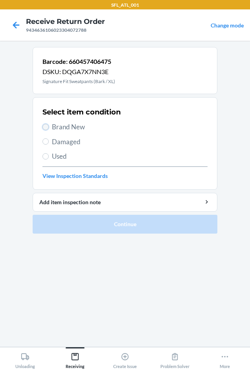
click at [46, 127] on input "Brand New" at bounding box center [45, 127] width 6 height 6
radio input "true"
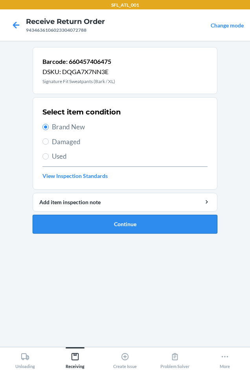
click at [85, 224] on button "Continue" at bounding box center [125, 224] width 184 height 19
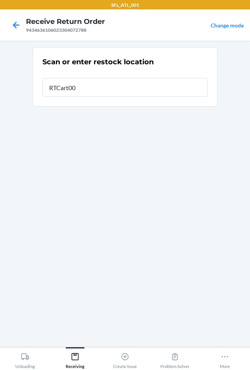
type input "RTCart004"
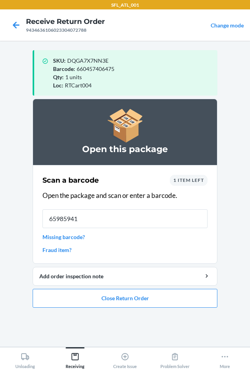
type input "659859417"
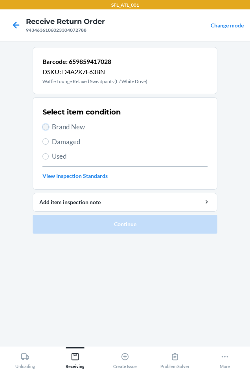
click at [46, 125] on input "Brand New" at bounding box center [45, 127] width 6 height 6
radio input "true"
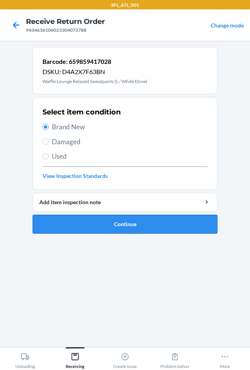
click at [99, 221] on button "Continue" at bounding box center [125, 224] width 184 height 19
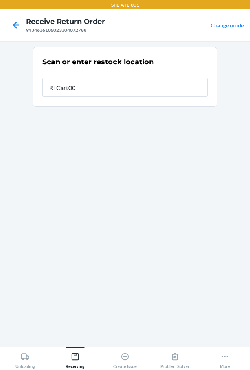
type input "RTCart004"
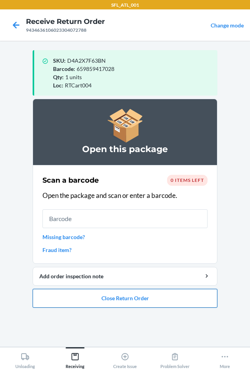
click at [124, 296] on button "Close Return Order" at bounding box center [125, 298] width 184 height 19
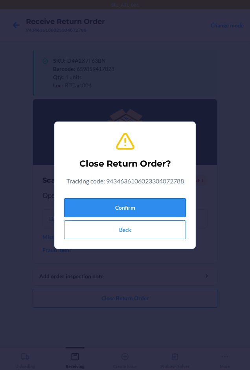
click at [109, 203] on button "Confirm" at bounding box center [125, 208] width 122 height 19
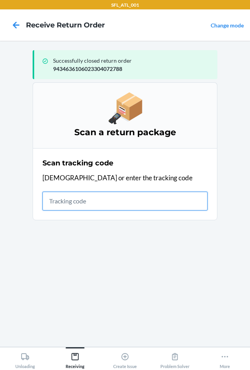
click at [70, 202] on input "text" at bounding box center [124, 201] width 165 height 19
type input "420302599434636106023"
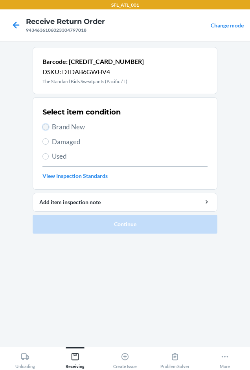
click at [46, 127] on input "Brand New" at bounding box center [45, 127] width 6 height 6
radio input "true"
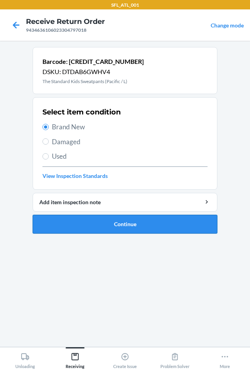
click at [120, 224] on button "Continue" at bounding box center [125, 224] width 184 height 19
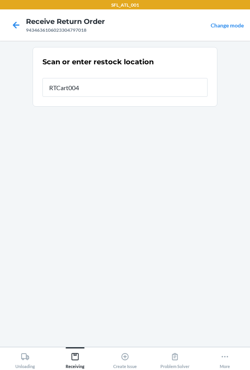
type input "RTCart004"
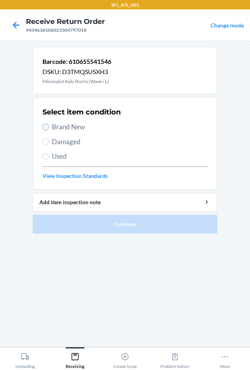
click at [44, 128] on input "Brand New" at bounding box center [45, 127] width 6 height 6
radio input "true"
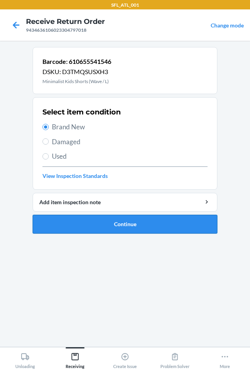
click at [81, 223] on button "Continue" at bounding box center [125, 224] width 184 height 19
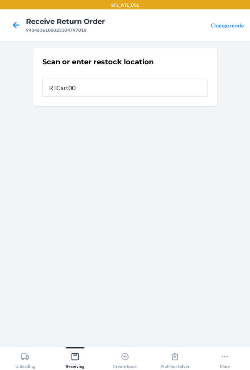
type input "RTCart004"
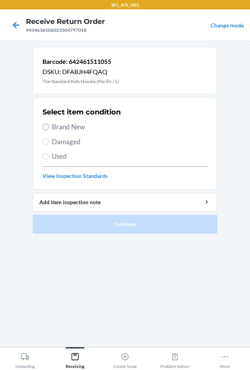
click at [44, 124] on input "Brand New" at bounding box center [45, 127] width 6 height 6
radio input "true"
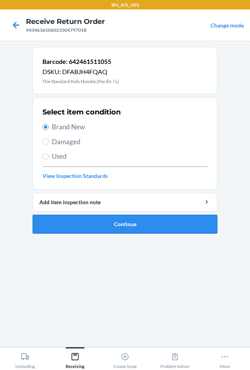
click at [97, 228] on button "Continue" at bounding box center [125, 224] width 184 height 19
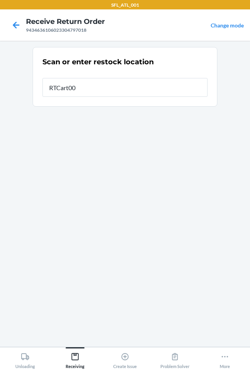
type input "RTCart004"
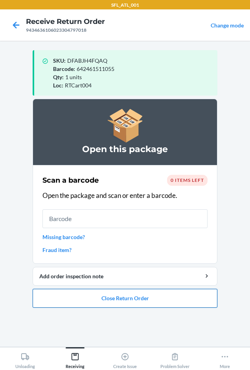
click at [121, 301] on button "Close Return Order" at bounding box center [125, 298] width 184 height 19
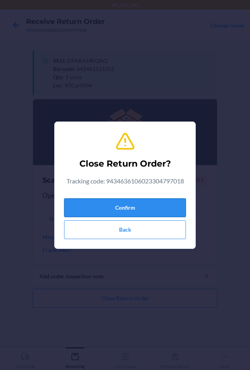
click at [119, 207] on button "Confirm" at bounding box center [125, 208] width 122 height 19
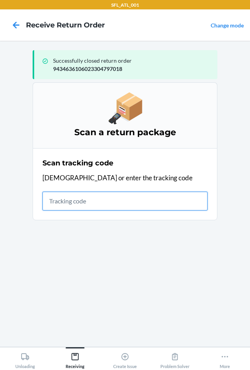
click at [97, 198] on input "text" at bounding box center [124, 201] width 165 height 19
type input "42030259943463610"
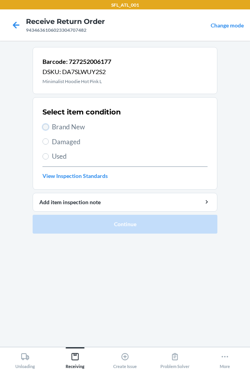
click at [46, 126] on input "Brand New" at bounding box center [45, 127] width 6 height 6
radio input "true"
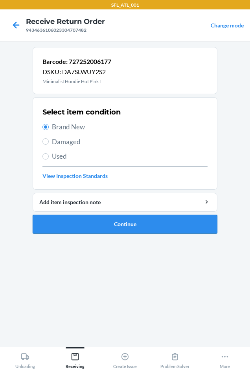
click at [84, 227] on button "Continue" at bounding box center [125, 224] width 184 height 19
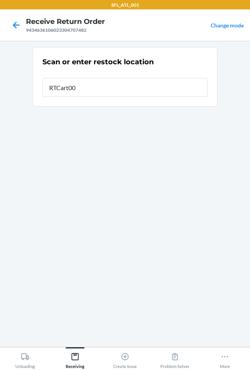
type input "RTCart004"
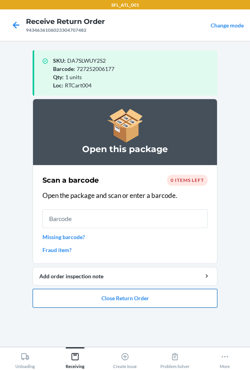
click at [91, 298] on button "Close Return Order" at bounding box center [125, 298] width 184 height 19
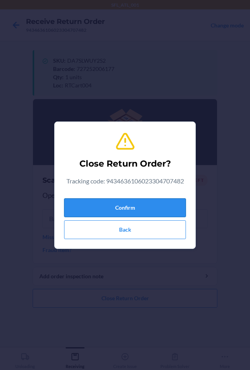
click at [96, 202] on button "Confirm" at bounding box center [125, 208] width 122 height 19
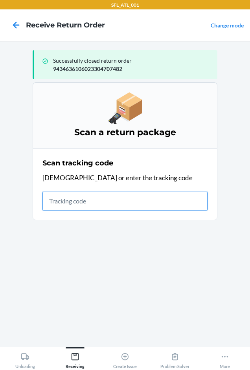
drag, startPoint x: 66, startPoint y: 202, endPoint x: 72, endPoint y: 202, distance: 6.7
click at [66, 202] on input "text" at bounding box center [124, 201] width 165 height 19
type input "4203025994346361060"
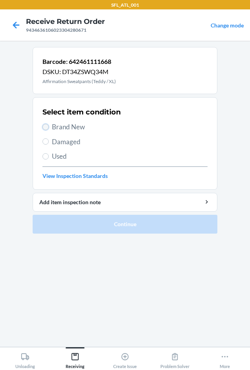
click at [47, 127] on input "Brand New" at bounding box center [45, 127] width 6 height 6
radio input "true"
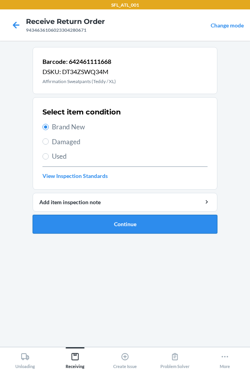
click at [140, 224] on button "Continue" at bounding box center [125, 224] width 184 height 19
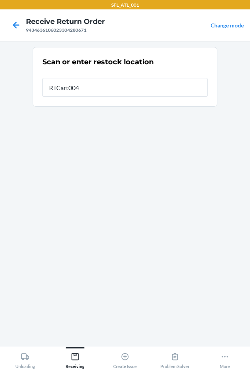
type input "RTCart004"
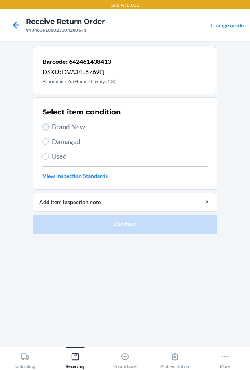
click at [44, 126] on input "Brand New" at bounding box center [45, 127] width 6 height 6
radio input "true"
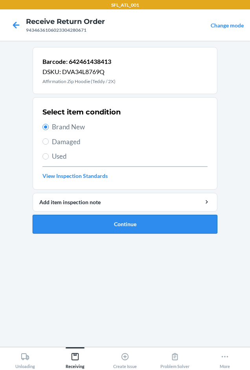
click at [141, 218] on button "Continue" at bounding box center [125, 224] width 184 height 19
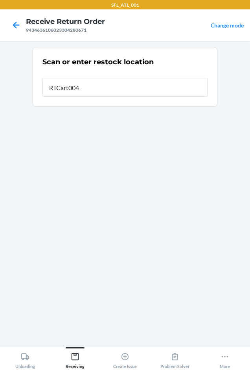
type input "RTCart004"
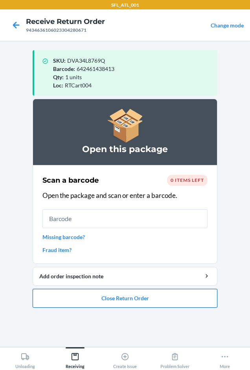
click at [119, 297] on button "Close Return Order" at bounding box center [125, 298] width 184 height 19
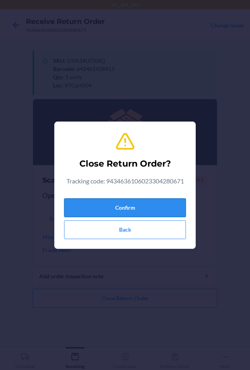
click at [107, 203] on button "Confirm" at bounding box center [125, 208] width 122 height 19
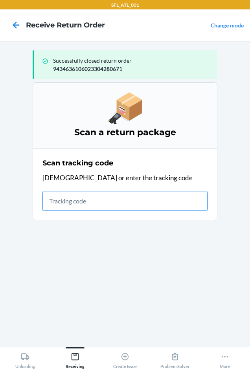
click at [71, 200] on input "text" at bounding box center [124, 201] width 165 height 19
type input "42030259943463610"
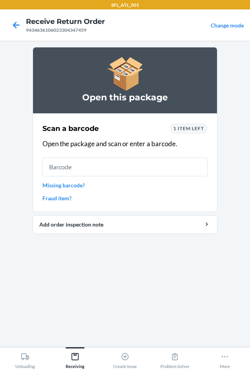
click at [189, 128] on span "1 item left" at bounding box center [188, 129] width 31 height 6
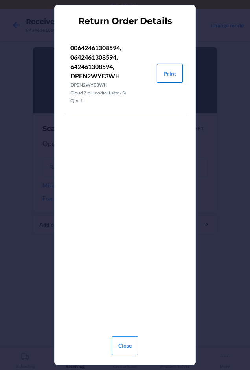
click at [174, 71] on button "Print" at bounding box center [170, 73] width 26 height 19
click at [173, 69] on button "Print" at bounding box center [170, 73] width 26 height 19
click at [116, 343] on button "Close" at bounding box center [124, 346] width 27 height 19
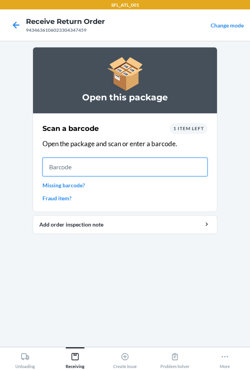
click at [79, 167] on input "text" at bounding box center [124, 167] width 165 height 19
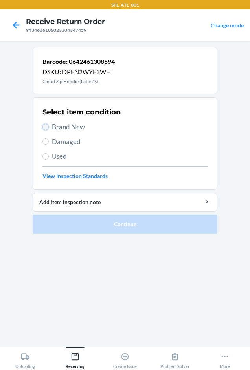
click at [43, 127] on input "Brand New" at bounding box center [45, 127] width 6 height 6
radio input "true"
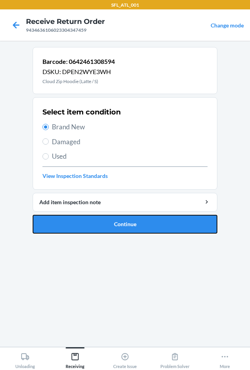
click at [66, 220] on button "Continue" at bounding box center [125, 224] width 184 height 19
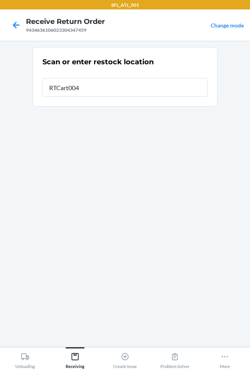
type input "RTCart004"
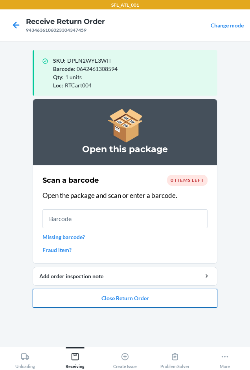
click at [115, 298] on button "Close Return Order" at bounding box center [125, 298] width 184 height 19
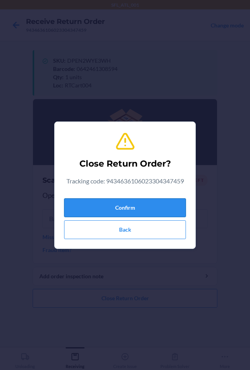
click at [108, 202] on button "Confirm" at bounding box center [125, 208] width 122 height 19
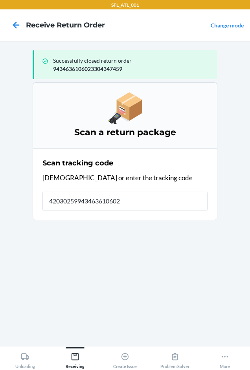
type input "420302599434636106023"
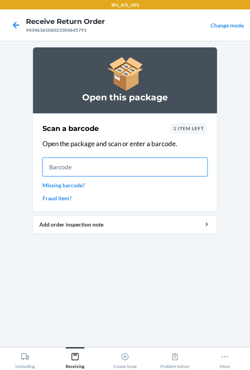
click at [61, 164] on input "text" at bounding box center [124, 167] width 165 height 19
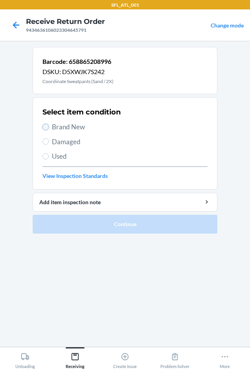
click at [47, 128] on input "Brand New" at bounding box center [45, 127] width 6 height 6
radio input "true"
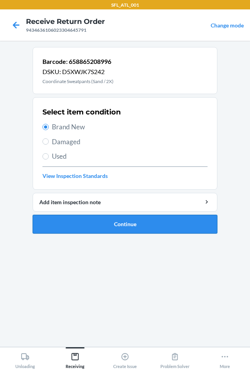
click at [124, 224] on button "Continue" at bounding box center [125, 224] width 184 height 19
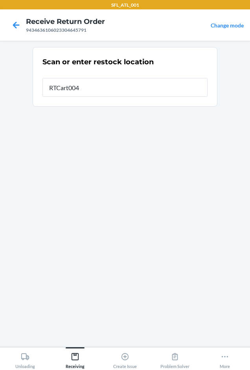
type input "RTCart004"
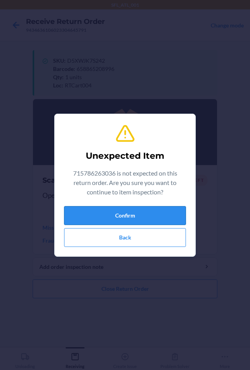
click at [131, 217] on button "Confirm" at bounding box center [125, 215] width 122 height 19
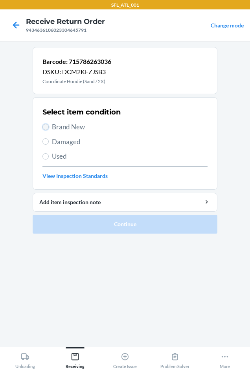
click at [43, 127] on input "Brand New" at bounding box center [45, 127] width 6 height 6
radio input "true"
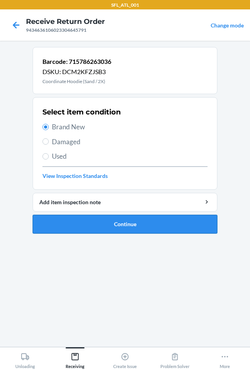
click at [123, 224] on button "Continue" at bounding box center [125, 224] width 184 height 19
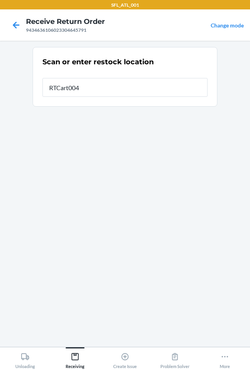
type input "RTCart004"
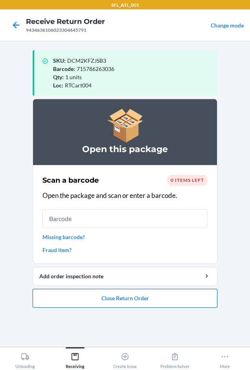
click at [136, 302] on button "Close Return Order" at bounding box center [125, 298] width 184 height 19
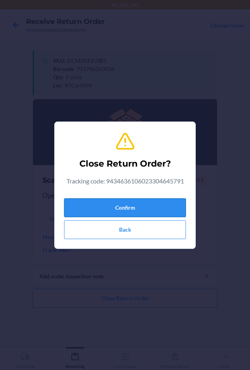
click at [98, 216] on button "Confirm" at bounding box center [125, 208] width 122 height 19
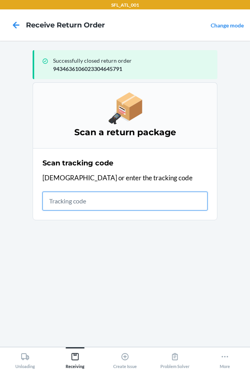
click at [71, 202] on input "text" at bounding box center [124, 201] width 165 height 19
type input "42030259943"
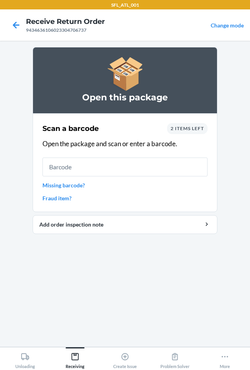
click at [179, 127] on div "2 items left" at bounding box center [187, 128] width 40 height 11
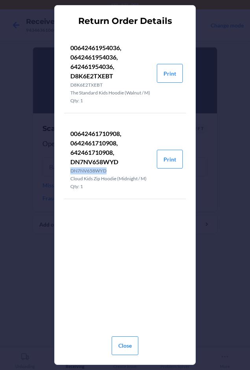
drag, startPoint x: 68, startPoint y: 177, endPoint x: 116, endPoint y: 178, distance: 47.9
click at [116, 178] on li "00642461710908, 0642461710908, 642461710908, DN7NV658WYD DN7NV658WYD Cloud Kids…" at bounding box center [110, 159] width 93 height 79
copy p "DN7NV658WYD"
drag, startPoint x: 122, startPoint y: 344, endPoint x: 128, endPoint y: 335, distance: 10.7
click at [126, 339] on button "Close" at bounding box center [124, 346] width 27 height 19
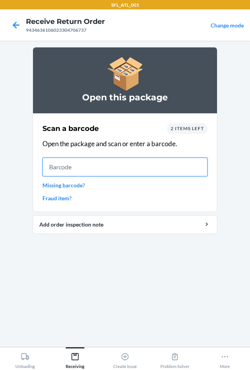
click at [68, 168] on input "text" at bounding box center [124, 167] width 165 height 19
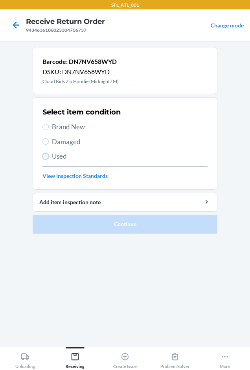
click at [45, 156] on input "Used" at bounding box center [45, 156] width 6 height 6
radio input "true"
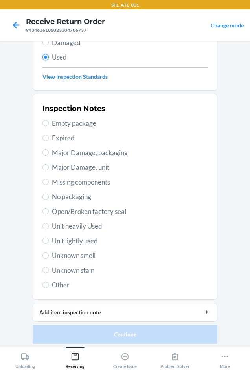
scroll to position [102, 0]
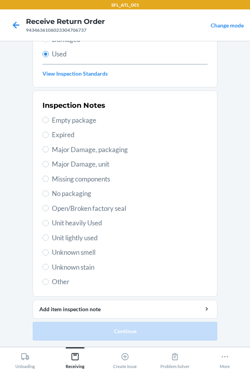
click at [43, 219] on label "Unit heavily Used" at bounding box center [124, 223] width 165 height 10
click at [43, 220] on input "Unit heavily Used" at bounding box center [45, 223] width 6 height 6
radio input "true"
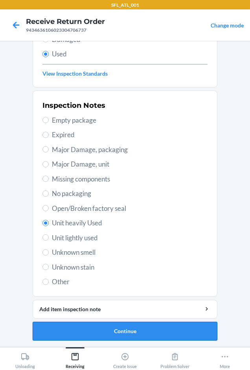
click at [133, 331] on button "Continue" at bounding box center [125, 331] width 184 height 19
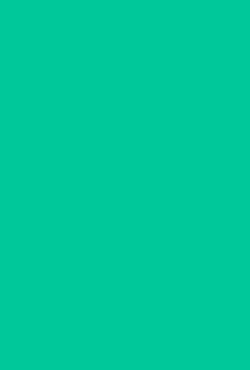
scroll to position [0, 0]
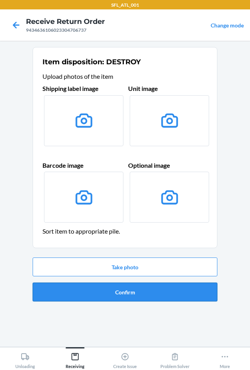
click at [131, 289] on button "Confirm" at bounding box center [125, 292] width 184 height 19
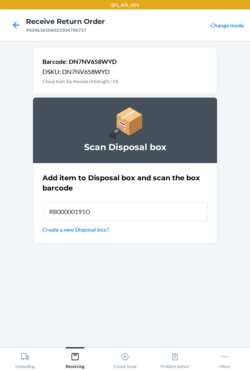
type input "RB00000191O"
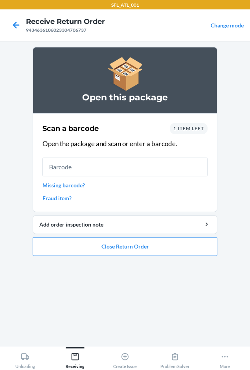
click at [186, 129] on span "1 item left" at bounding box center [188, 129] width 31 height 6
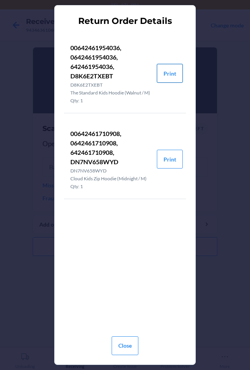
click at [172, 75] on button "Print" at bounding box center [170, 73] width 26 height 19
click at [120, 347] on button "Close" at bounding box center [124, 346] width 27 height 19
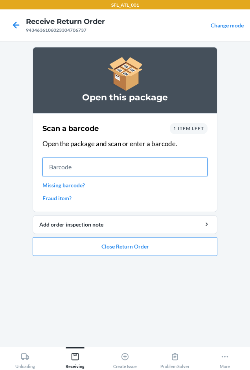
click at [80, 162] on input "text" at bounding box center [124, 167] width 165 height 19
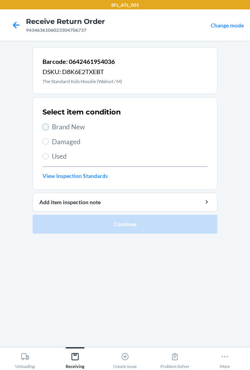
click at [44, 128] on input "Brand New" at bounding box center [45, 127] width 6 height 6
radio input "true"
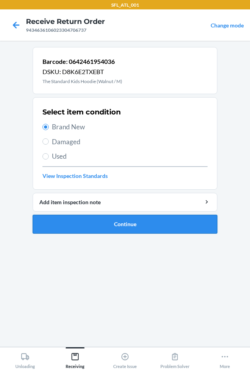
click at [101, 226] on button "Continue" at bounding box center [125, 224] width 184 height 19
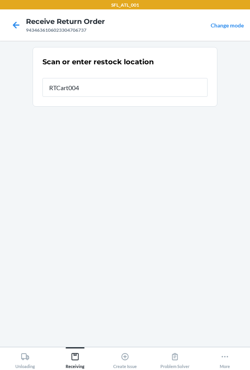
type input "RTCart004"
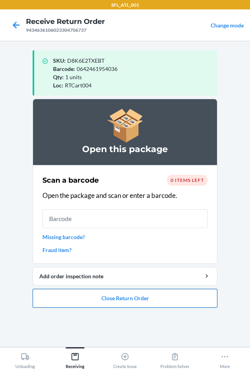
click at [135, 299] on button "Close Return Order" at bounding box center [125, 298] width 184 height 19
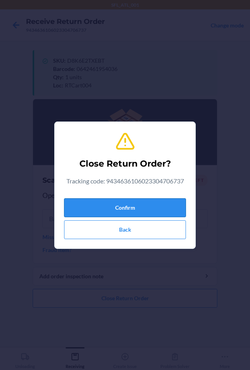
click at [131, 206] on button "Confirm" at bounding box center [125, 208] width 122 height 19
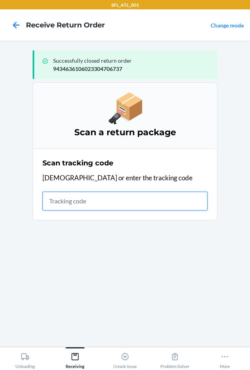
click at [60, 203] on input "text" at bounding box center [124, 201] width 165 height 19
type input "4203025994346361060233"
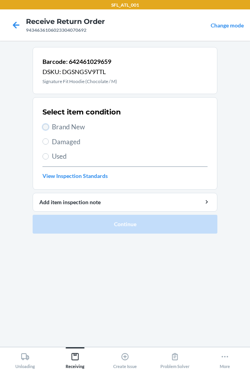
click at [43, 128] on input "Brand New" at bounding box center [45, 127] width 6 height 6
radio input "true"
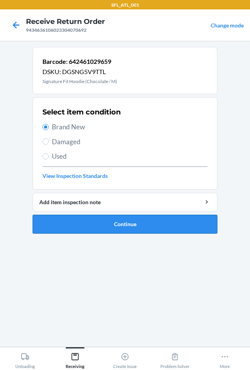
click at [72, 223] on button "Continue" at bounding box center [125, 224] width 184 height 19
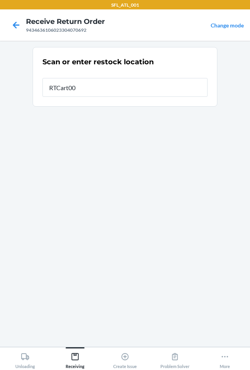
type input "RTCart004"
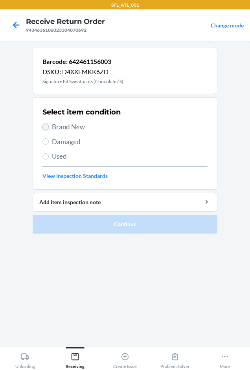
click at [46, 129] on input "Brand New" at bounding box center [45, 127] width 6 height 6
radio input "true"
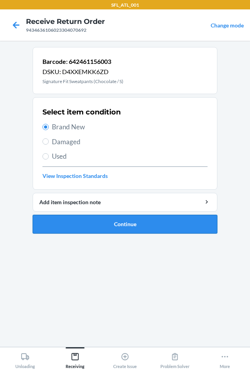
click at [75, 227] on button "Continue" at bounding box center [125, 224] width 184 height 19
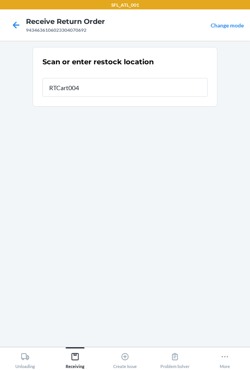
type input "RTCart004"
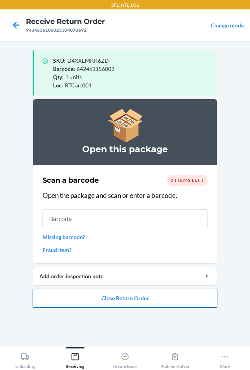
click at [150, 294] on button "Close Return Order" at bounding box center [125, 298] width 184 height 19
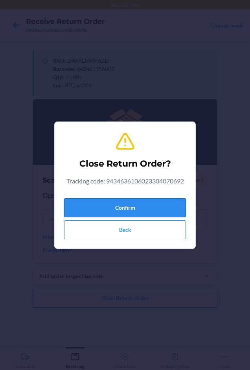
click at [150, 206] on button "Confirm" at bounding box center [125, 208] width 122 height 19
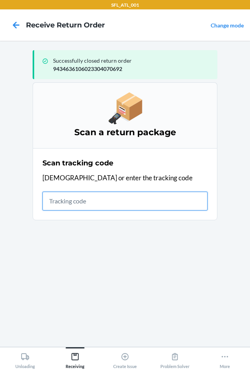
click at [56, 196] on input "text" at bounding box center [124, 201] width 165 height 19
type input "4203025994346361060"
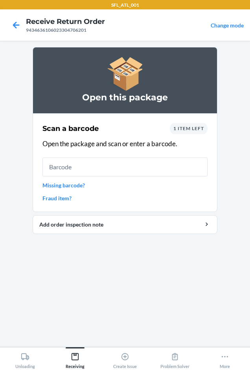
click at [193, 128] on span "1 item left" at bounding box center [188, 129] width 31 height 6
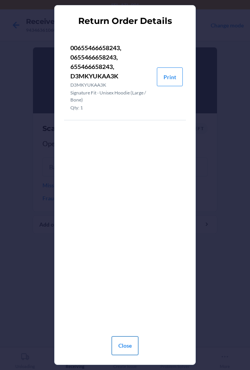
click at [122, 349] on button "Close" at bounding box center [124, 346] width 27 height 19
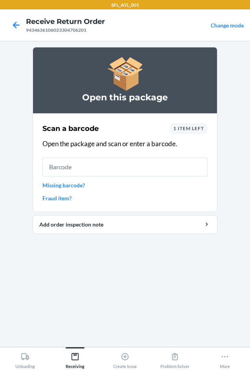
click at [177, 125] on div "1 item left" at bounding box center [189, 128] width 38 height 11
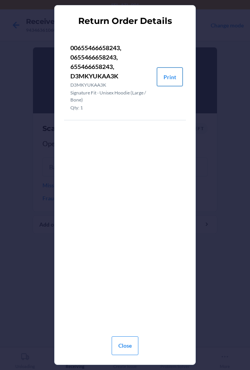
click at [178, 76] on button "Print" at bounding box center [170, 76] width 26 height 19
click at [114, 344] on button "Close" at bounding box center [124, 346] width 27 height 19
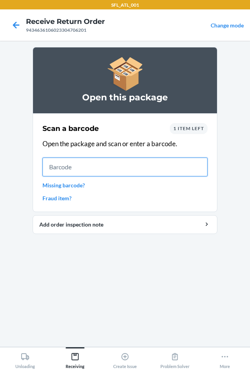
click at [88, 165] on input "text" at bounding box center [124, 167] width 165 height 19
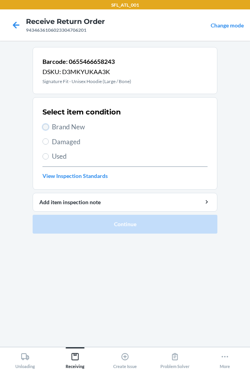
click at [46, 126] on input "Brand New" at bounding box center [45, 127] width 6 height 6
radio input "true"
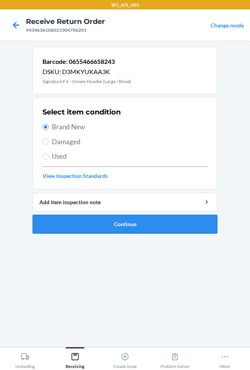
click at [94, 224] on button "Continue" at bounding box center [125, 224] width 184 height 19
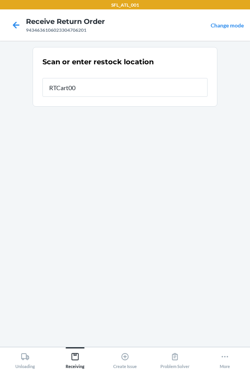
type input "RTCart004"
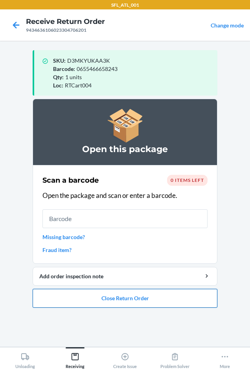
click at [109, 297] on button "Close Return Order" at bounding box center [125, 298] width 184 height 19
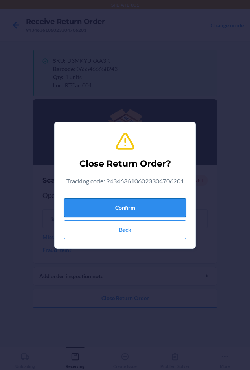
click at [105, 210] on button "Confirm" at bounding box center [125, 208] width 122 height 19
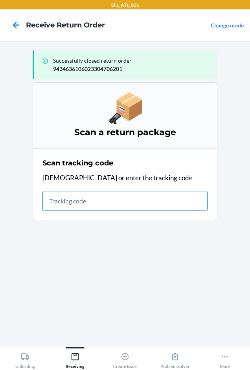
click at [91, 198] on input "text" at bounding box center [124, 201] width 165 height 19
type input "42030259943463610602330505"
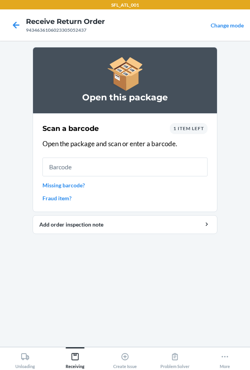
click at [199, 131] on div "1 item left" at bounding box center [189, 128] width 38 height 11
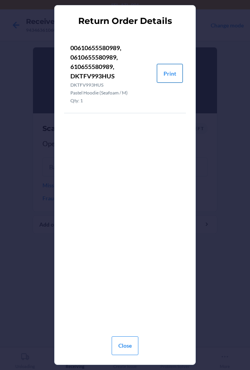
click at [163, 74] on button "Print" at bounding box center [170, 73] width 26 height 19
click at [135, 345] on button "Close" at bounding box center [124, 346] width 27 height 19
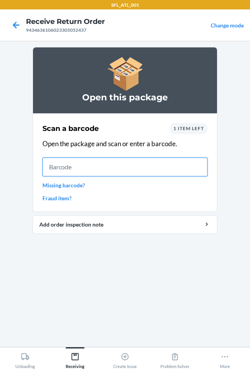
click at [59, 165] on input "text" at bounding box center [124, 167] width 165 height 19
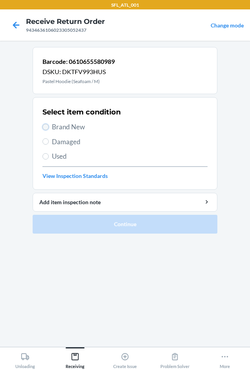
click at [47, 128] on input "Brand New" at bounding box center [45, 127] width 6 height 6
radio input "true"
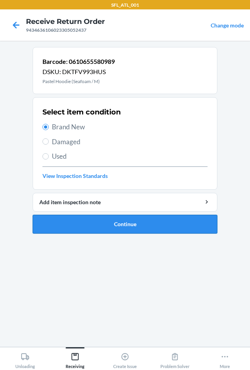
click at [97, 231] on button "Continue" at bounding box center [125, 224] width 184 height 19
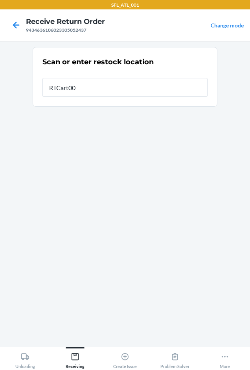
type input "RTCart004"
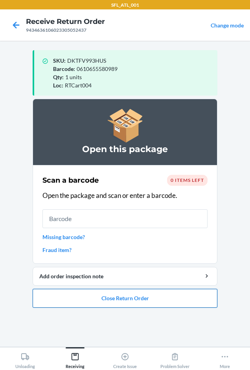
click at [105, 295] on button "Close Return Order" at bounding box center [125, 298] width 184 height 19
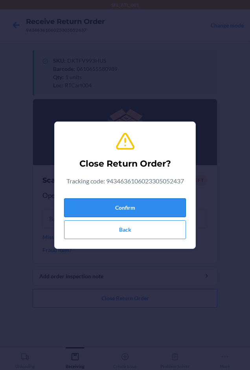
click at [89, 203] on button "Confirm" at bounding box center [125, 208] width 122 height 19
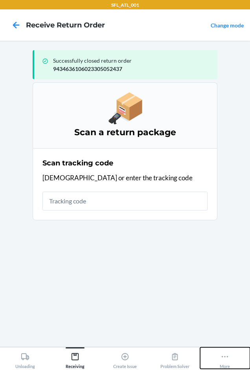
click at [225, 359] on icon at bounding box center [224, 357] width 9 height 9
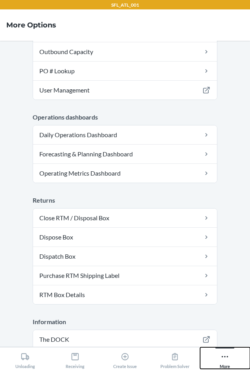
scroll to position [217, 0]
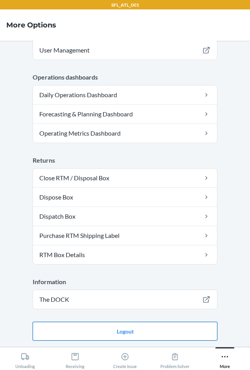
click at [160, 329] on button "Logout" at bounding box center [125, 331] width 184 height 19
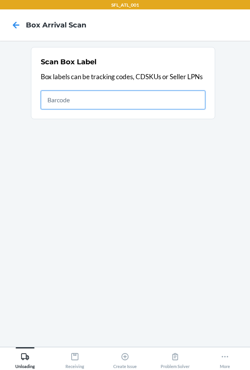
click at [88, 101] on input "text" at bounding box center [123, 100] width 165 height 19
type input "420302599434636106023303324963"
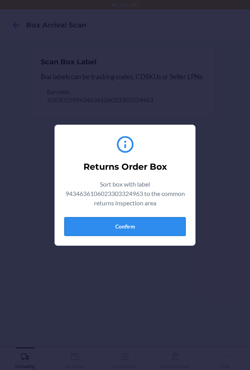
click at [160, 226] on button "Confirm" at bounding box center [125, 226] width 122 height 19
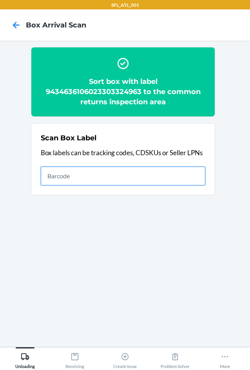
click at [70, 182] on input "text" at bounding box center [123, 176] width 165 height 19
type input "420302599434636106023304539519"
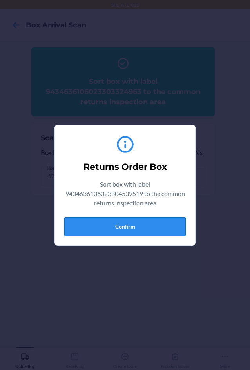
click at [81, 230] on button "Confirm" at bounding box center [125, 226] width 122 height 19
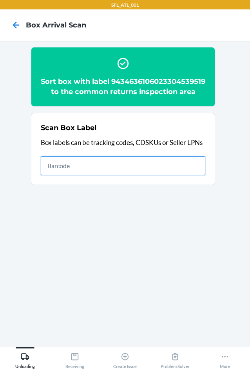
click at [51, 175] on input "text" at bounding box center [123, 166] width 165 height 19
type input "420302599434636106023304345677"
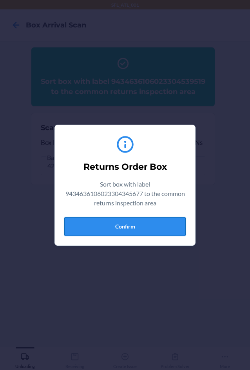
click at [112, 225] on button "Confirm" at bounding box center [125, 226] width 122 height 19
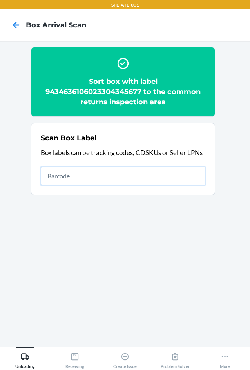
click at [178, 179] on input "text" at bounding box center [123, 176] width 165 height 19
type input "420302599434636106023304716651"
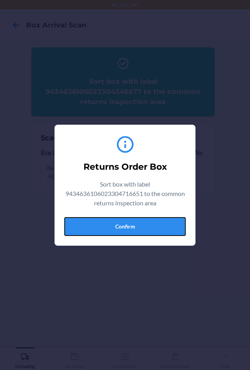
drag, startPoint x: 160, startPoint y: 219, endPoint x: 176, endPoint y: 217, distance: 15.9
click at [163, 220] on button "Confirm" at bounding box center [125, 226] width 122 height 19
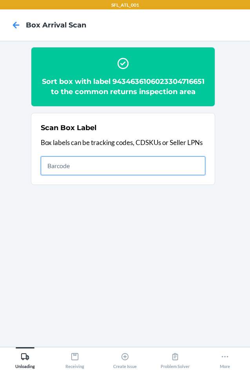
click at [182, 171] on input "text" at bounding box center [123, 166] width 165 height 19
type input "420302599434636106023304546555"
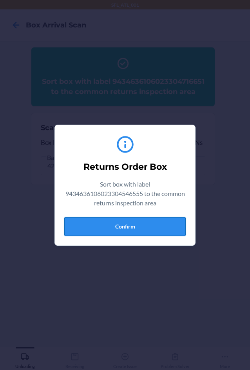
click at [173, 228] on button "Confirm" at bounding box center [125, 226] width 122 height 19
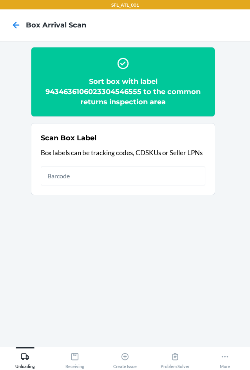
click at [128, 86] on h2 "Sort box with label 9434636106023304546555 to the common returns inspection area" at bounding box center [123, 92] width 165 height 31
click at [131, 91] on h2 "Sort box with label 9434636106023304546555 to the common returns inspection area" at bounding box center [123, 92] width 165 height 31
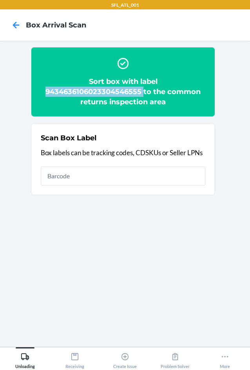
click at [131, 91] on h2 "Sort box with label 9434636106023304546555 to the common returns inspection area" at bounding box center [123, 92] width 165 height 31
copy h2 "9434636106023304546555"
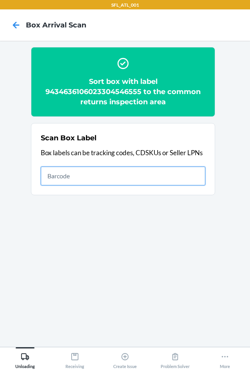
click at [147, 182] on input "text" at bounding box center [123, 176] width 165 height 19
type input "420302599434636106023304721563"
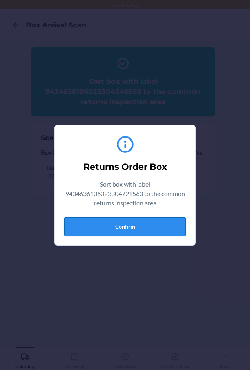
click at [158, 226] on button "Confirm" at bounding box center [125, 226] width 122 height 19
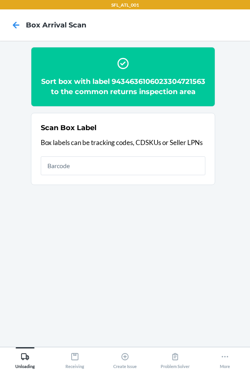
click at [118, 87] on h2 "Sort box with label 9434636106023304721563 to the common returns inspection area" at bounding box center [123, 87] width 165 height 20
click at [119, 88] on h2 "Sort box with label 9434636106023304721563 to the common returns inspection area" at bounding box center [123, 87] width 165 height 20
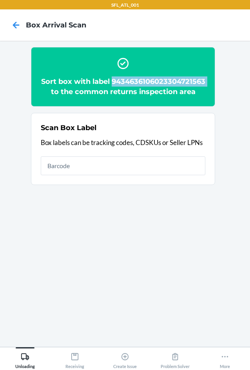
click at [119, 88] on h2 "Sort box with label 9434636106023304721563 to the common returns inspection area" at bounding box center [123, 87] width 165 height 20
copy h2 "9434636106023304721563"
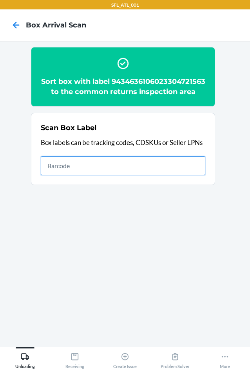
click at [178, 175] on input "text" at bounding box center [123, 166] width 165 height 19
type input "420302599434636106023304512154"
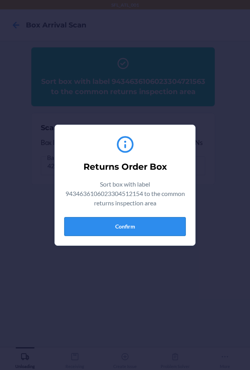
click at [159, 229] on button "Confirm" at bounding box center [125, 226] width 122 height 19
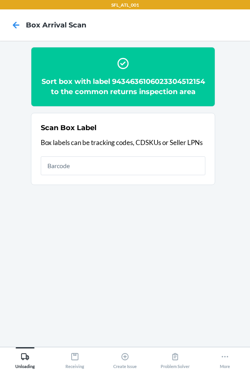
click at [113, 87] on h2 "Sort box with label 9434636106023304512154 to the common returns inspection area" at bounding box center [123, 87] width 165 height 20
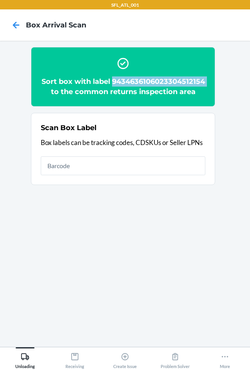
click at [113, 87] on h2 "Sort box with label 9434636106023304512154 to the common returns inspection area" at bounding box center [123, 87] width 165 height 20
copy h2 "9434636106023304512154"
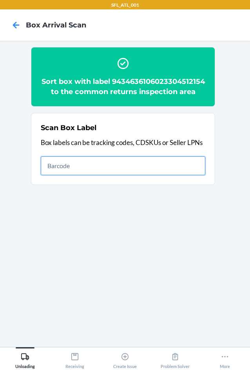
click at [68, 175] on input "text" at bounding box center [123, 166] width 165 height 19
type input "420302599434636106023304848000"
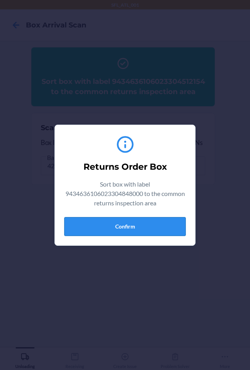
click at [159, 228] on button "Confirm" at bounding box center [125, 226] width 122 height 19
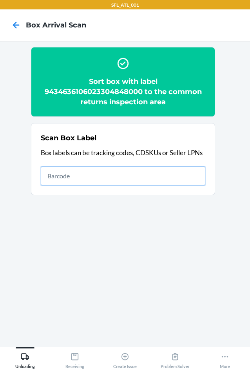
click at [51, 175] on input "text" at bounding box center [123, 176] width 165 height 19
type input "420302599434636106023304703200"
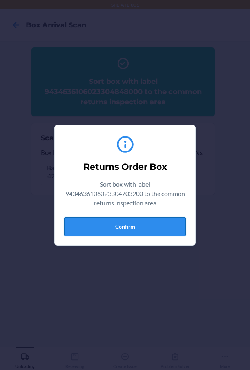
click at [146, 223] on button "Confirm" at bounding box center [125, 226] width 122 height 19
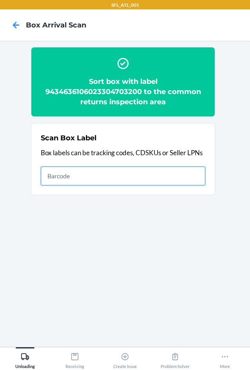
click at [63, 173] on input "text" at bounding box center [123, 176] width 165 height 19
type input "420302599434636106023303343490"
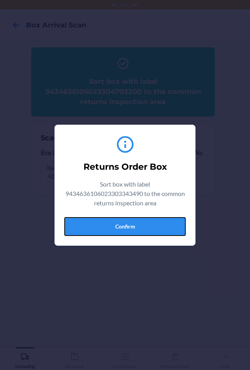
drag, startPoint x: 157, startPoint y: 225, endPoint x: 186, endPoint y: 224, distance: 29.5
click at [157, 225] on button "Confirm" at bounding box center [125, 226] width 122 height 19
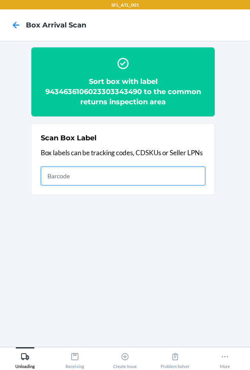
click at [48, 177] on input "text" at bounding box center [123, 176] width 165 height 19
type input "420302599434636106023304971371"
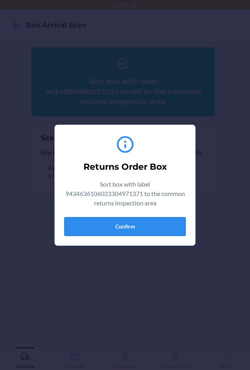
click at [124, 228] on button "Confirm" at bounding box center [125, 226] width 122 height 19
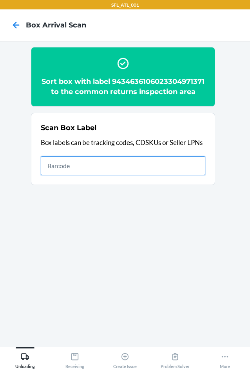
drag, startPoint x: 52, startPoint y: 174, endPoint x: 65, endPoint y: 167, distance: 14.6
click at [53, 174] on input "text" at bounding box center [123, 166] width 165 height 19
type input "420302599434636106023304644602"
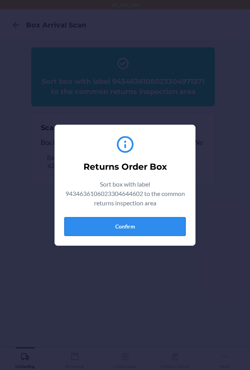
click at [120, 223] on button "Confirm" at bounding box center [125, 226] width 122 height 19
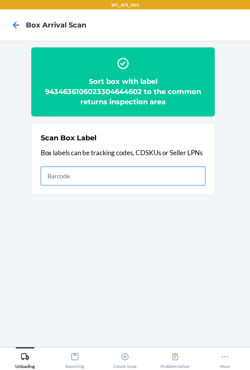
click at [49, 173] on input "text" at bounding box center [123, 176] width 165 height 19
type input "420302599400136208303371878557"
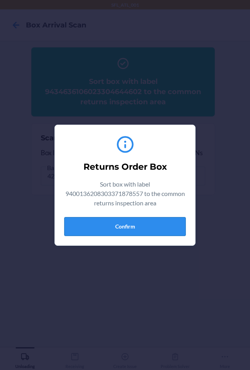
click at [119, 226] on button "Confirm" at bounding box center [125, 226] width 122 height 19
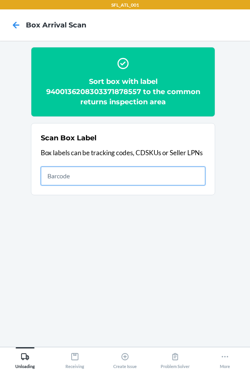
click at [102, 176] on input "text" at bounding box center [123, 176] width 165 height 19
type input "420302599434636106023303832888"
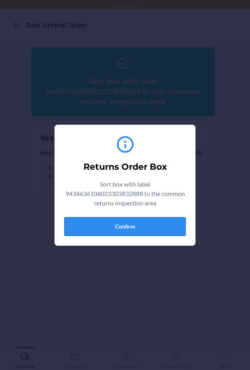
click at [142, 228] on button "Confirm" at bounding box center [125, 226] width 122 height 19
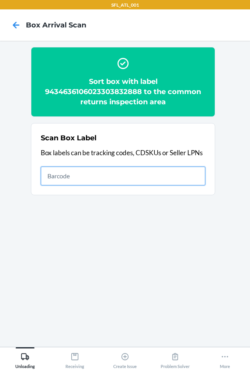
click at [157, 174] on input "text" at bounding box center [123, 176] width 165 height 19
type input "420302599434636106023305028784"
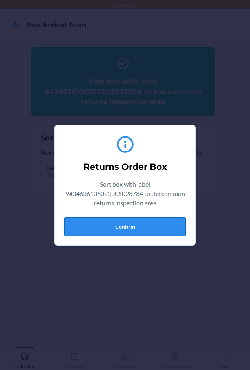
click at [122, 222] on button "Confirm" at bounding box center [125, 226] width 122 height 19
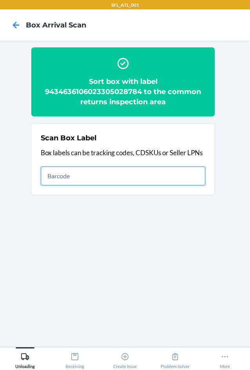
click at [61, 177] on input "text" at bounding box center [123, 176] width 165 height 19
type input "420302599434636106023304622914"
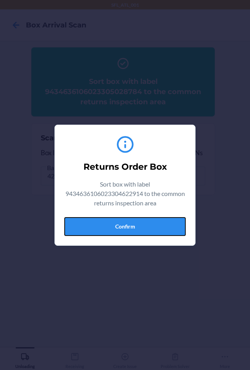
drag, startPoint x: 124, startPoint y: 229, endPoint x: 144, endPoint y: 221, distance: 22.4
click at [124, 230] on button "Confirm" at bounding box center [125, 226] width 122 height 19
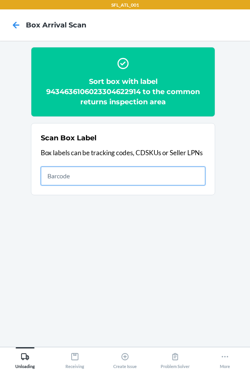
click at [72, 181] on input "text" at bounding box center [123, 176] width 165 height 19
type input "420302599434636106023304631541"
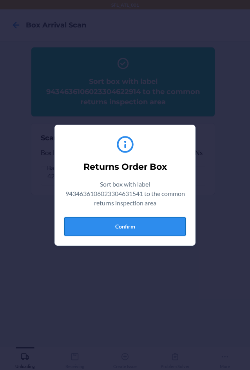
click at [109, 220] on button "Confirm" at bounding box center [125, 226] width 122 height 19
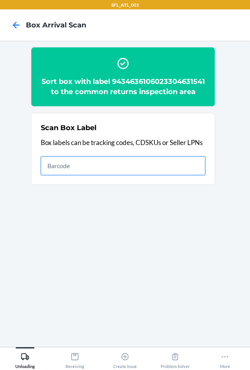
click at [51, 174] on input "text" at bounding box center [123, 166] width 165 height 19
type input "420302599434636106023304918918"
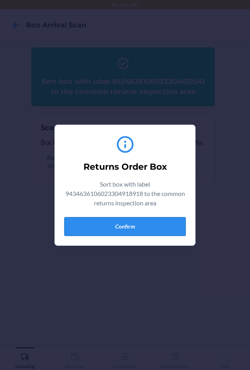
click at [133, 226] on button "Confirm" at bounding box center [125, 226] width 122 height 19
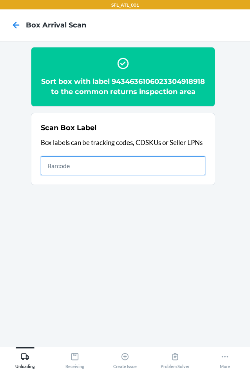
click at [44, 175] on input "text" at bounding box center [123, 166] width 165 height 19
type input "420302599434636106023301527793"
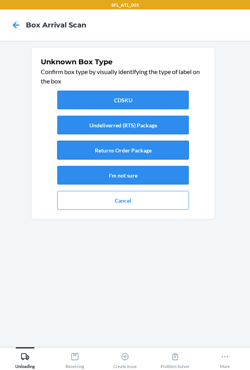
click at [100, 150] on button "Returns Order Package" at bounding box center [123, 150] width 132 height 19
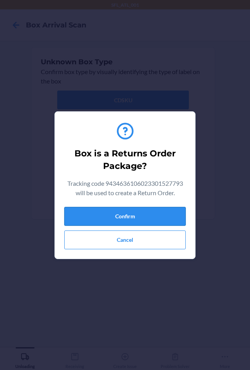
click at [137, 209] on button "Confirm" at bounding box center [125, 216] width 122 height 19
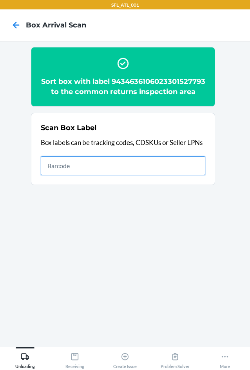
click at [58, 175] on input "text" at bounding box center [123, 166] width 165 height 19
type input "420302599434636106023304904560"
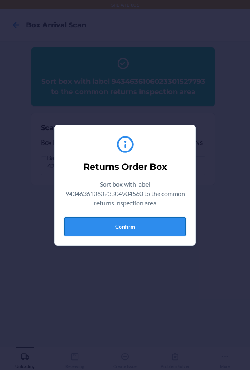
click at [111, 221] on button "Confirm" at bounding box center [125, 226] width 122 height 19
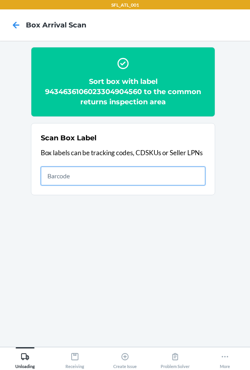
click at [96, 181] on input "text" at bounding box center [123, 176] width 165 height 19
type input "420302599434636106023304072788"
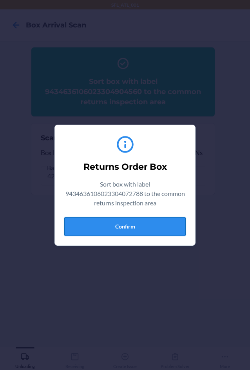
click at [132, 228] on button "Confirm" at bounding box center [125, 226] width 122 height 19
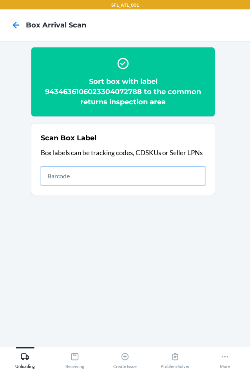
drag, startPoint x: 82, startPoint y: 176, endPoint x: 87, endPoint y: 172, distance: 6.1
click at [82, 176] on input "text" at bounding box center [123, 176] width 165 height 19
type input "PB319x24"
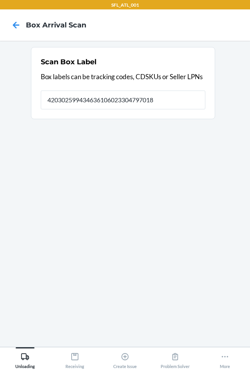
type input "420302599434636106023304797018"
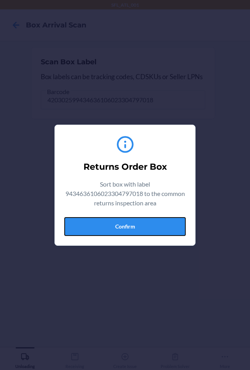
click at [121, 233] on button "Confirm" at bounding box center [125, 226] width 122 height 19
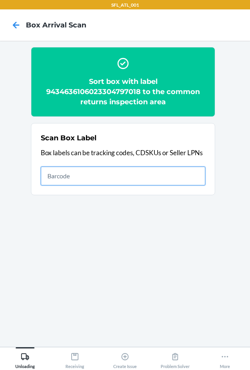
click at [63, 171] on input "text" at bounding box center [123, 176] width 165 height 19
type input "420302599434636106023304707482"
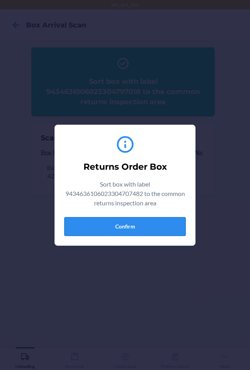
click at [122, 223] on button "Confirm" at bounding box center [125, 226] width 122 height 19
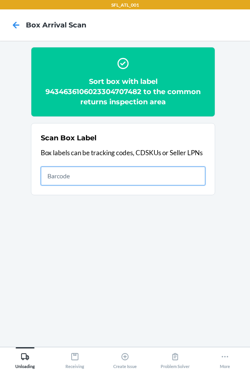
click at [62, 175] on input "text" at bounding box center [123, 176] width 165 height 19
type input "420302599434636106023304280671"
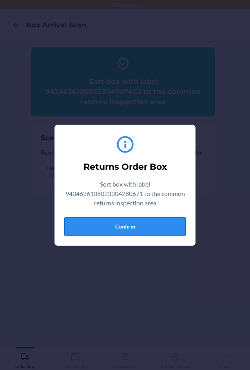
click at [163, 229] on button "Confirm" at bounding box center [125, 226] width 122 height 19
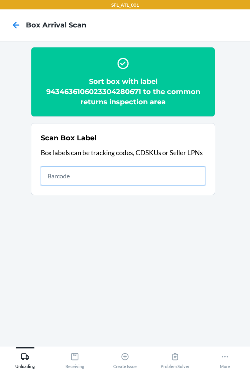
click at [111, 168] on input "text" at bounding box center [123, 176] width 165 height 19
type input "420302599434636106023304347459"
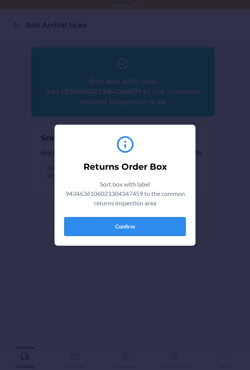
click at [138, 228] on button "Confirm" at bounding box center [125, 226] width 122 height 19
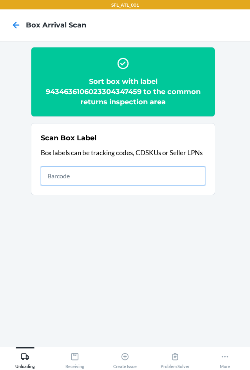
click at [75, 175] on input "text" at bounding box center [123, 176] width 165 height 19
type input "420302599434636106023304645791"
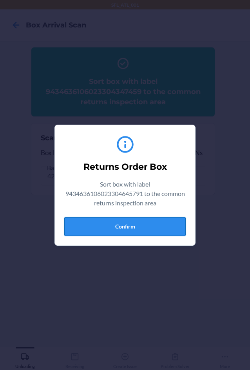
click at [129, 230] on button "Confirm" at bounding box center [125, 226] width 122 height 19
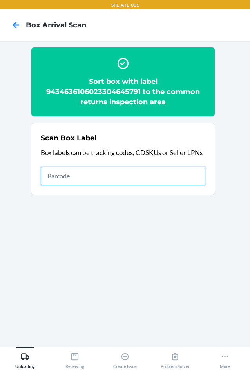
click at [73, 176] on input "text" at bounding box center [123, 176] width 165 height 19
type input "420302599434636106023304706737"
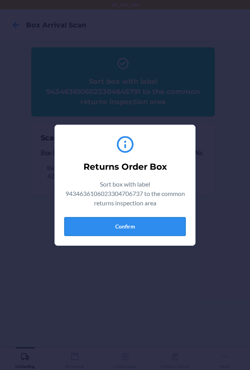
click at [139, 227] on button "Confirm" at bounding box center [125, 226] width 122 height 19
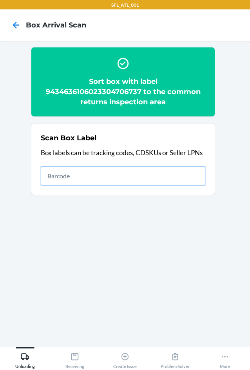
click at [74, 179] on input "text" at bounding box center [123, 176] width 165 height 19
type input "420302599434636106023304070692"
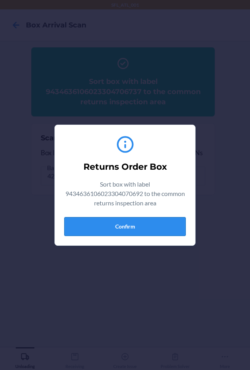
click at [172, 223] on button "Confirm" at bounding box center [125, 226] width 122 height 19
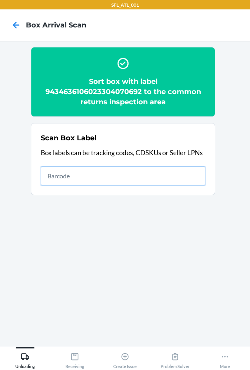
click at [51, 176] on input "text" at bounding box center [123, 176] width 165 height 19
type input "420302599434636106023304706201"
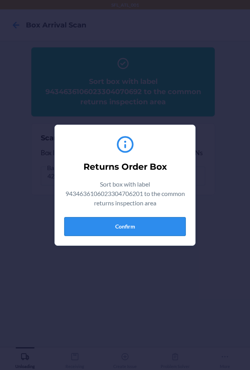
click at [88, 229] on button "Confirm" at bounding box center [125, 226] width 122 height 19
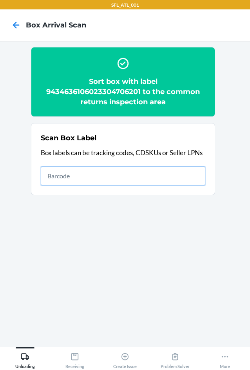
drag, startPoint x: 69, startPoint y: 172, endPoint x: 73, endPoint y: 170, distance: 4.6
click at [69, 172] on input "text" at bounding box center [123, 176] width 165 height 19
type input "420302599434636106023305052437"
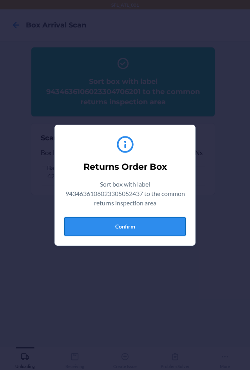
click at [139, 227] on button "Confirm" at bounding box center [125, 226] width 122 height 19
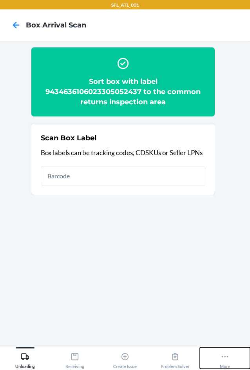
drag, startPoint x: 226, startPoint y: 359, endPoint x: 228, endPoint y: 348, distance: 11.4
click at [227, 356] on icon at bounding box center [225, 357] width 9 height 9
